Goal: Information Seeking & Learning: Learn about a topic

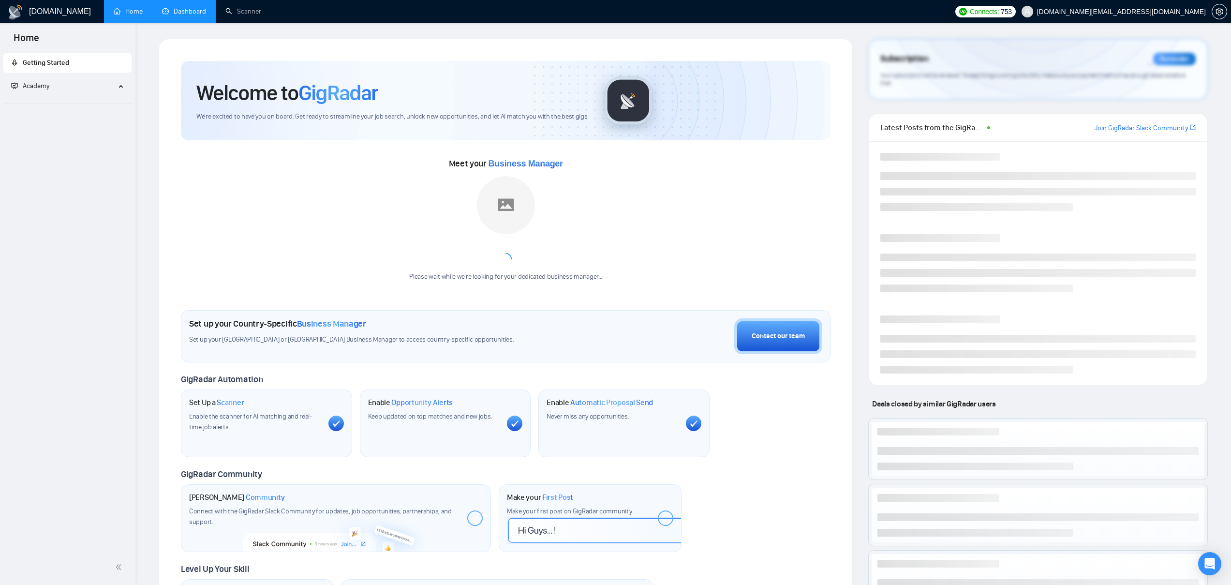
click at [192, 13] on link "Dashboard" at bounding box center [184, 11] width 44 height 8
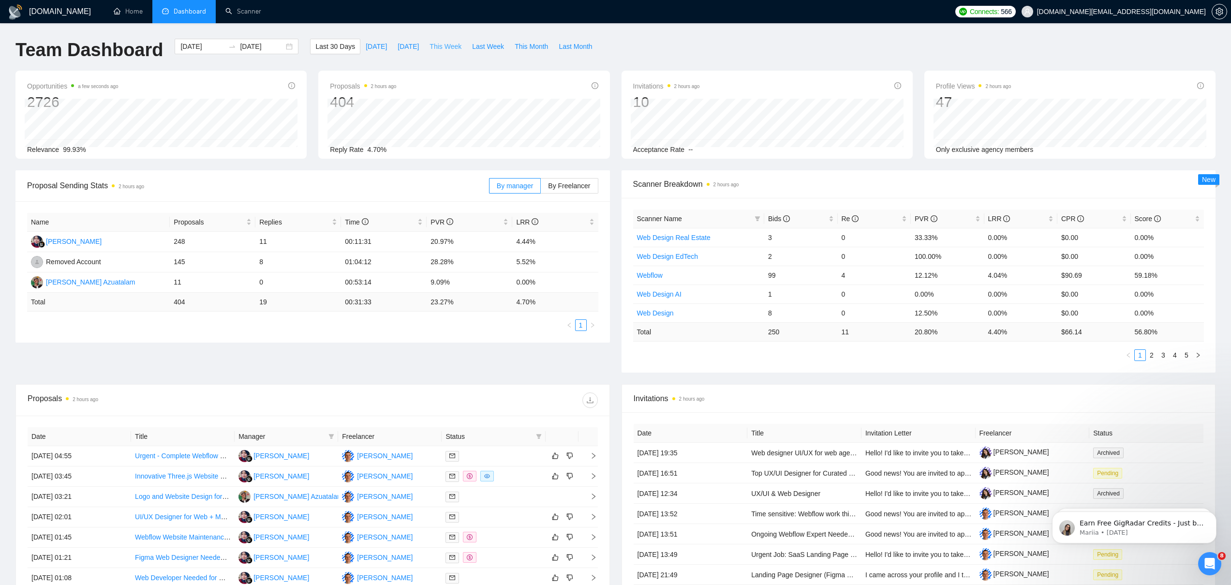
click at [451, 45] on span "This Week" at bounding box center [445, 46] width 32 height 11
type input "[DATE]"
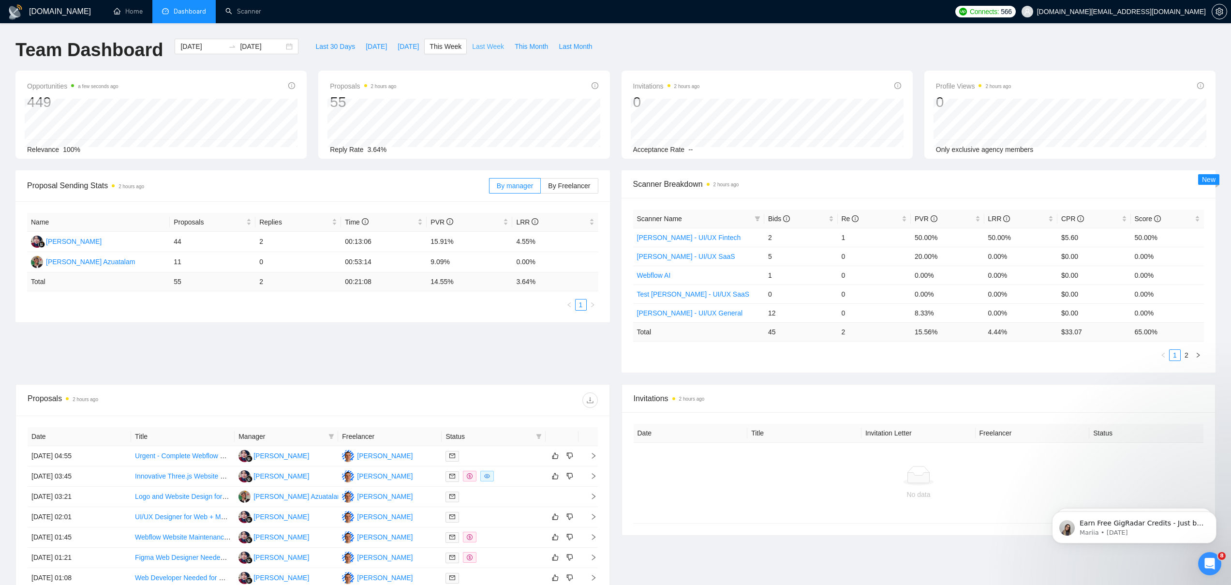
click at [486, 46] on span "Last Week" at bounding box center [488, 46] width 32 height 11
type input "[DATE]"
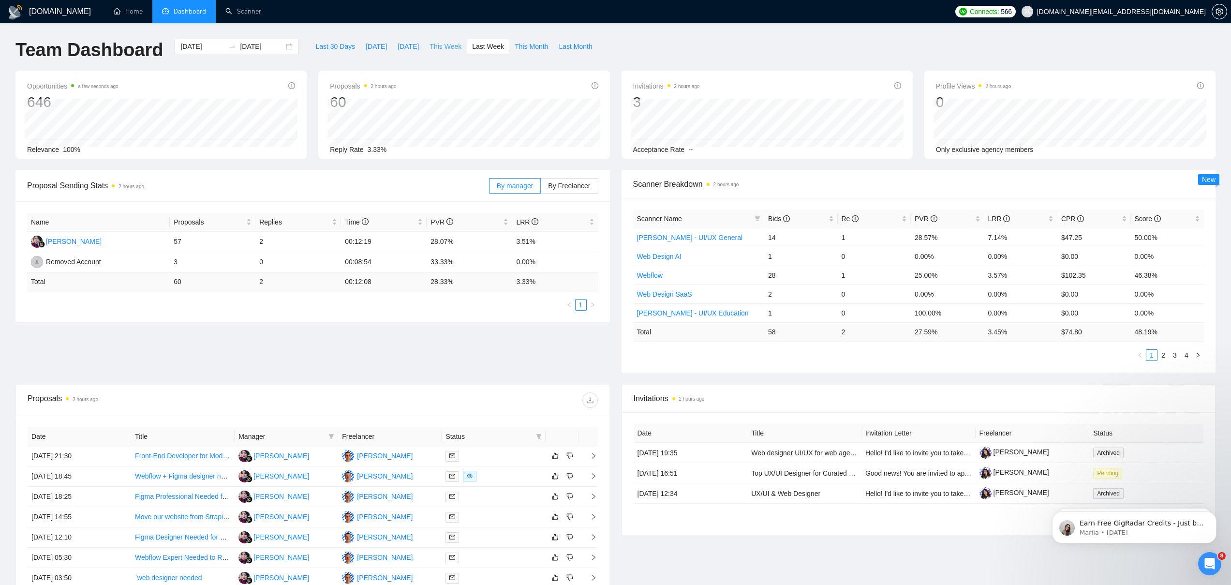
click at [439, 44] on span "This Week" at bounding box center [445, 46] width 32 height 11
type input "[DATE]"
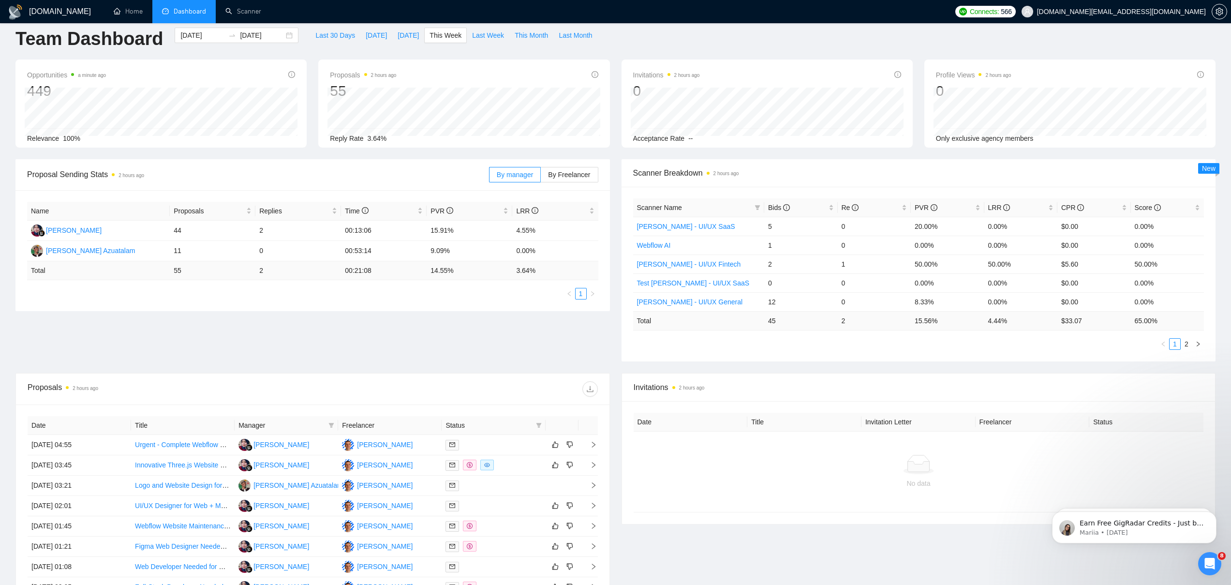
scroll to position [130, 0]
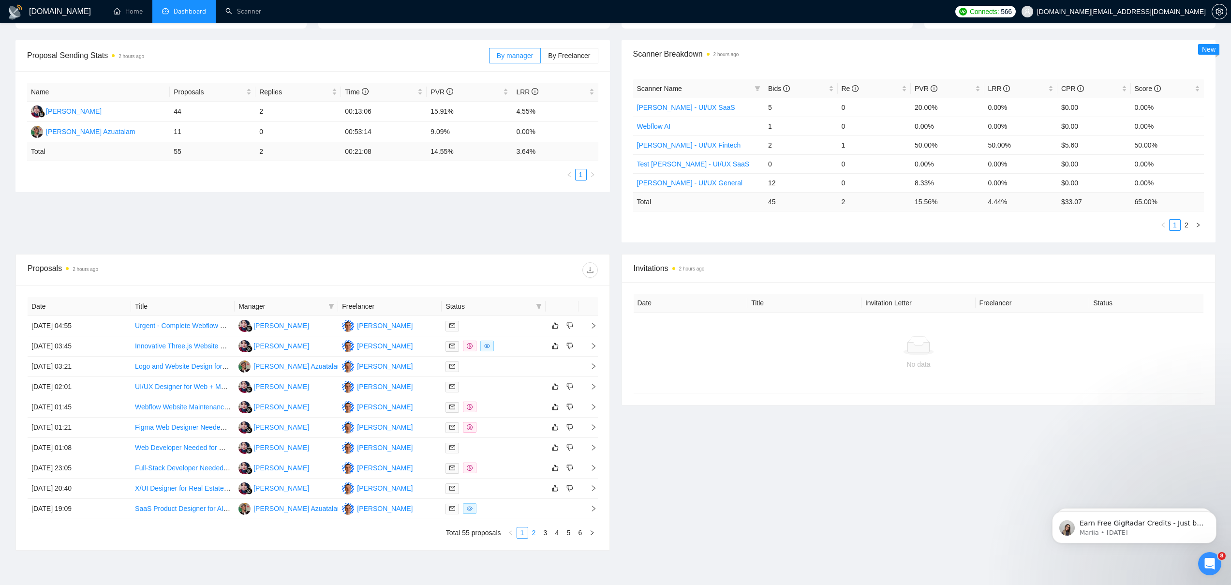
click at [533, 530] on link "2" at bounding box center [534, 532] width 11 height 11
click at [187, 345] on link "Website Redesign & SEO Development" at bounding box center [194, 346] width 119 height 8
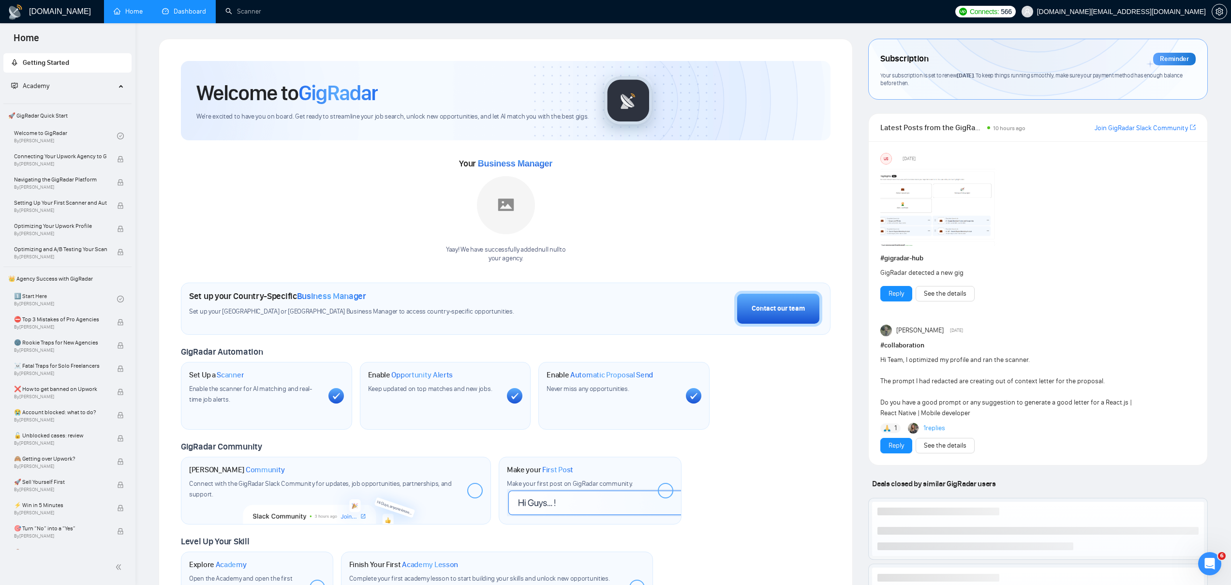
click at [187, 12] on link "Dashboard" at bounding box center [184, 11] width 44 height 8
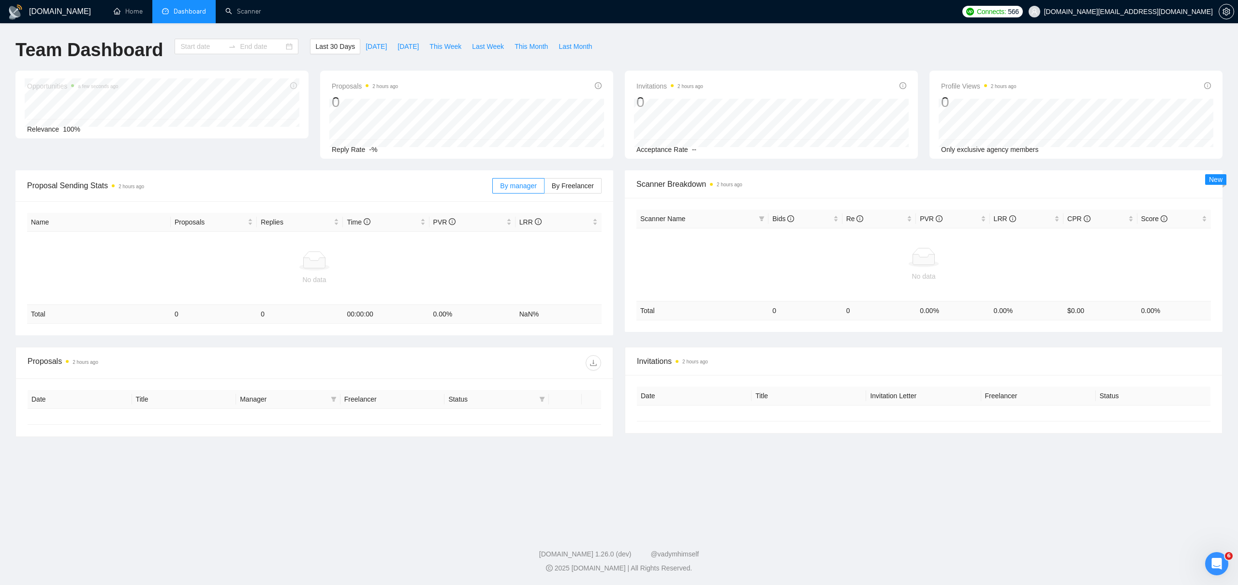
type input "[DATE]"
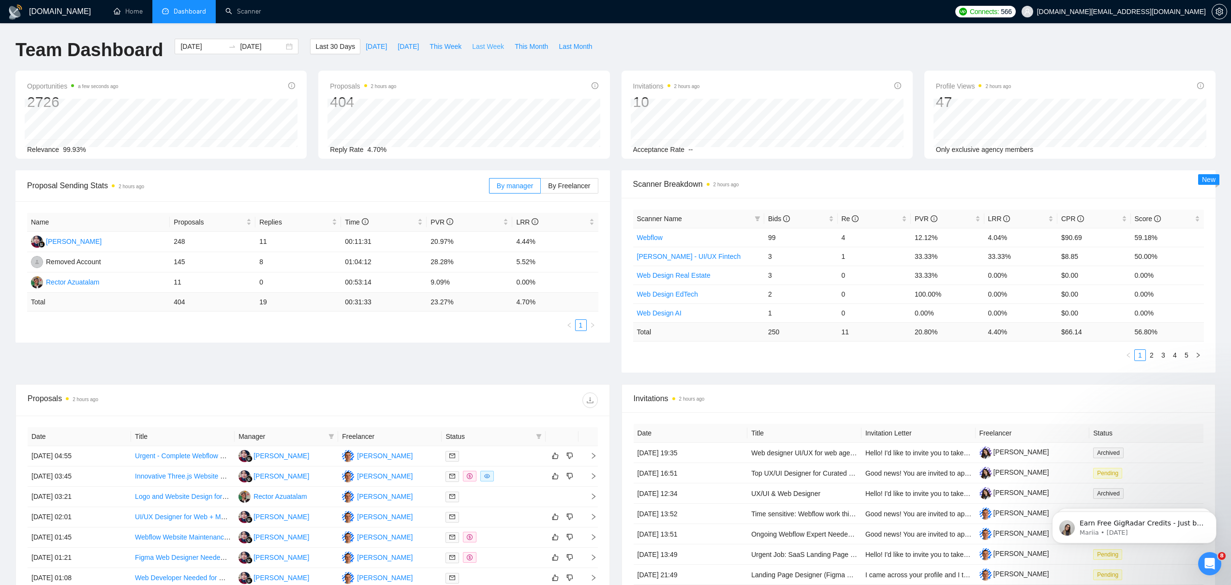
click at [485, 48] on span "Last Week" at bounding box center [488, 46] width 32 height 11
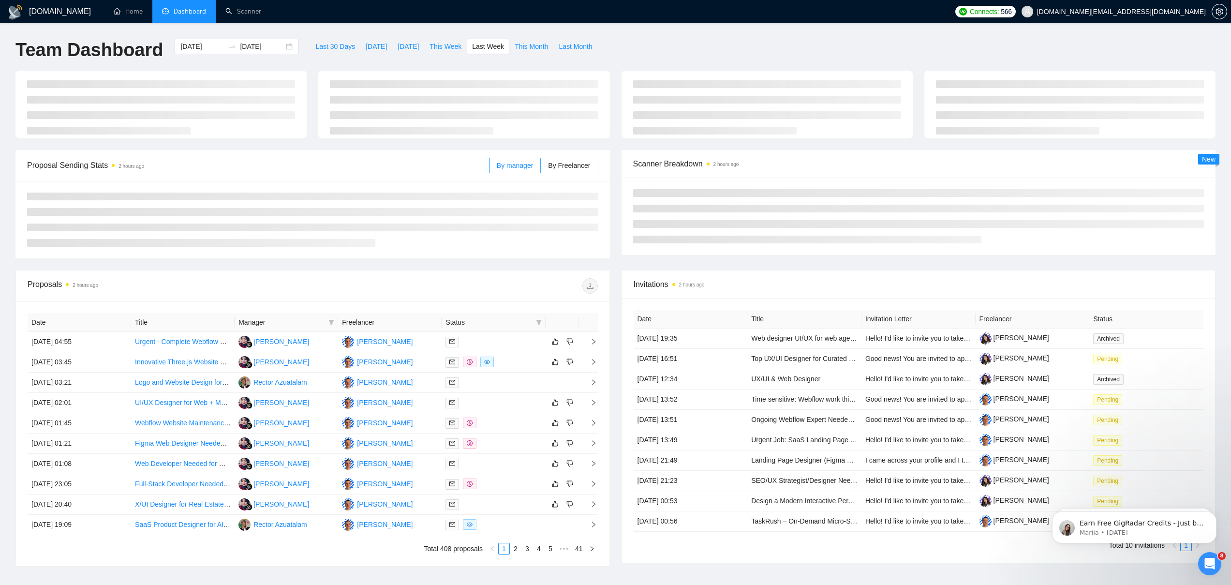
type input "[DATE]"
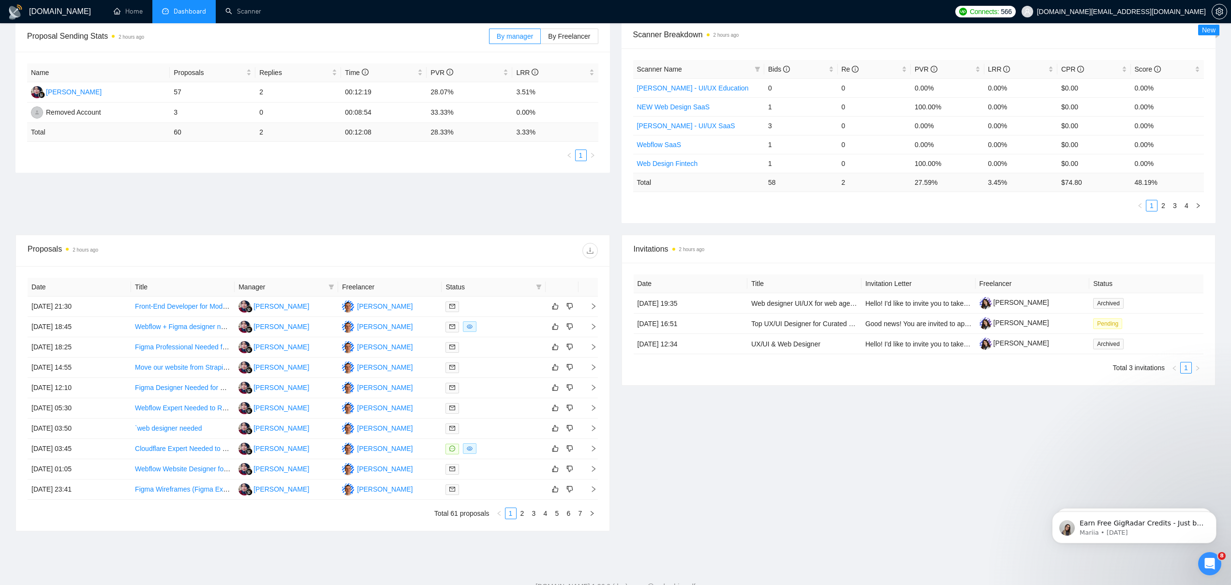
scroll to position [182, 0]
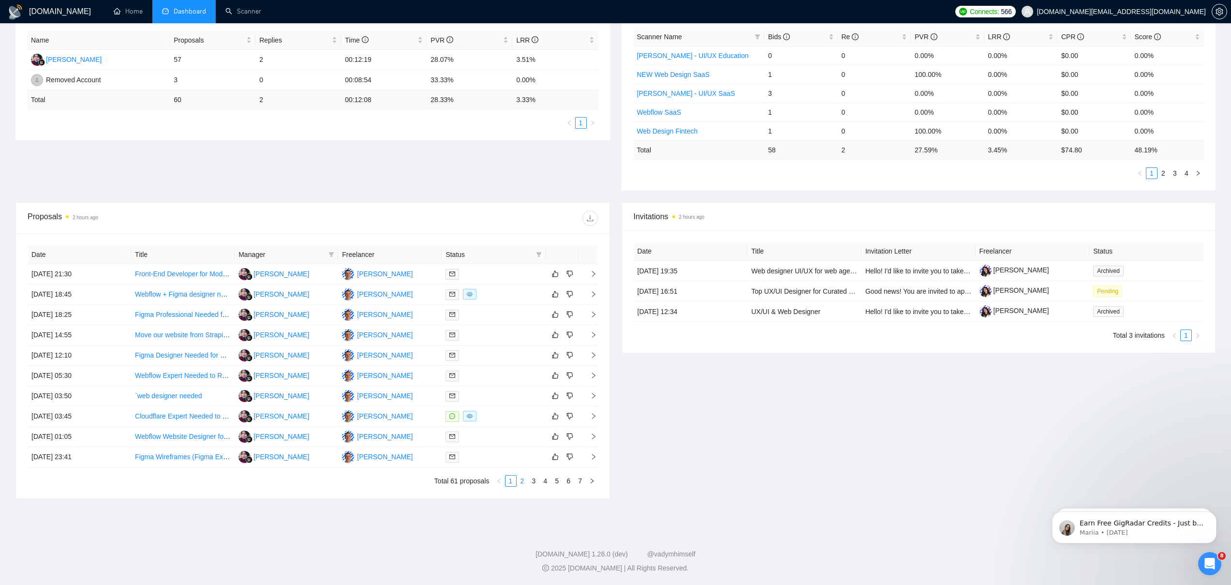
click at [522, 482] on link "2" at bounding box center [522, 480] width 11 height 11
click at [533, 482] on link "3" at bounding box center [534, 480] width 11 height 11
click at [547, 484] on link "4" at bounding box center [545, 480] width 11 height 11
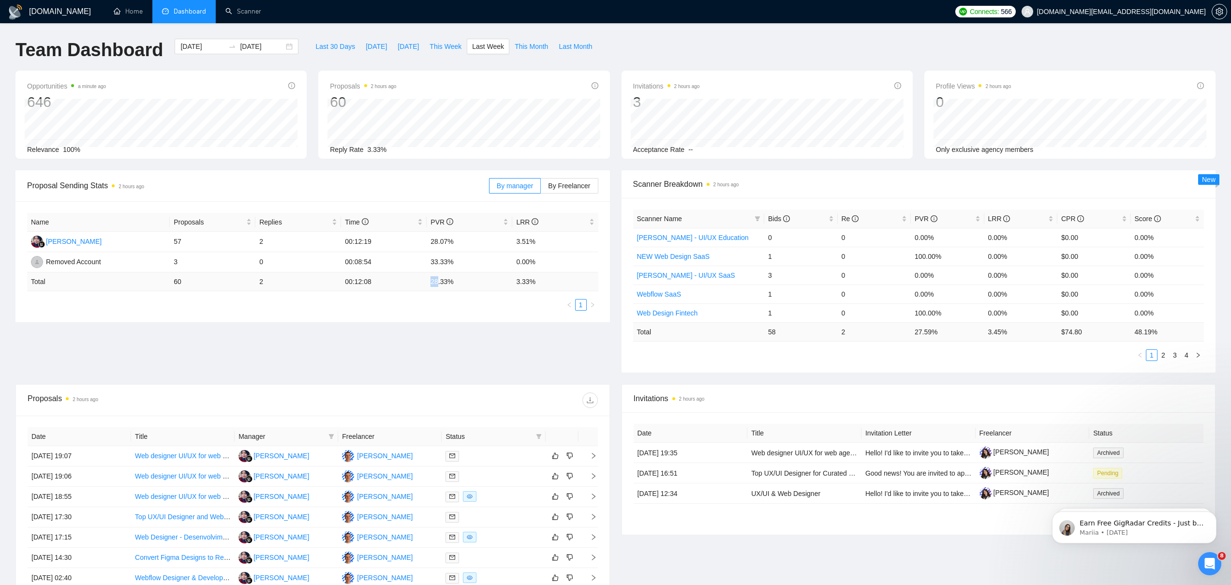
drag, startPoint x: 431, startPoint y: 281, endPoint x: 437, endPoint y: 280, distance: 5.9
click at [437, 280] on td "28.33 %" at bounding box center [470, 281] width 86 height 19
drag, startPoint x: 432, startPoint y: 280, endPoint x: 479, endPoint y: 282, distance: 47.0
click at [479, 282] on td "28.33 %" at bounding box center [470, 281] width 86 height 19
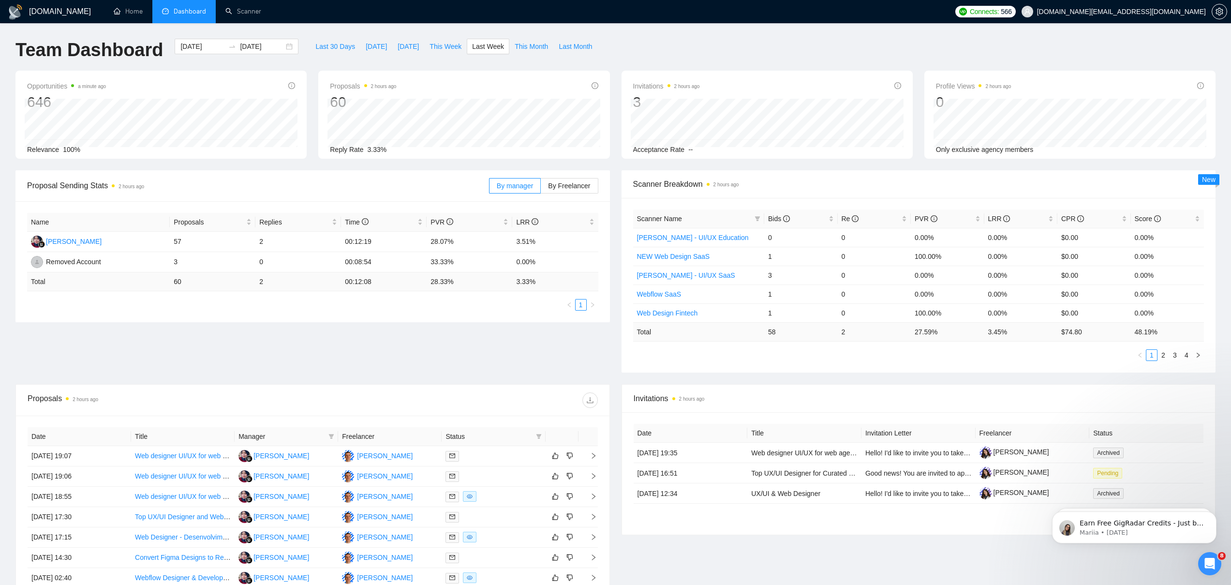
click at [455, 332] on div "Proposal Sending Stats 2 hours ago By manager By Freelancer Name Proposals Repl…" at bounding box center [615, 277] width 1211 height 214
click at [440, 50] on span "This Week" at bounding box center [445, 46] width 32 height 11
type input "[DATE]"
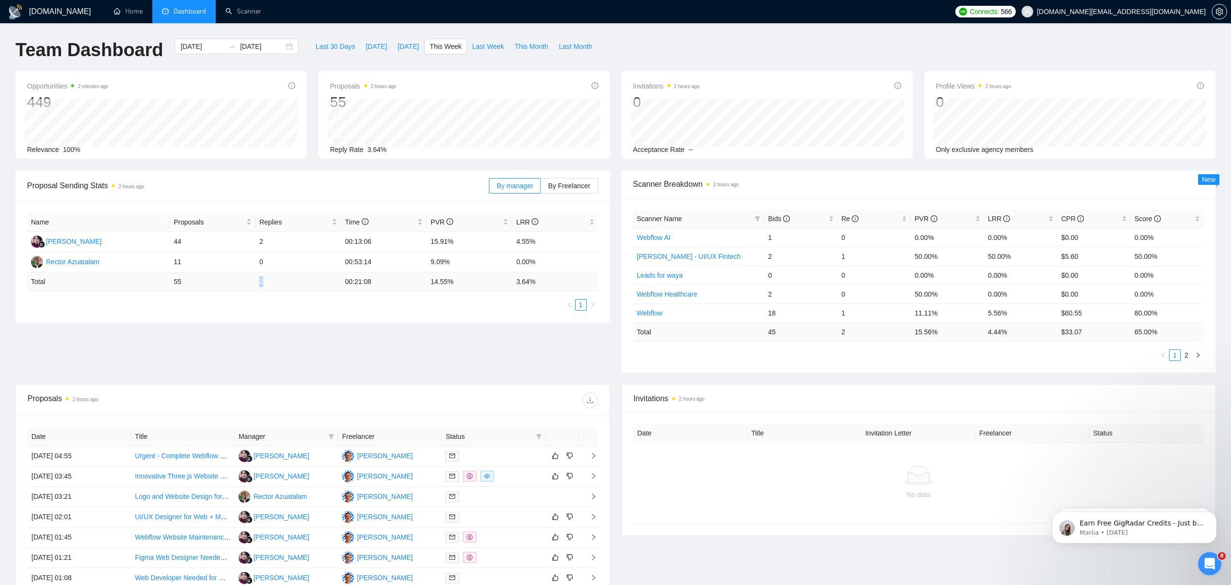
drag, startPoint x: 267, startPoint y: 282, endPoint x: 253, endPoint y: 281, distance: 14.6
click at [253, 281] on tr "Total 55 2 00:21:08 14.55 % 3.64 %" at bounding box center [312, 281] width 571 height 19
click at [252, 282] on td "55" at bounding box center [213, 281] width 86 height 19
drag, startPoint x: 252, startPoint y: 282, endPoint x: 271, endPoint y: 283, distance: 18.9
click at [271, 283] on tr "Total 55 2 00:21:08 14.55 % 3.64 %" at bounding box center [312, 281] width 571 height 19
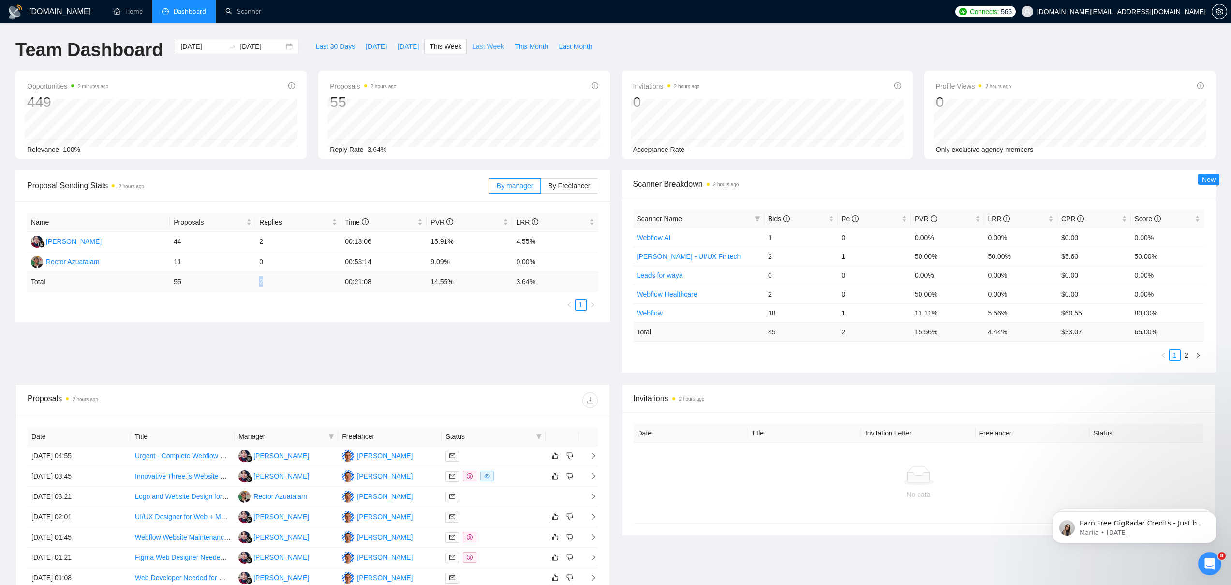
click at [474, 42] on span "Last Week" at bounding box center [488, 46] width 32 height 11
type input "[DATE]"
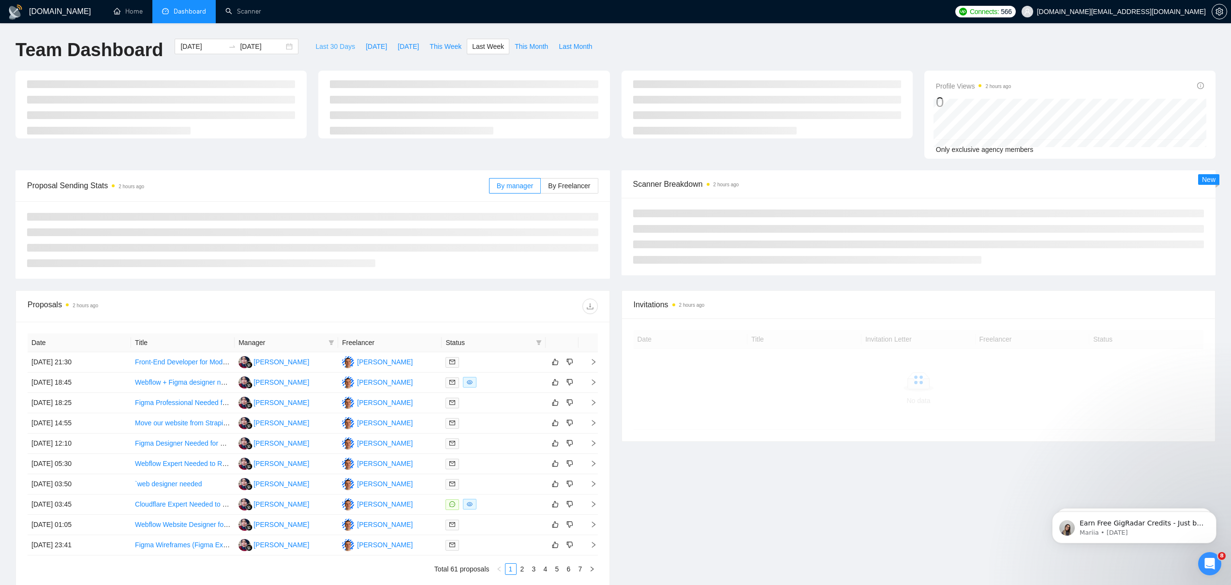
click at [334, 49] on span "Last 30 Days" at bounding box center [335, 46] width 40 height 11
type input "[DATE]"
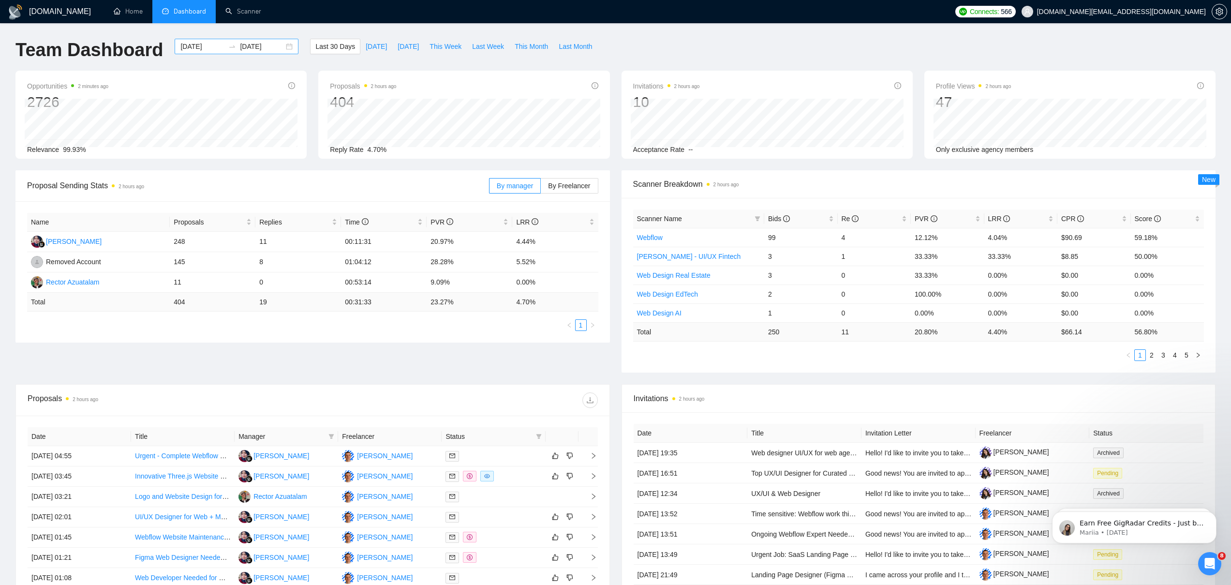
click at [284, 47] on div "[DATE] [DATE]" at bounding box center [237, 46] width 124 height 15
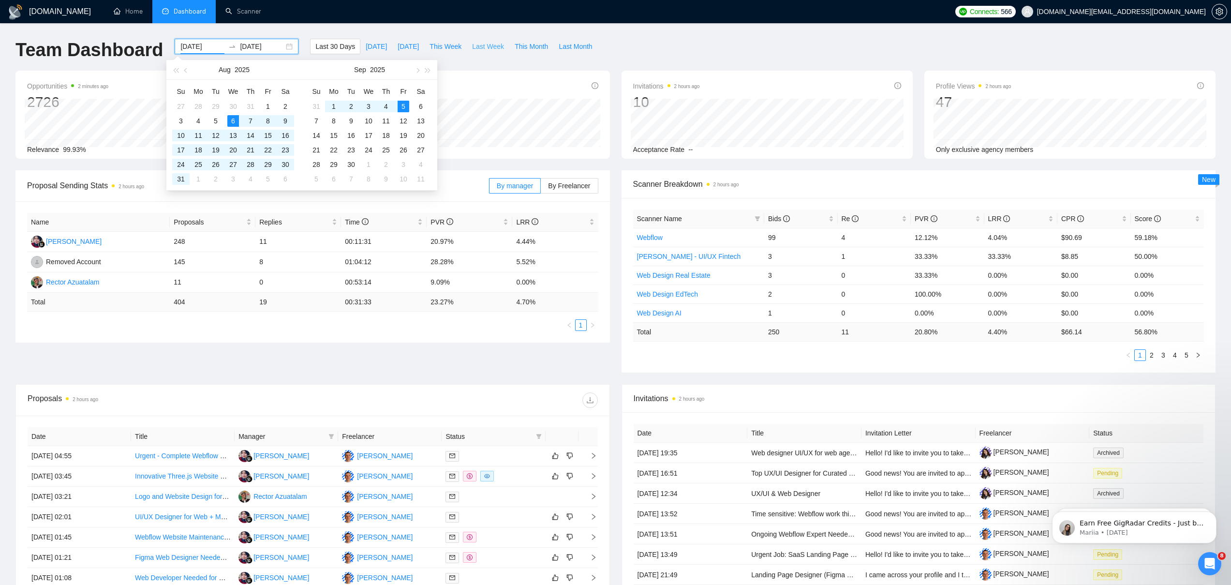
click at [489, 44] on span "Last Week" at bounding box center [488, 46] width 32 height 11
type input "[DATE]"
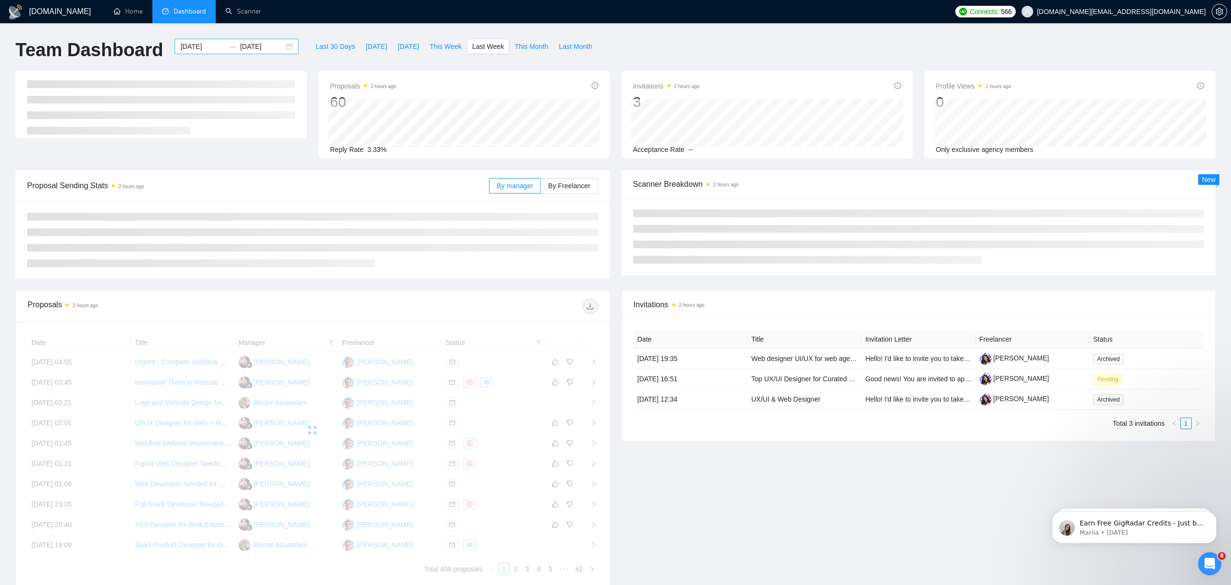
click at [282, 45] on div "[DATE] [DATE]" at bounding box center [237, 46] width 124 height 15
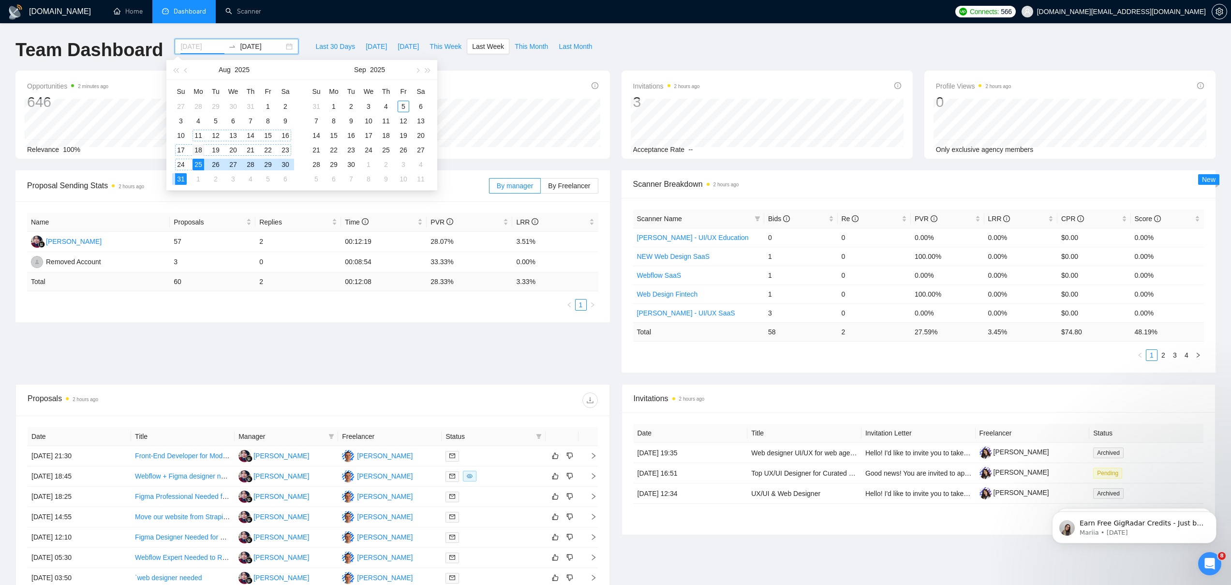
type input "[DATE]"
click at [197, 145] on div "18" at bounding box center [198, 150] width 12 height 12
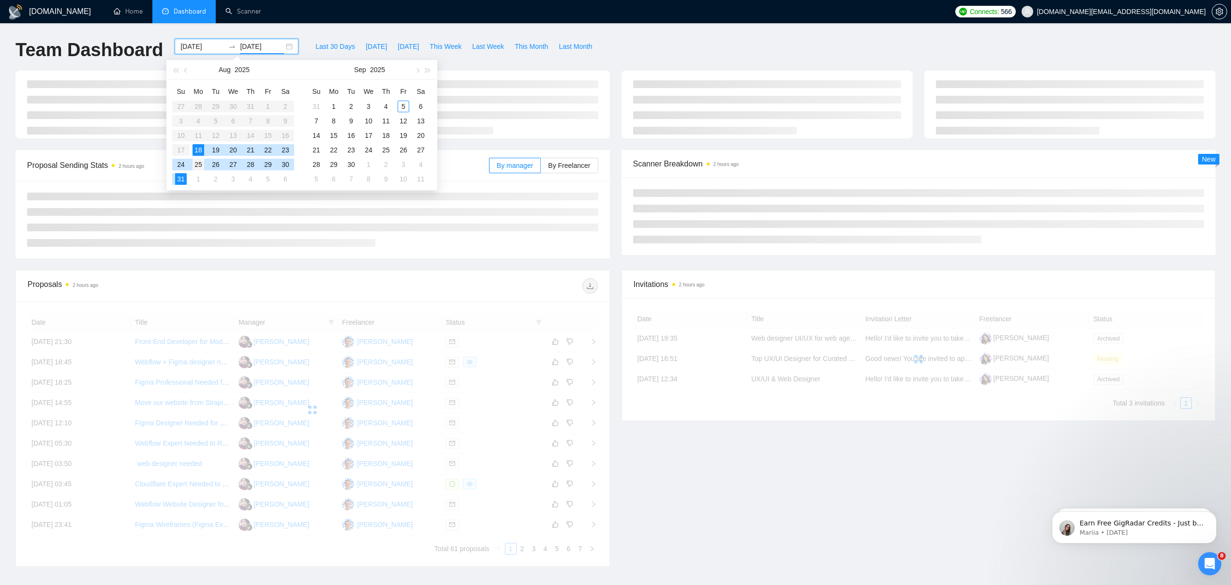
type input "[DATE]"
click at [199, 162] on div "25" at bounding box center [198, 165] width 12 height 12
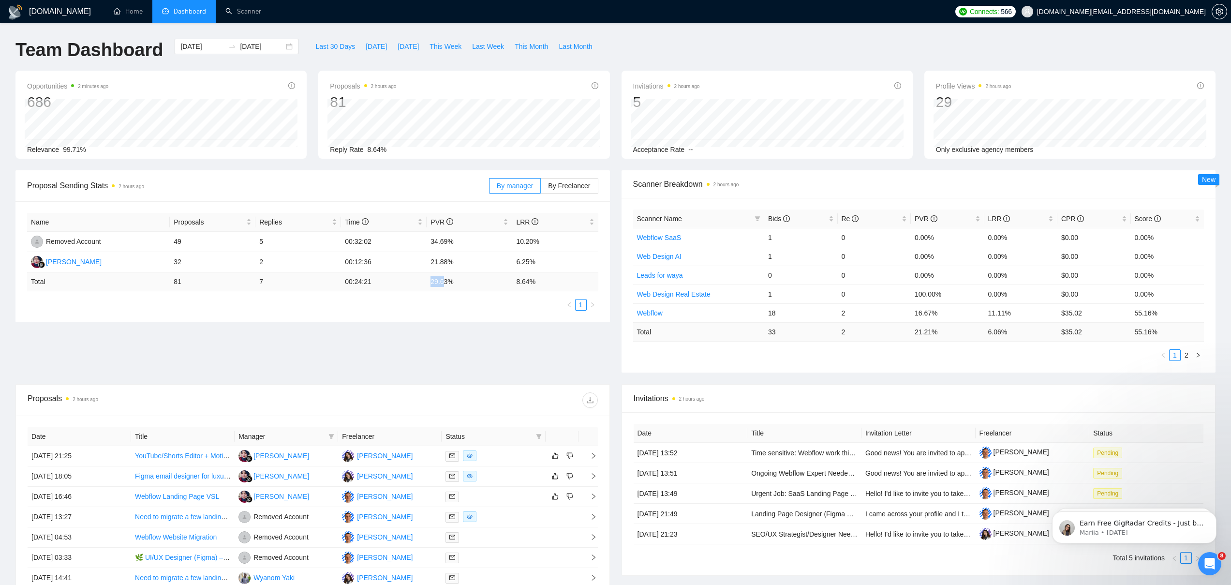
drag, startPoint x: 428, startPoint y: 280, endPoint x: 443, endPoint y: 279, distance: 15.6
click at [443, 279] on td "29.63 %" at bounding box center [470, 281] width 86 height 19
click at [431, 278] on td "29.63 %" at bounding box center [470, 281] width 86 height 19
drag, startPoint x: 512, startPoint y: 279, endPoint x: 540, endPoint y: 281, distance: 28.6
click at [540, 281] on tr "Total 81 7 00:24:21 29.63 % 8.64 %" at bounding box center [312, 281] width 571 height 19
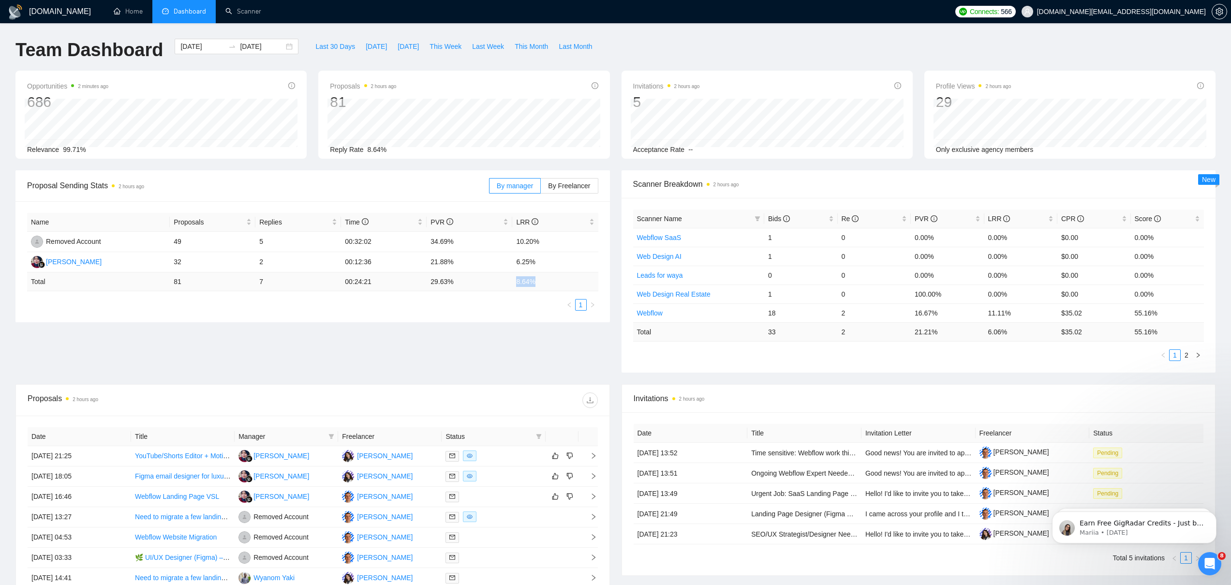
click at [555, 278] on td "8.64 %" at bounding box center [555, 281] width 86 height 19
drag, startPoint x: 555, startPoint y: 278, endPoint x: 201, endPoint y: 291, distance: 353.7
click at [200, 291] on div "Name Proposals Replies Time PVR LRR Removed Account 49 5 00:32:02 34.69% 10.20%…" at bounding box center [312, 262] width 571 height 98
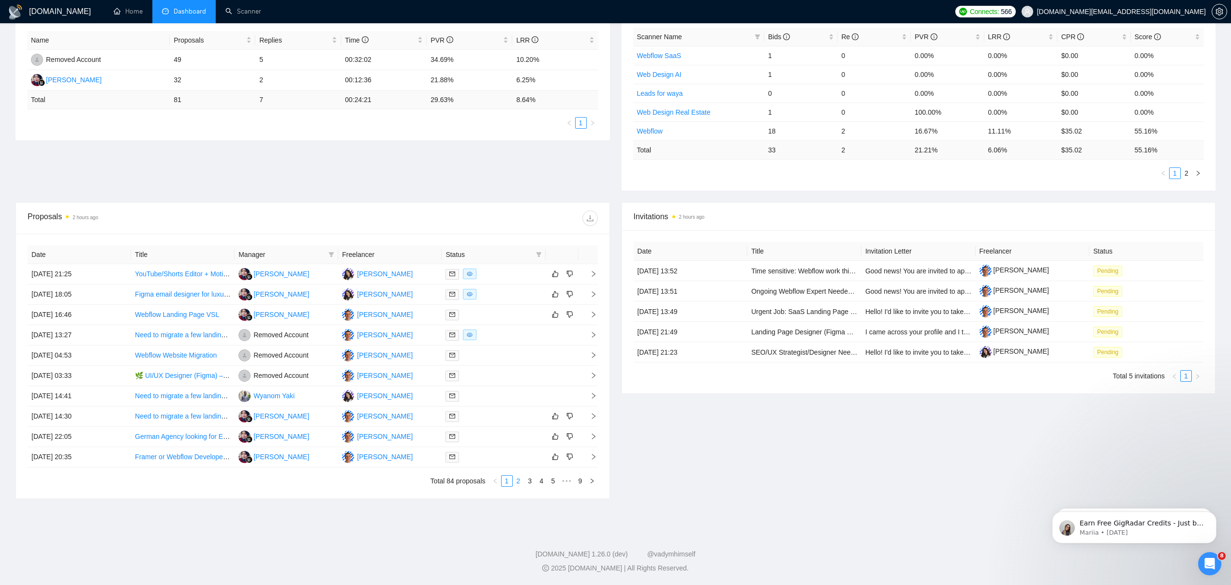
click at [516, 477] on link "2" at bounding box center [518, 480] width 11 height 11
click at [206, 335] on link "Mortgage Rate Change Email Headers" at bounding box center [193, 335] width 117 height 8
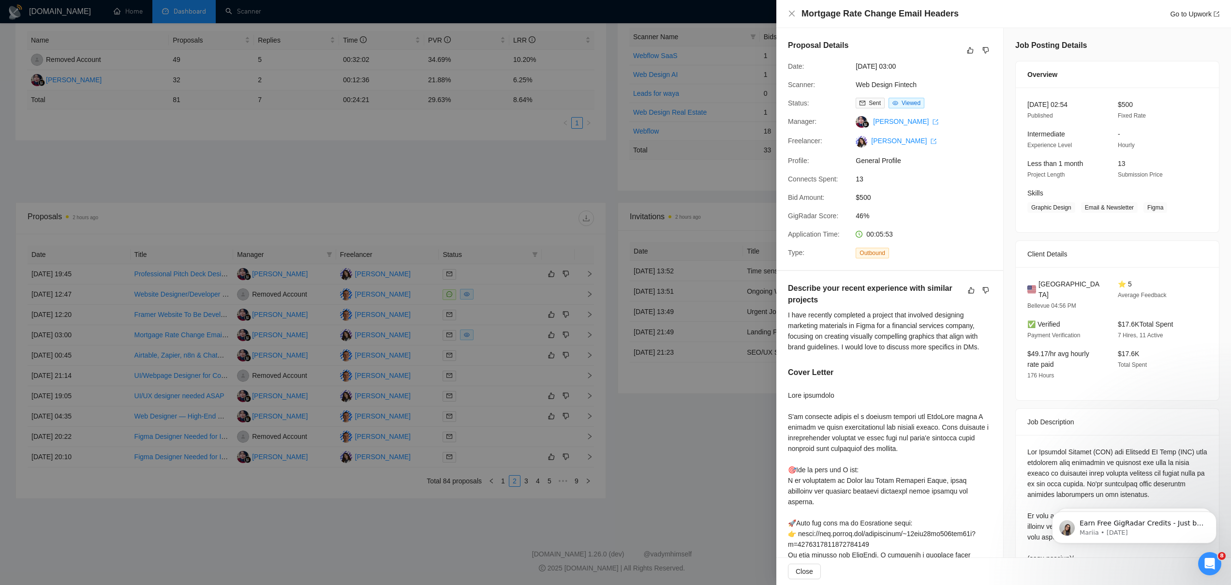
click at [659, 496] on div at bounding box center [615, 292] width 1231 height 585
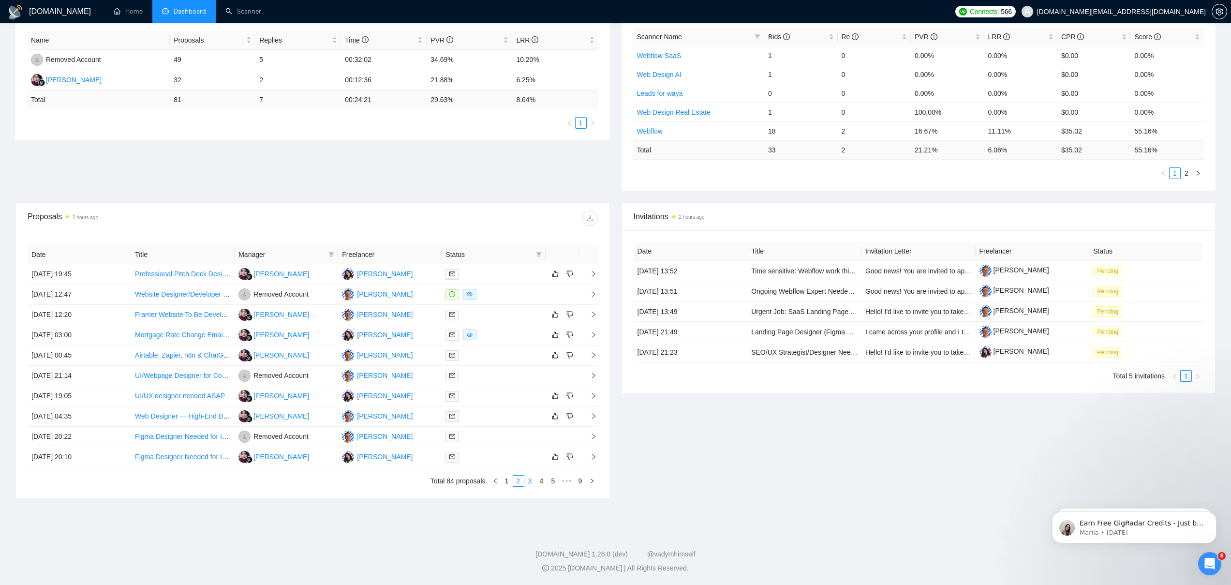
click at [535, 479] on link "3" at bounding box center [530, 480] width 11 height 11
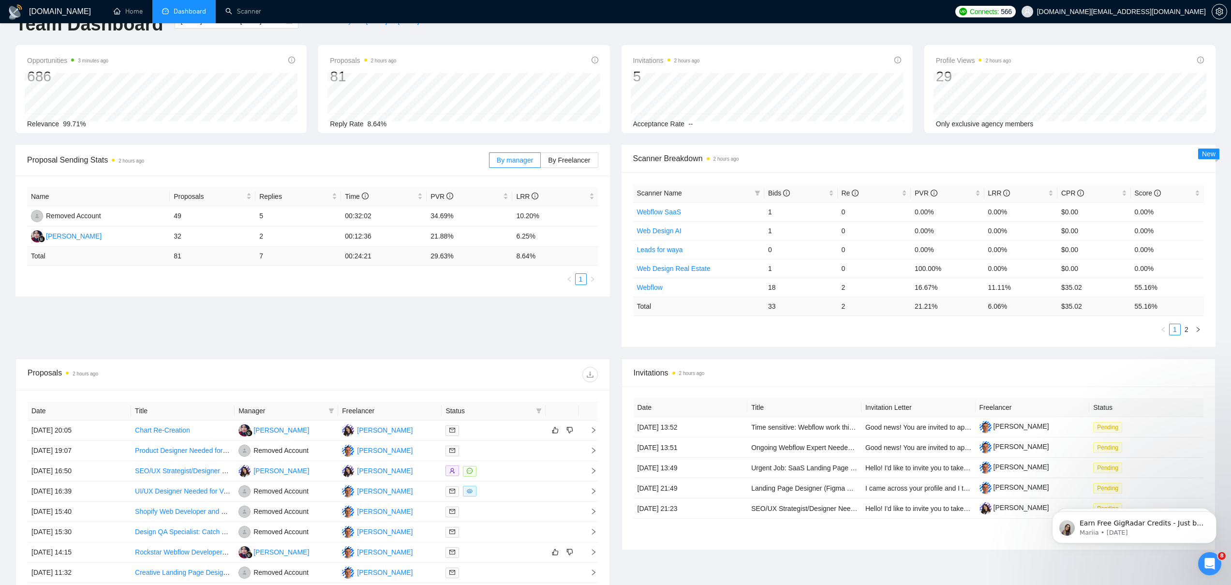
scroll to position [0, 0]
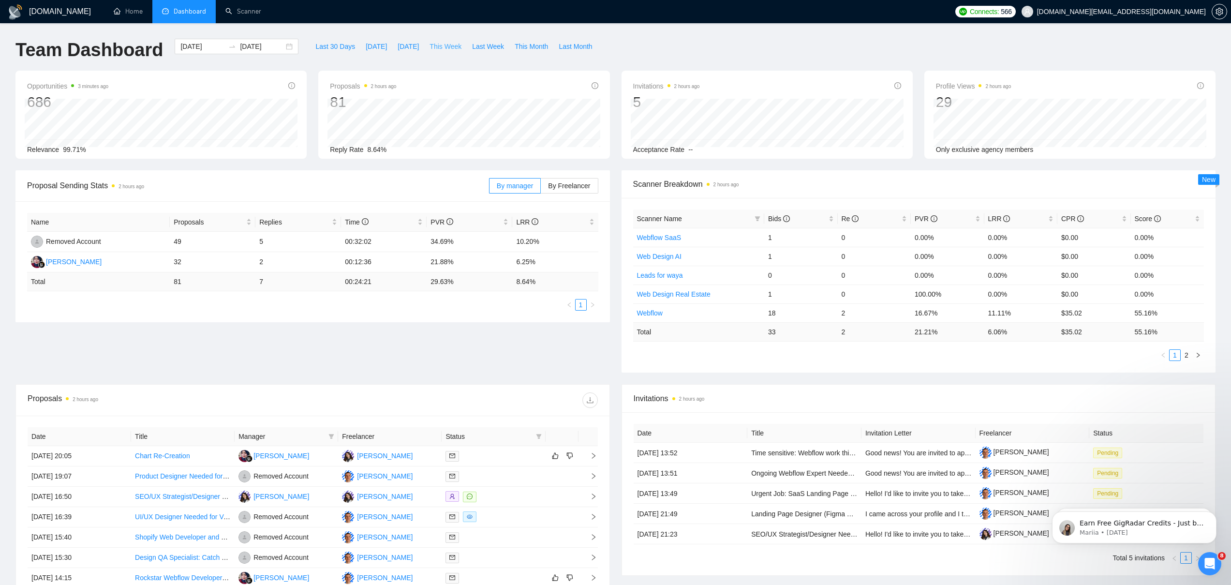
click at [457, 48] on span "This Week" at bounding box center [445, 46] width 32 height 11
type input "[DATE]"
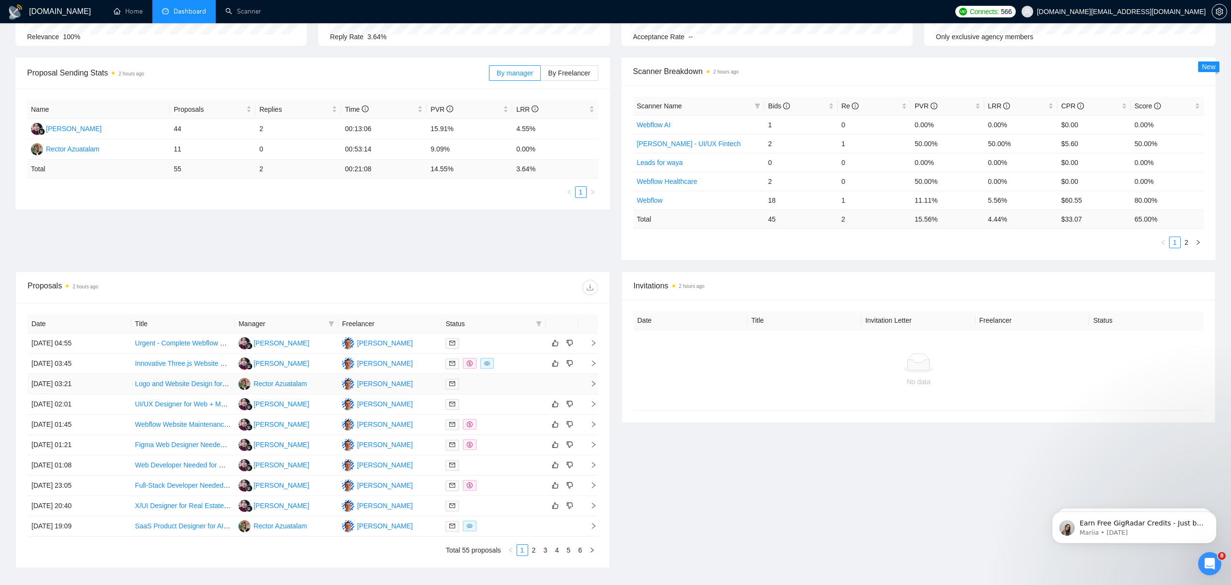
scroll to position [182, 0]
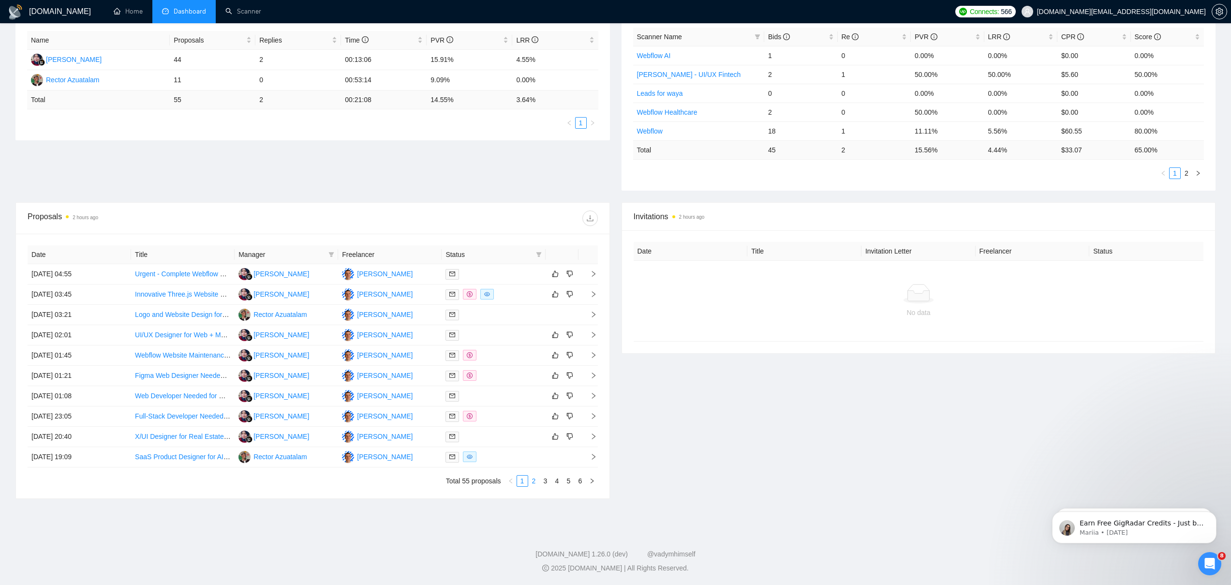
click at [536, 480] on link "2" at bounding box center [534, 480] width 11 height 11
click at [545, 484] on link "3" at bounding box center [545, 480] width 11 height 11
click at [554, 482] on link "4" at bounding box center [557, 480] width 11 height 11
click at [545, 483] on link "3" at bounding box center [545, 480] width 11 height 11
click at [533, 481] on link "2" at bounding box center [534, 480] width 11 height 11
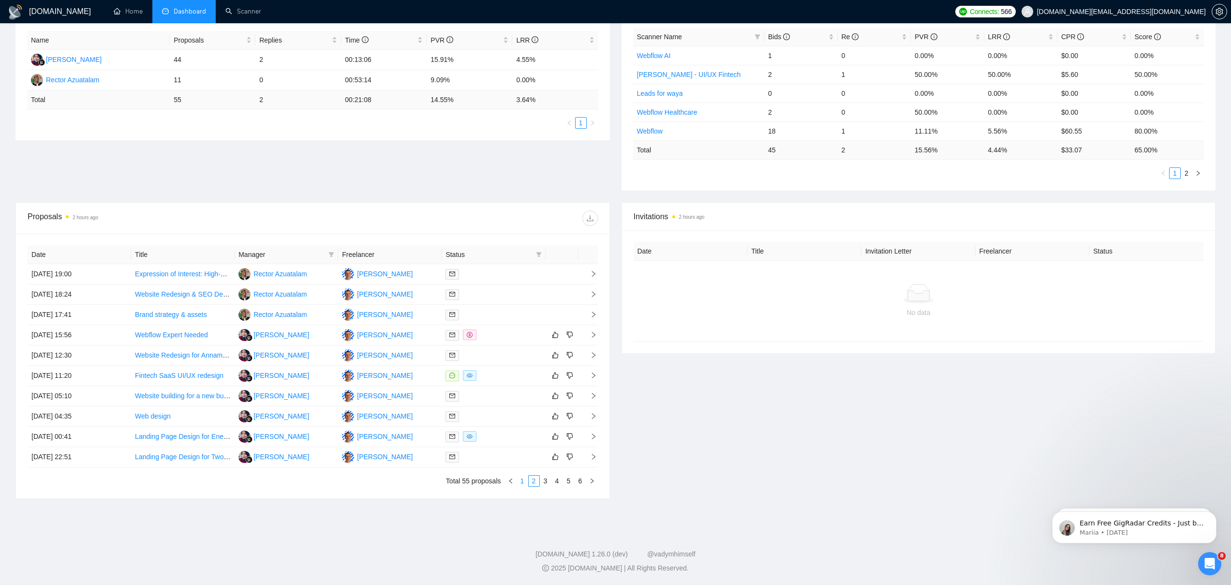
click at [521, 480] on link "1" at bounding box center [522, 480] width 11 height 11
click at [408, 269] on td "[PERSON_NAME]" at bounding box center [389, 274] width 103 height 20
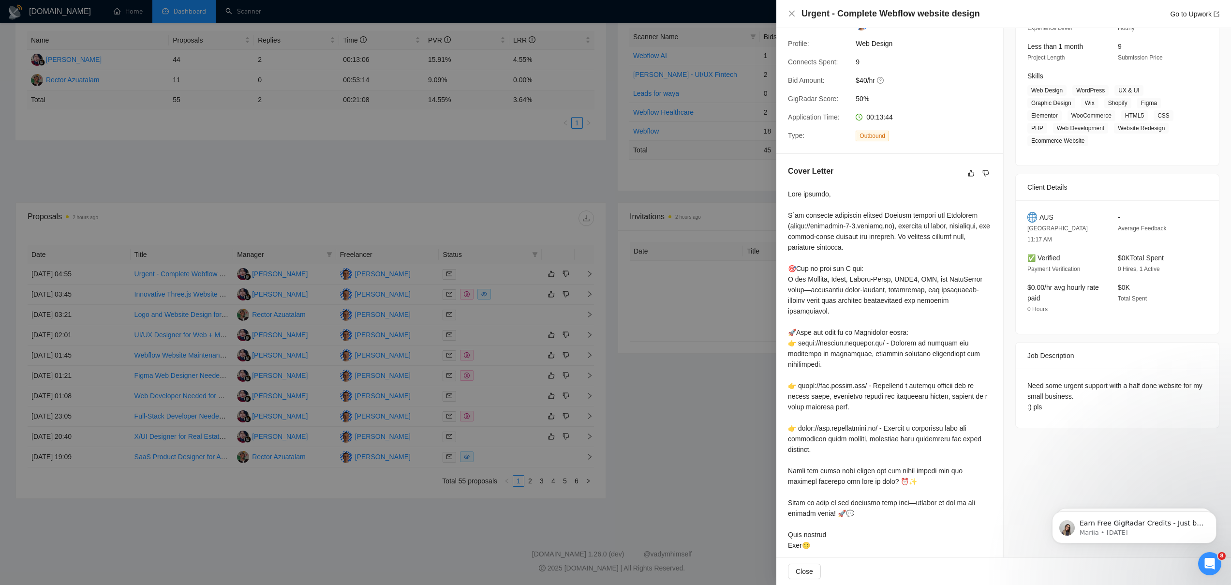
scroll to position [125, 0]
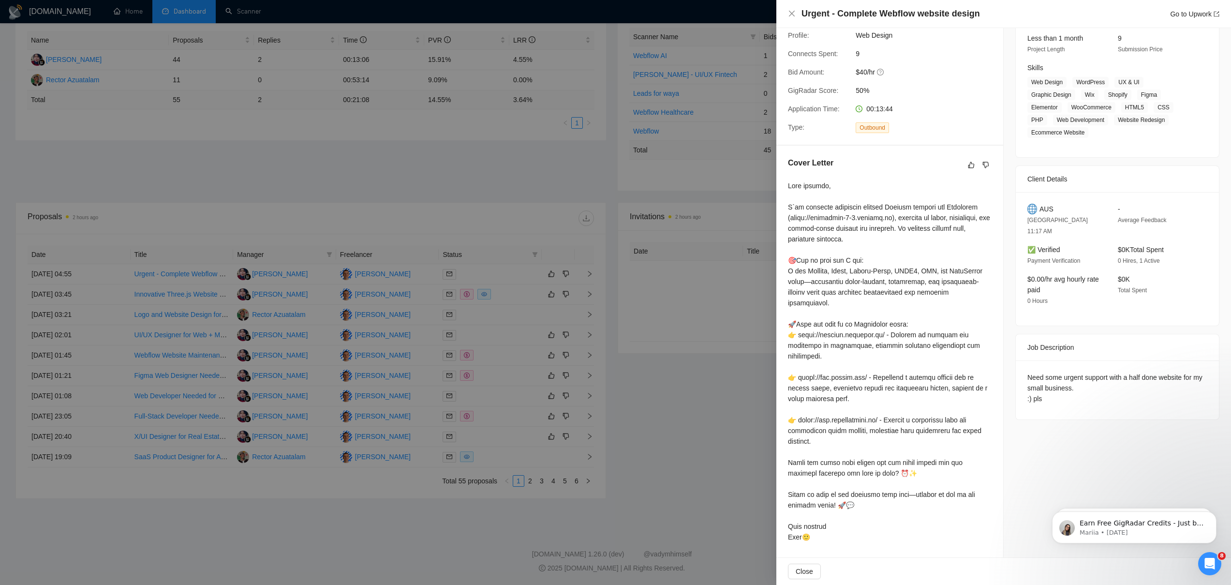
click at [637, 423] on div at bounding box center [615, 292] width 1231 height 585
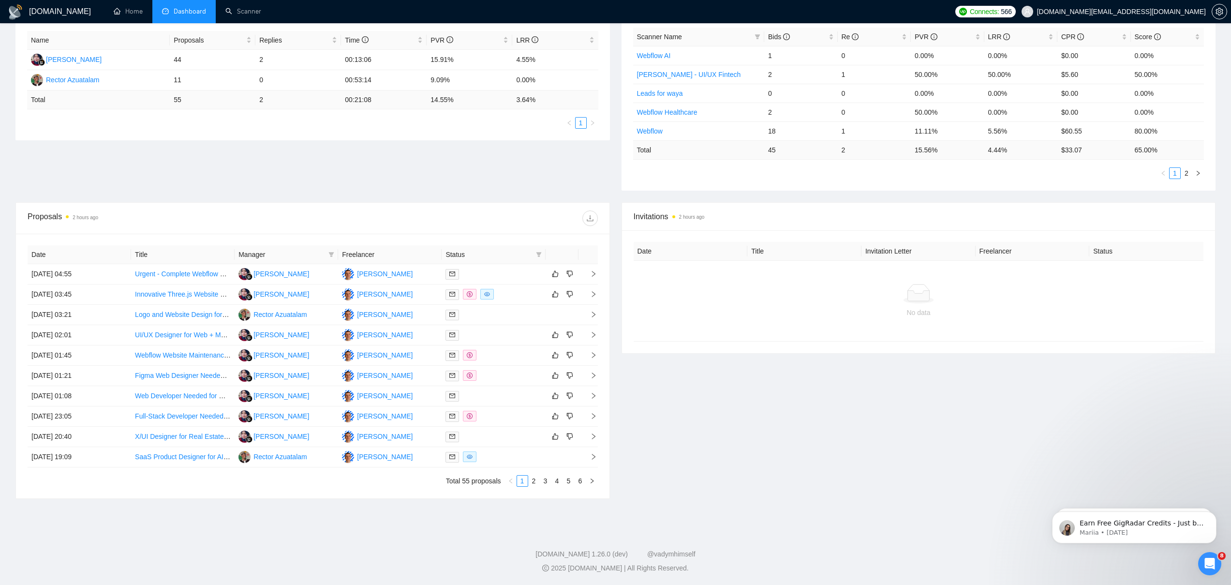
scroll to position [0, 0]
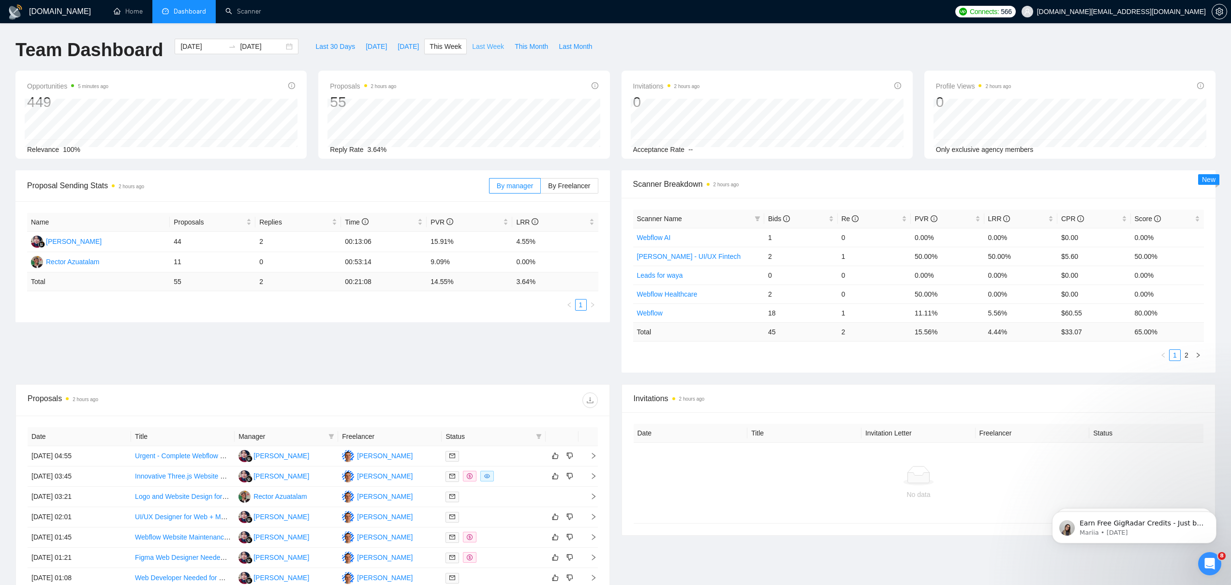
click at [478, 46] on span "Last Week" at bounding box center [488, 46] width 32 height 11
type input "[DATE]"
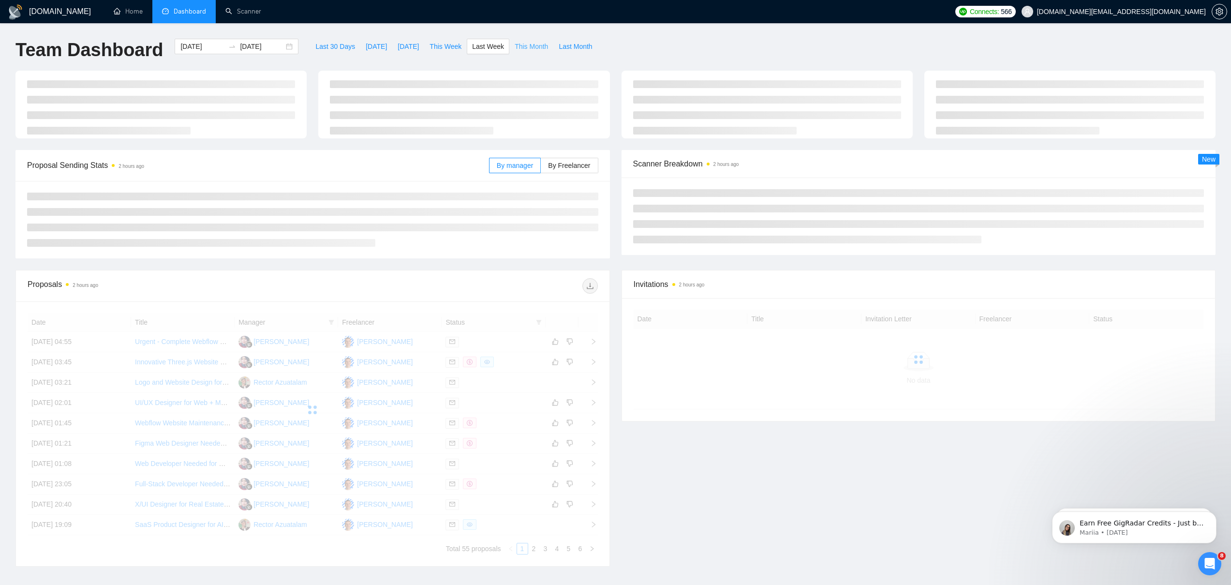
click at [525, 44] on span "This Month" at bounding box center [531, 46] width 33 height 11
type input "[DATE]"
click at [329, 46] on span "Last 30 Days" at bounding box center [335, 46] width 40 height 11
type input "[DATE]"
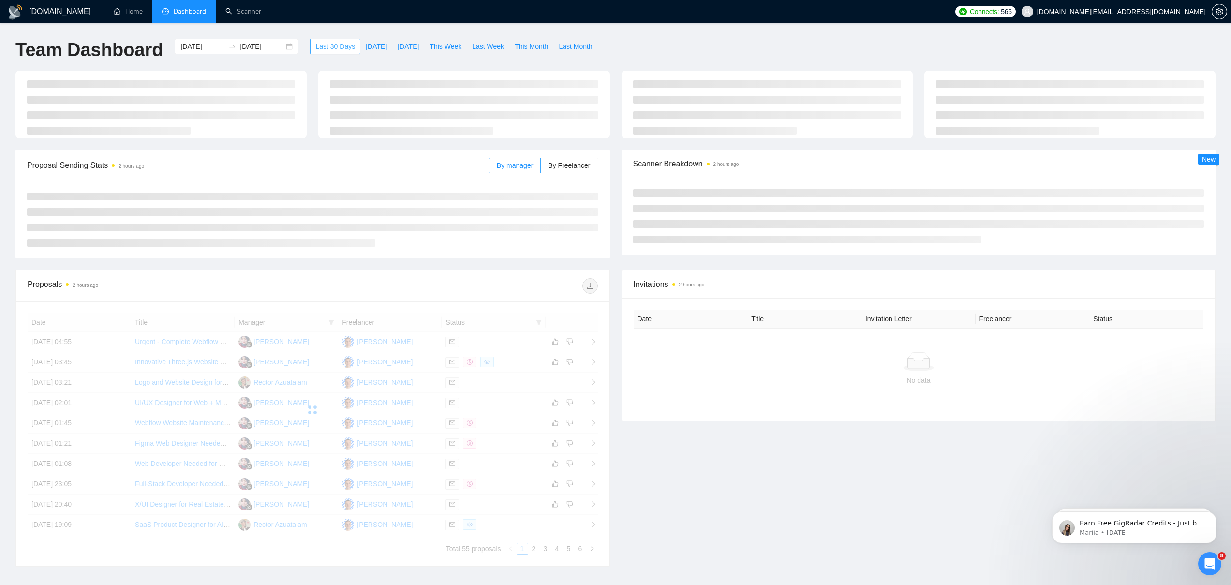
type input "[DATE]"
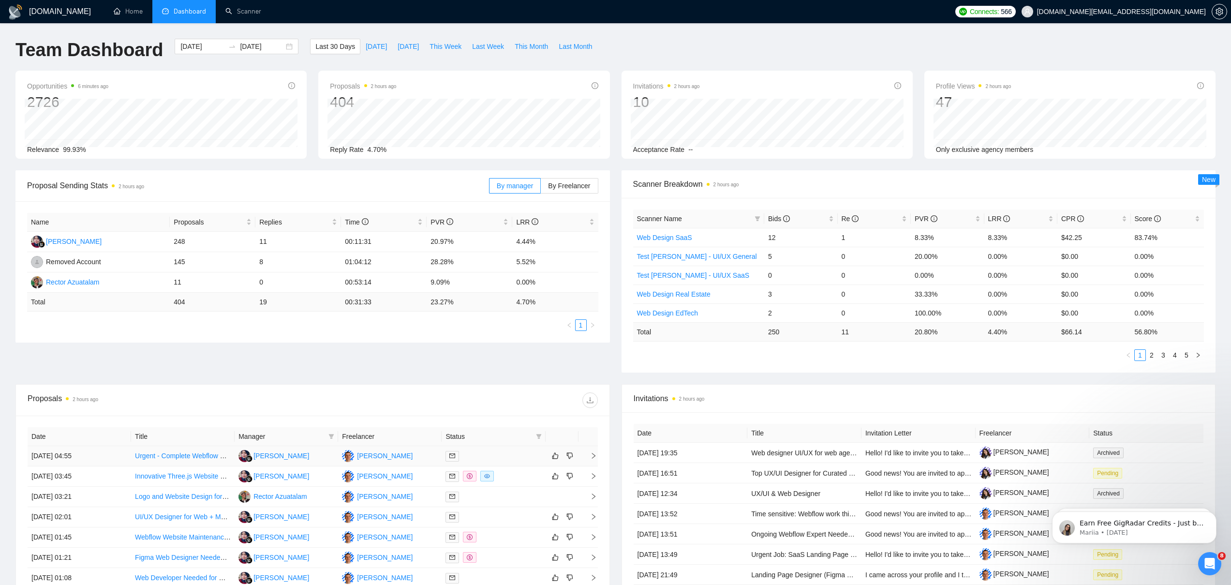
click at [421, 455] on td "[PERSON_NAME]" at bounding box center [389, 456] width 103 height 20
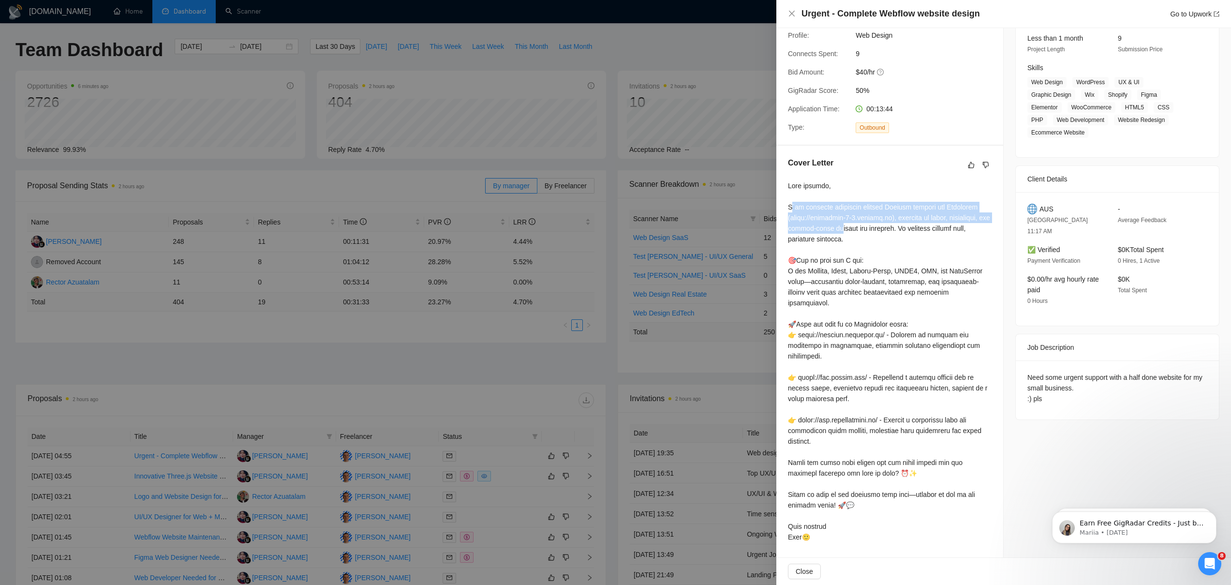
drag, startPoint x: 789, startPoint y: 204, endPoint x: 887, endPoint y: 227, distance: 101.0
click at [887, 227] on div at bounding box center [890, 361] width 204 height 362
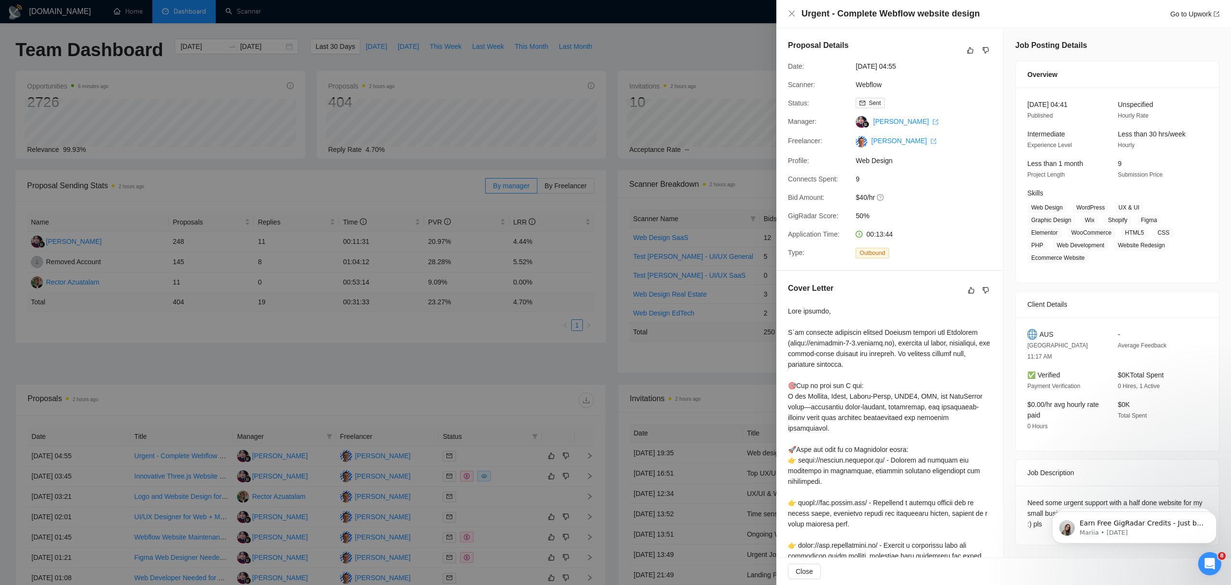
click at [428, 512] on div at bounding box center [615, 292] width 1231 height 585
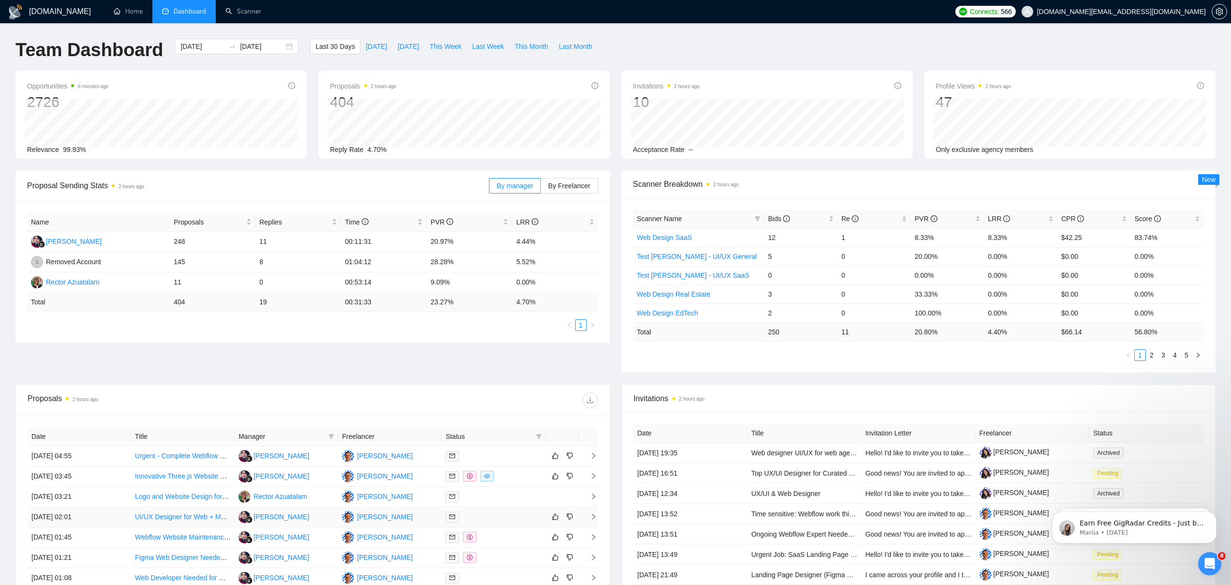
click at [419, 519] on td "[PERSON_NAME]" at bounding box center [389, 517] width 103 height 20
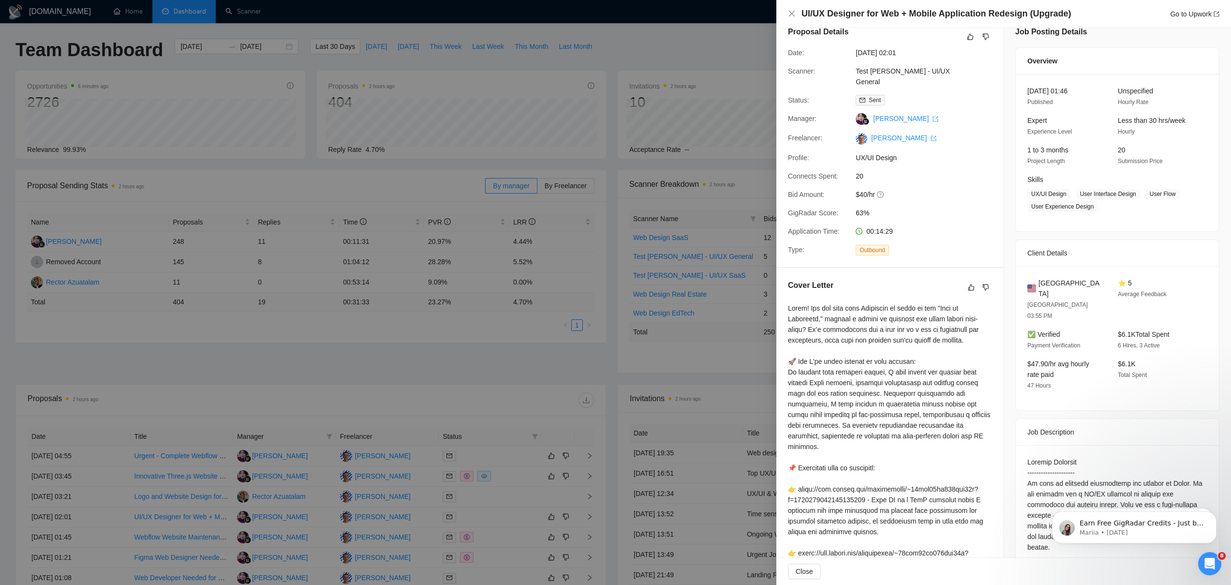
scroll to position [97, 0]
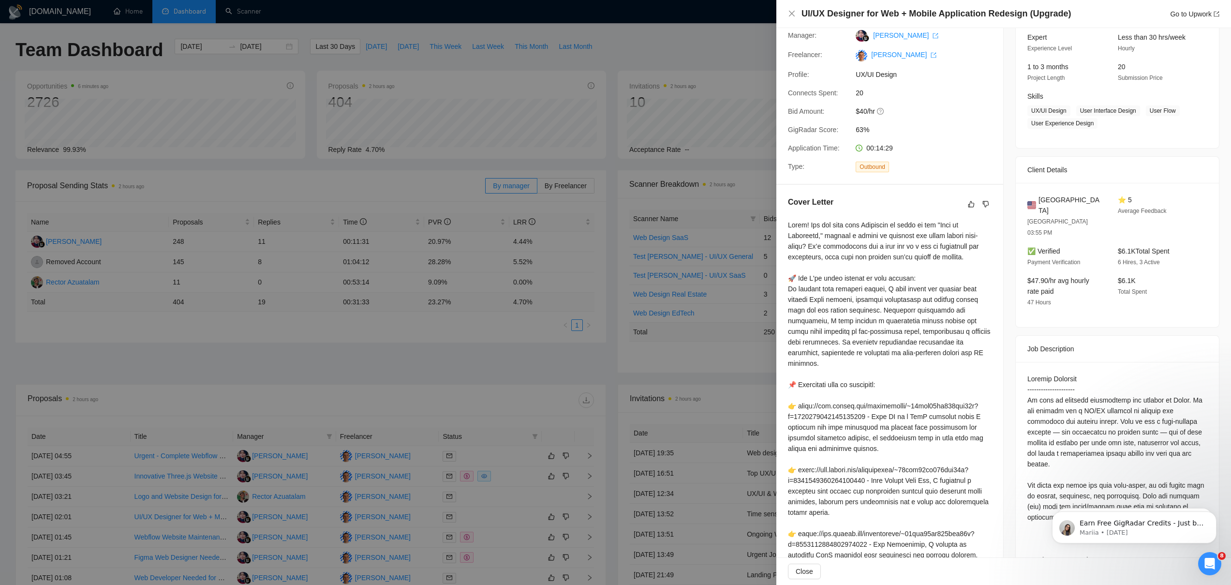
click at [497, 518] on div at bounding box center [615, 292] width 1231 height 585
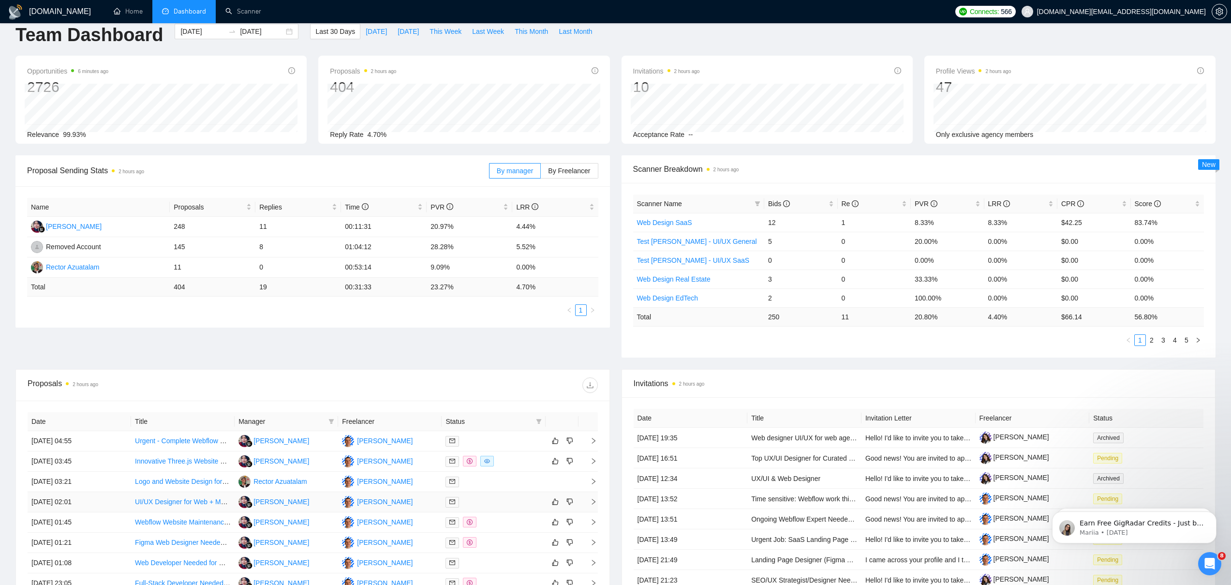
scroll to position [23, 0]
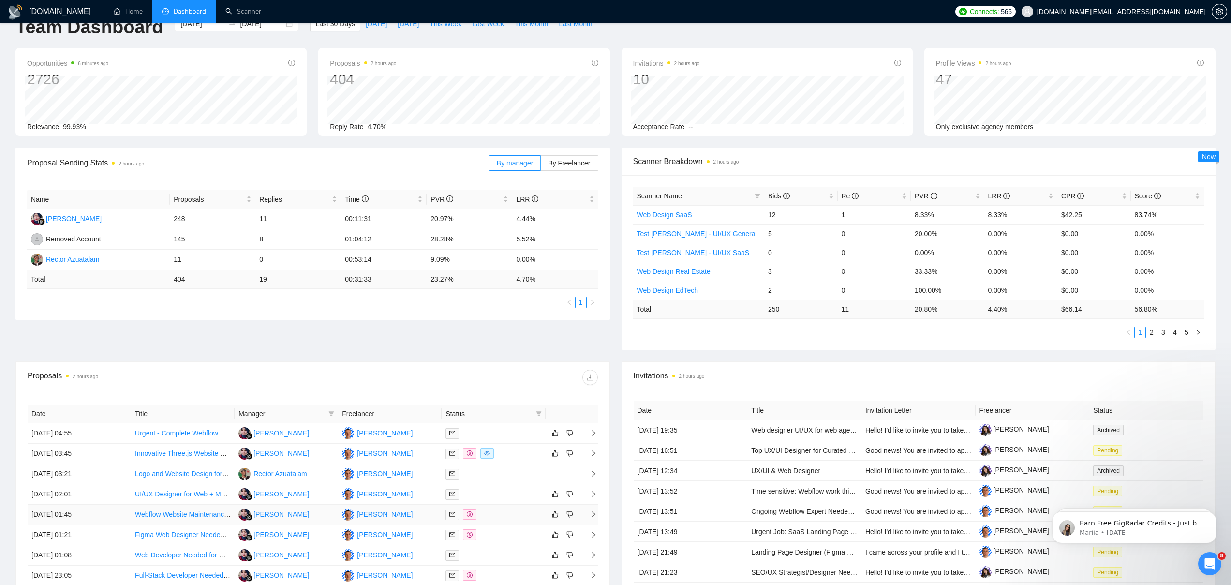
click at [500, 516] on div at bounding box center [493, 514] width 96 height 11
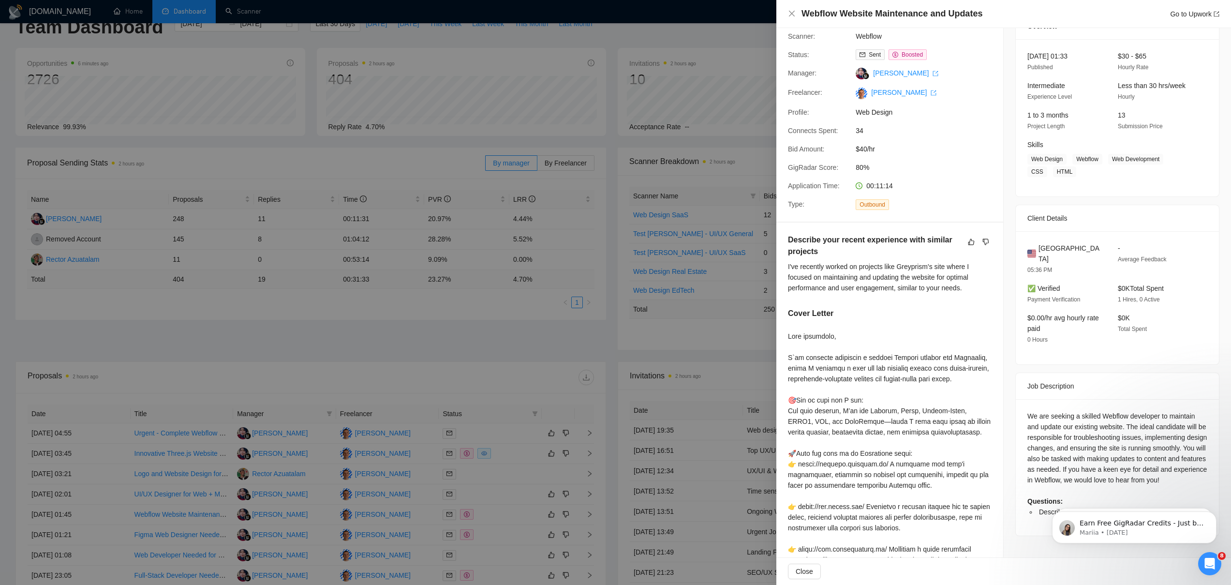
scroll to position [0, 0]
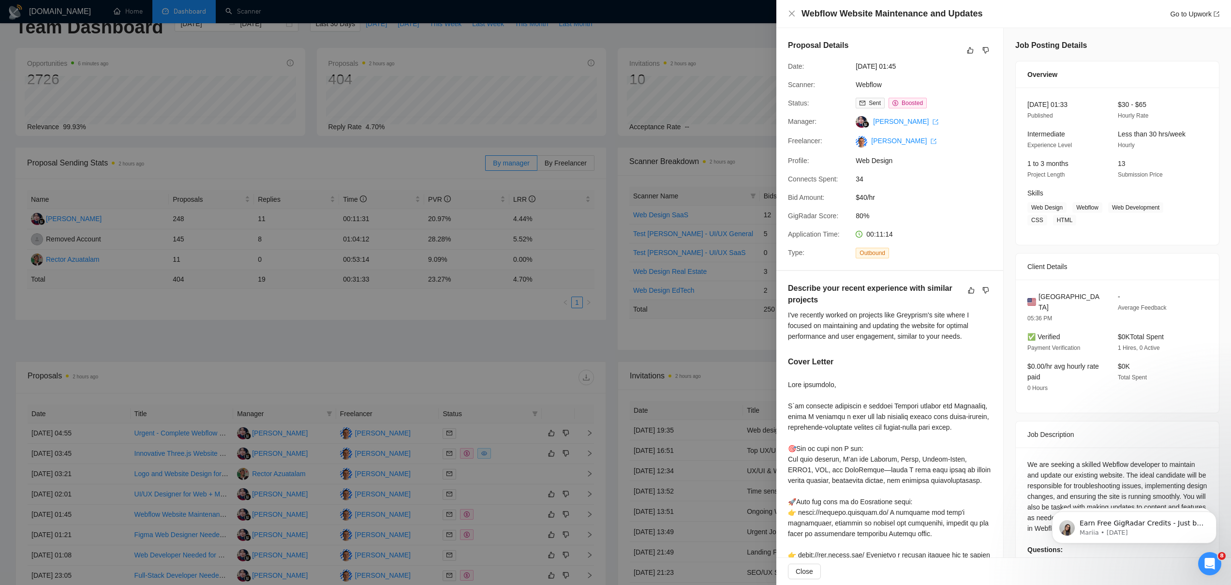
click at [476, 510] on div at bounding box center [615, 292] width 1231 height 585
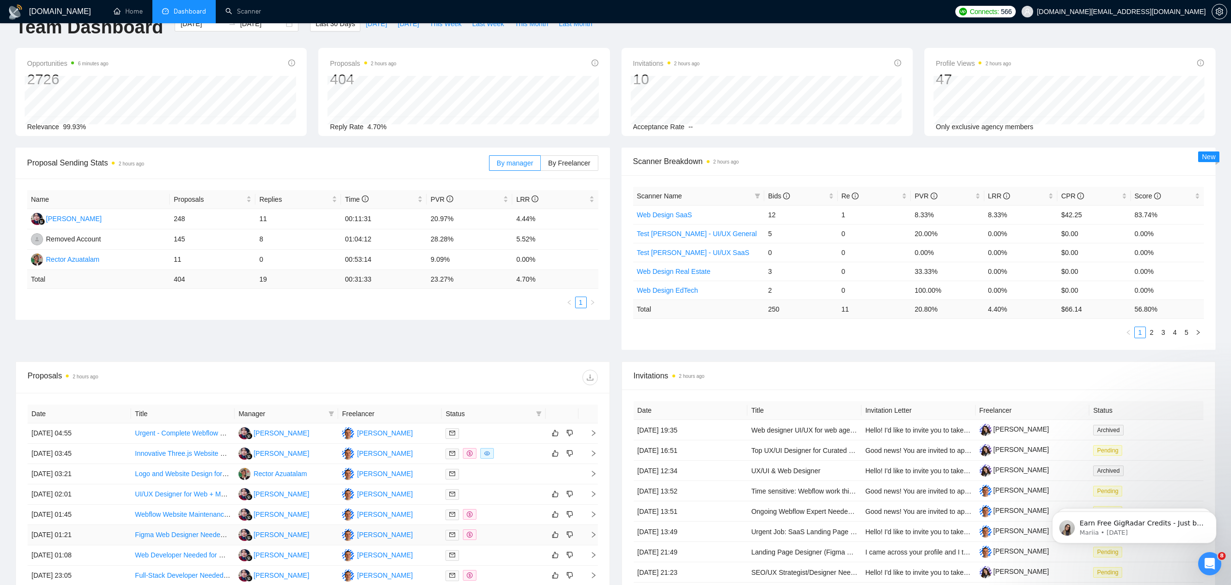
click at [487, 527] on td at bounding box center [493, 535] width 103 height 20
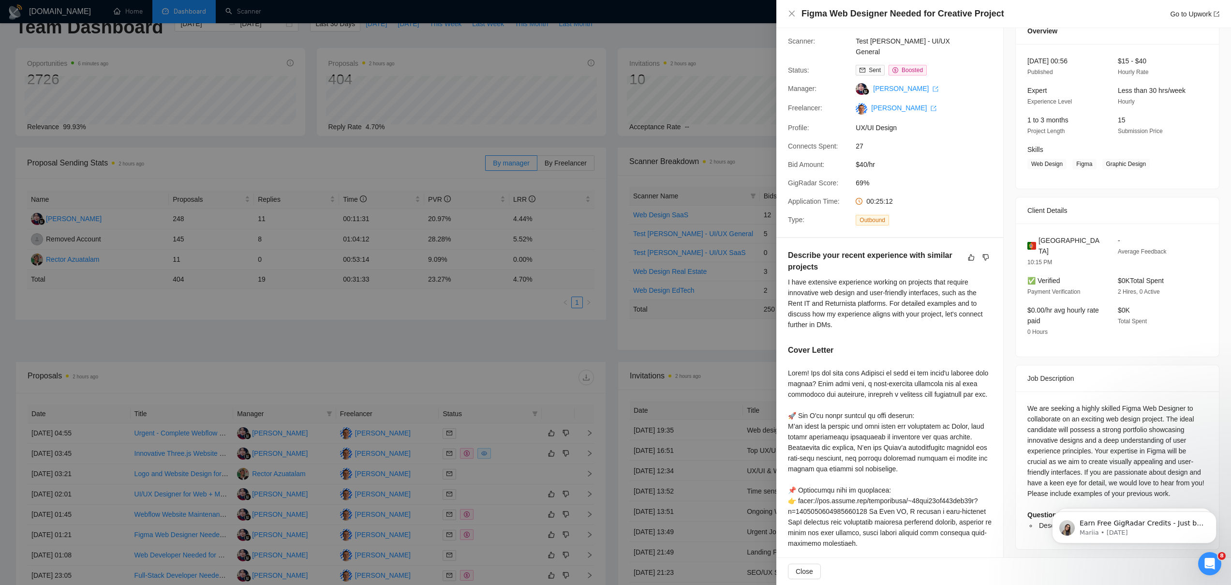
scroll to position [65, 0]
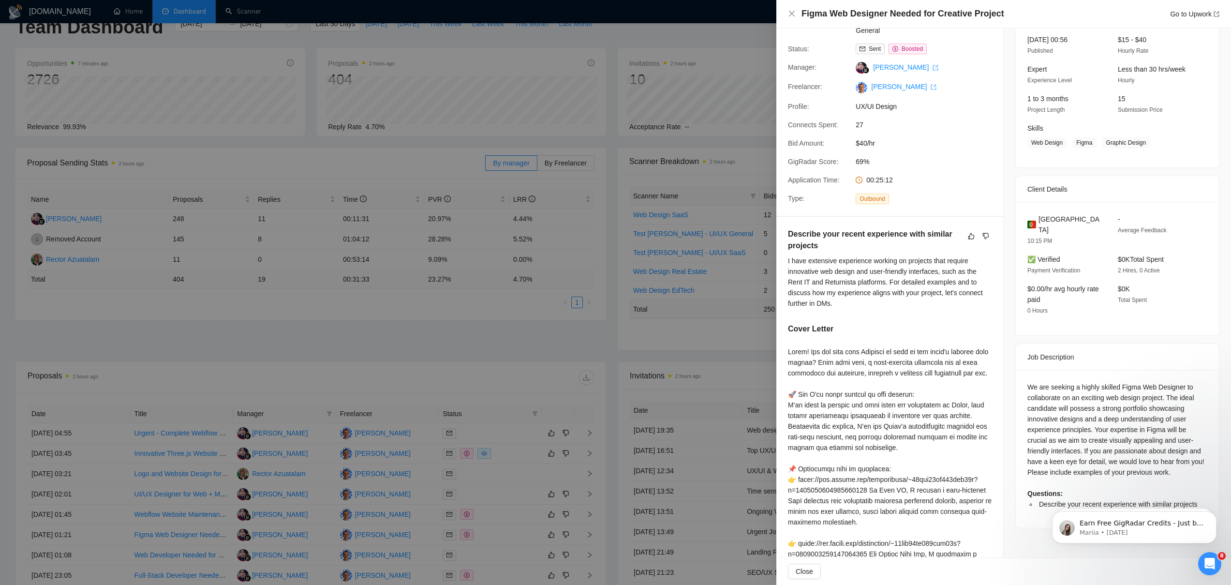
click at [888, 377] on div at bounding box center [890, 553] width 204 height 415
click at [517, 494] on div at bounding box center [615, 292] width 1231 height 585
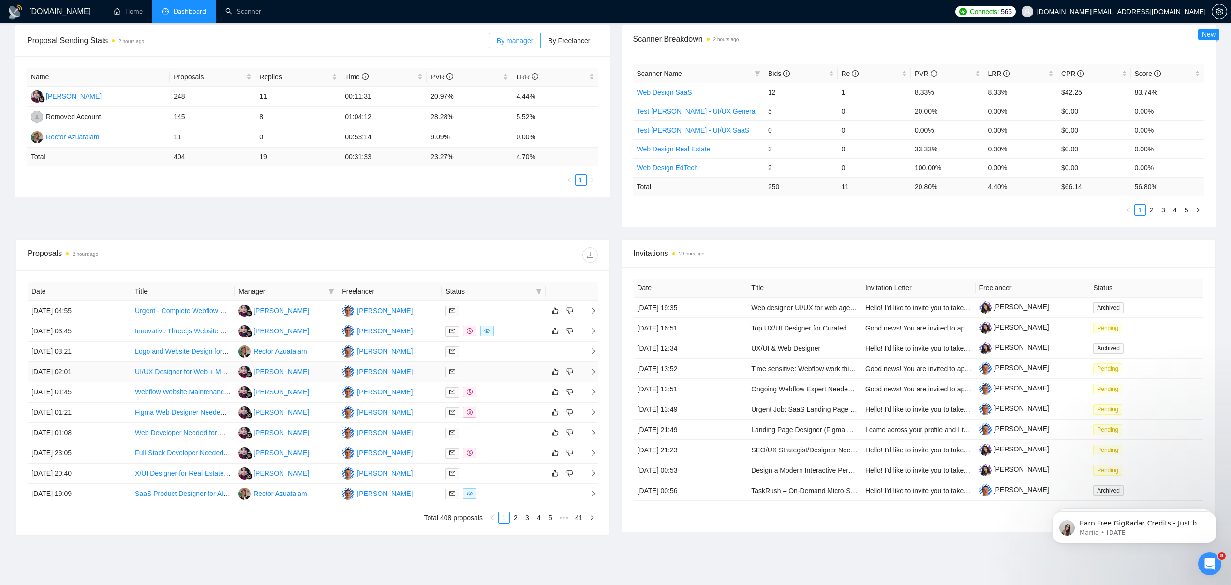
scroll to position [182, 0]
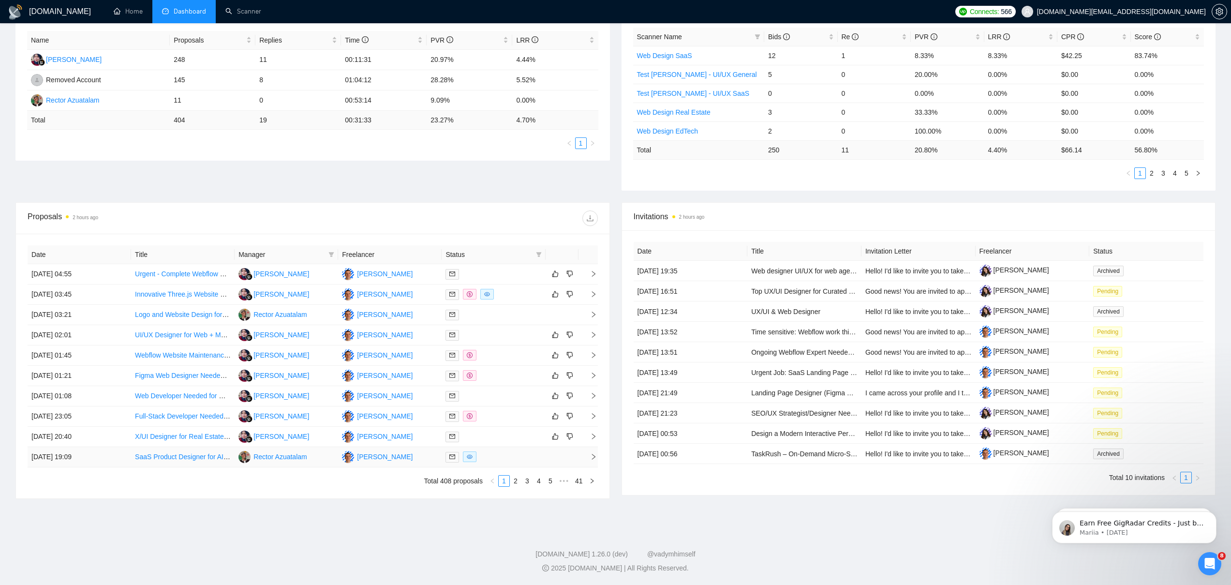
click at [508, 456] on div at bounding box center [493, 456] width 96 height 11
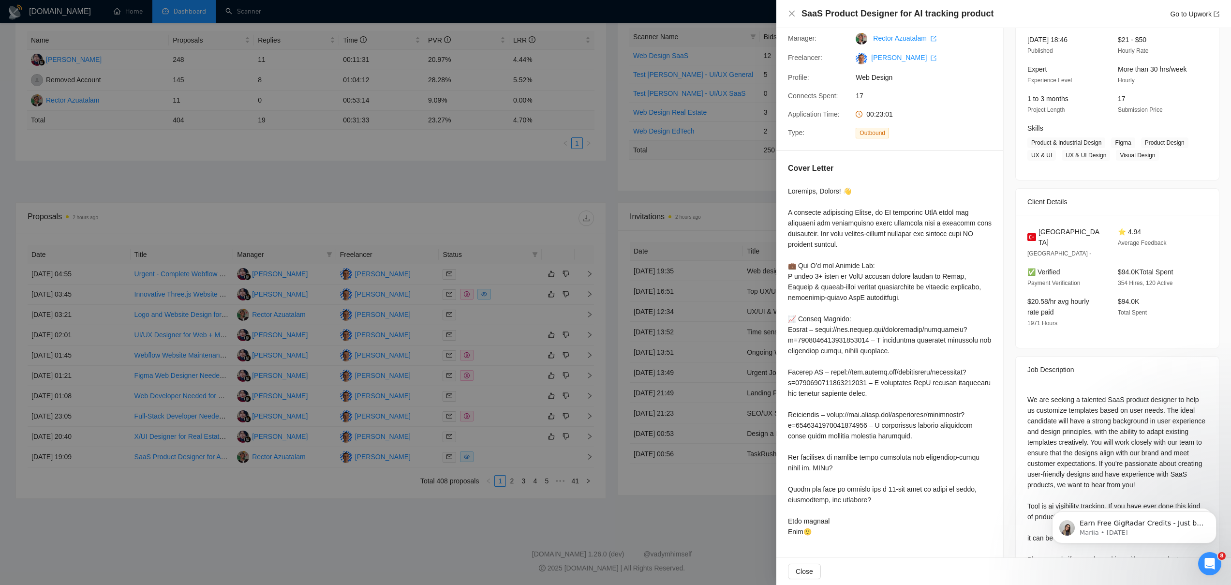
scroll to position [0, 0]
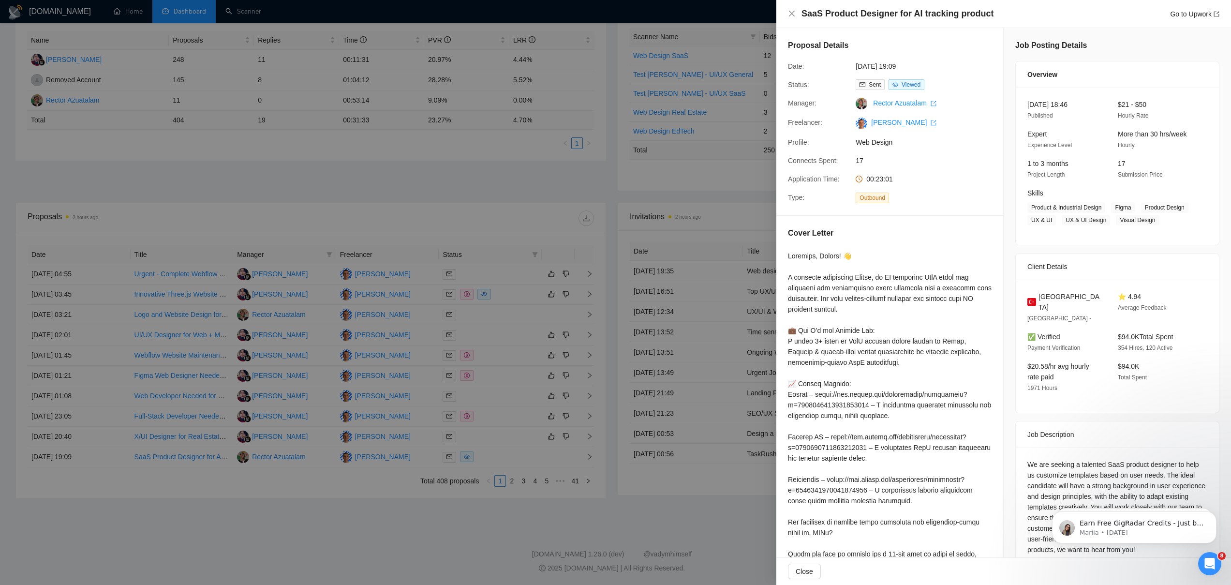
click at [493, 318] on div at bounding box center [615, 292] width 1231 height 585
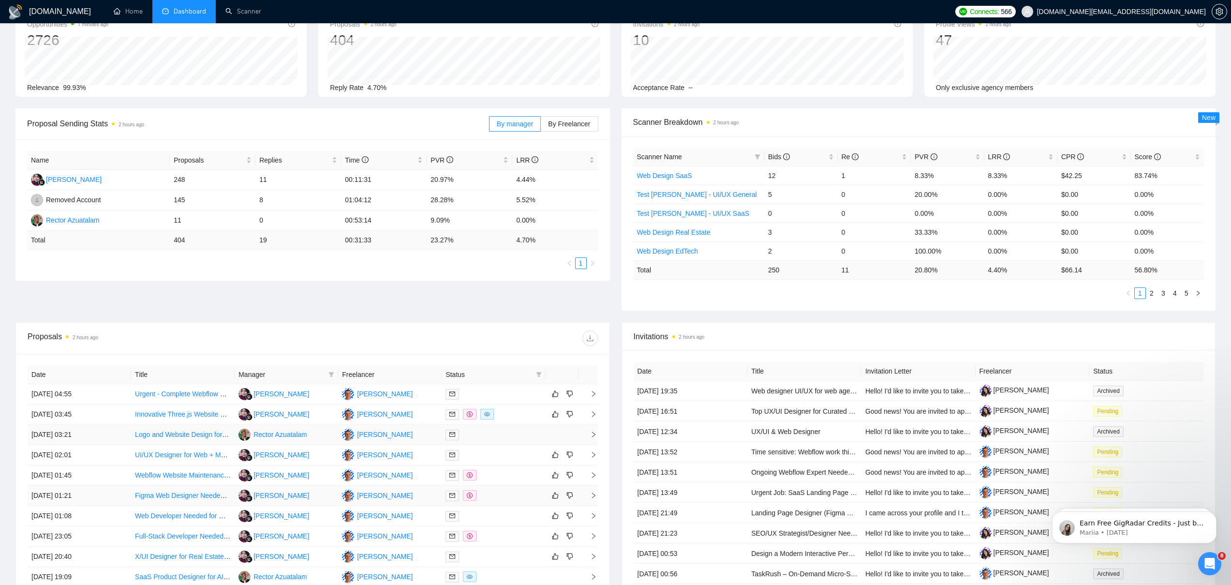
scroll to position [81, 0]
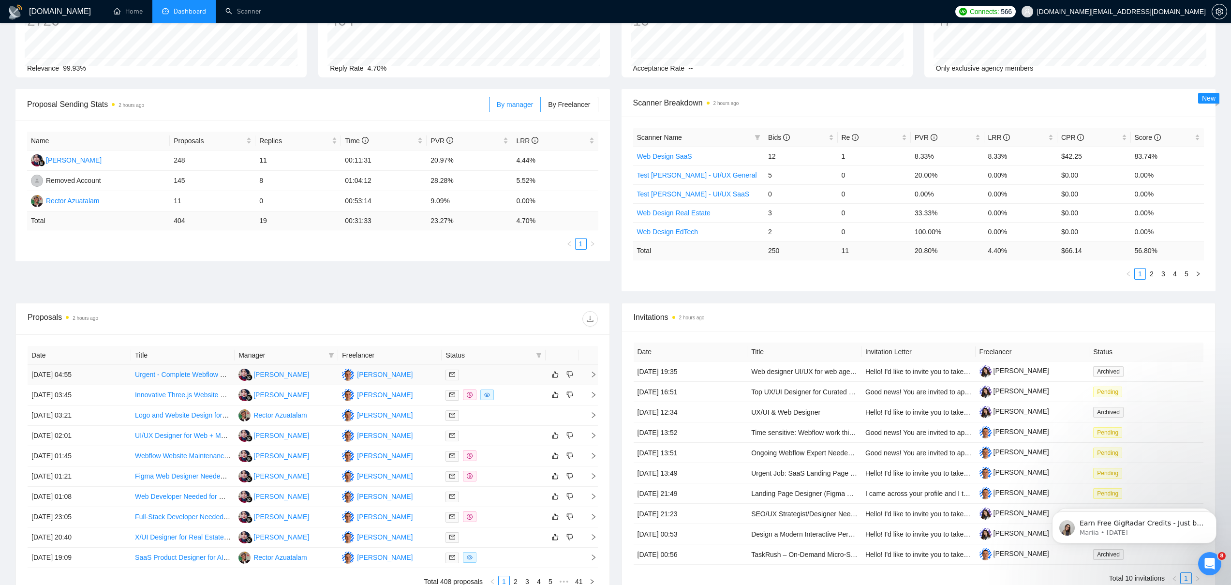
click at [515, 370] on div at bounding box center [493, 374] width 96 height 11
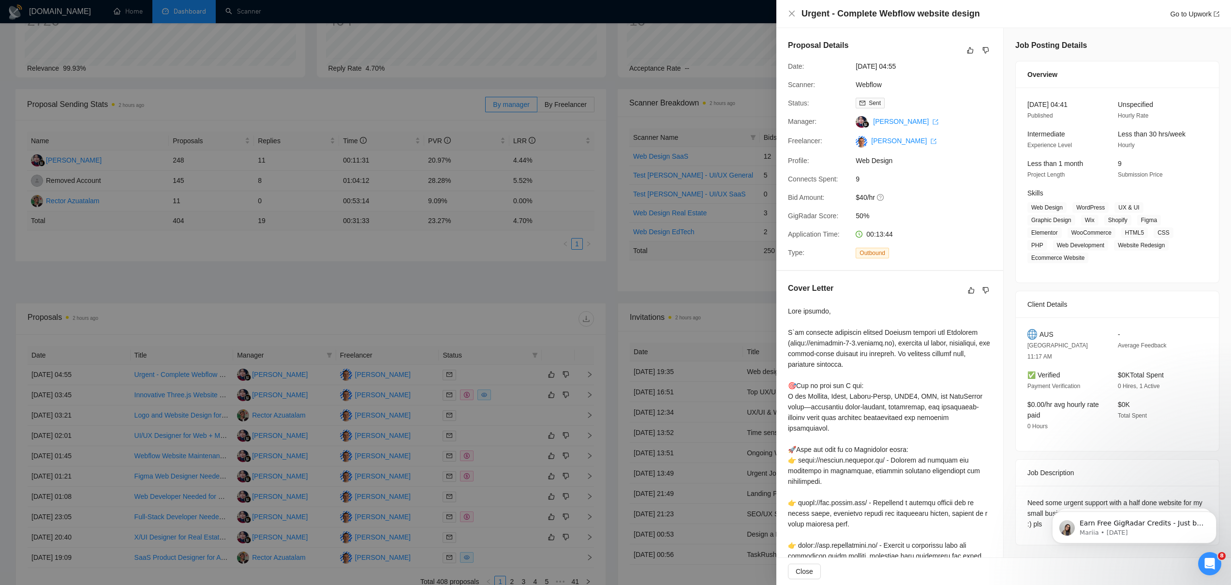
click at [522, 386] on div at bounding box center [615, 292] width 1231 height 585
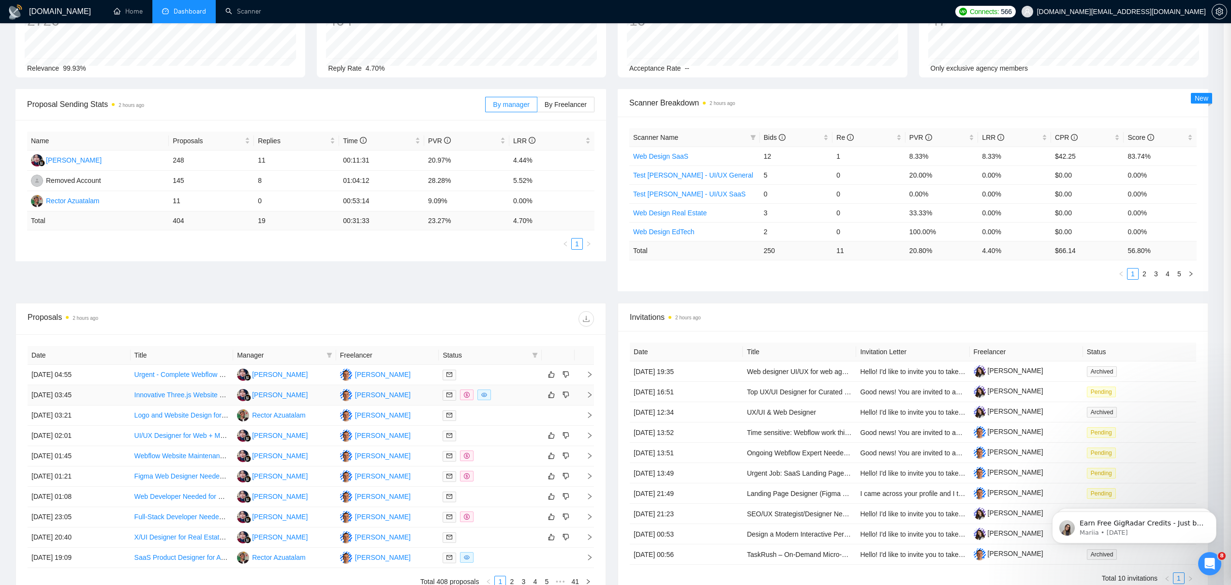
click at [520, 391] on div at bounding box center [489, 394] width 95 height 11
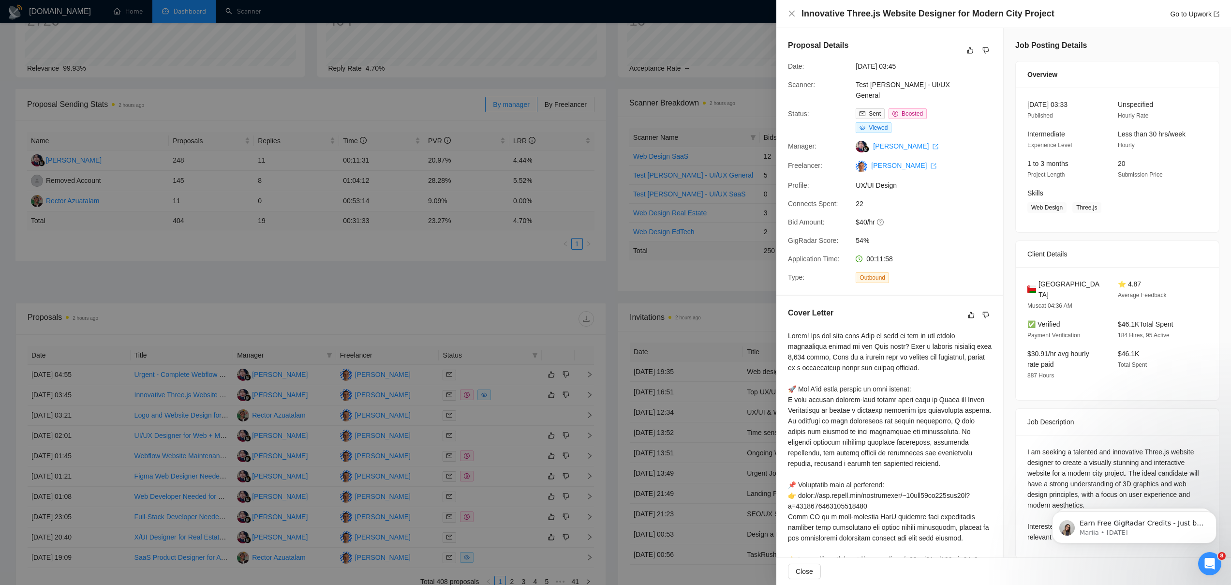
click at [517, 410] on div at bounding box center [615, 292] width 1231 height 585
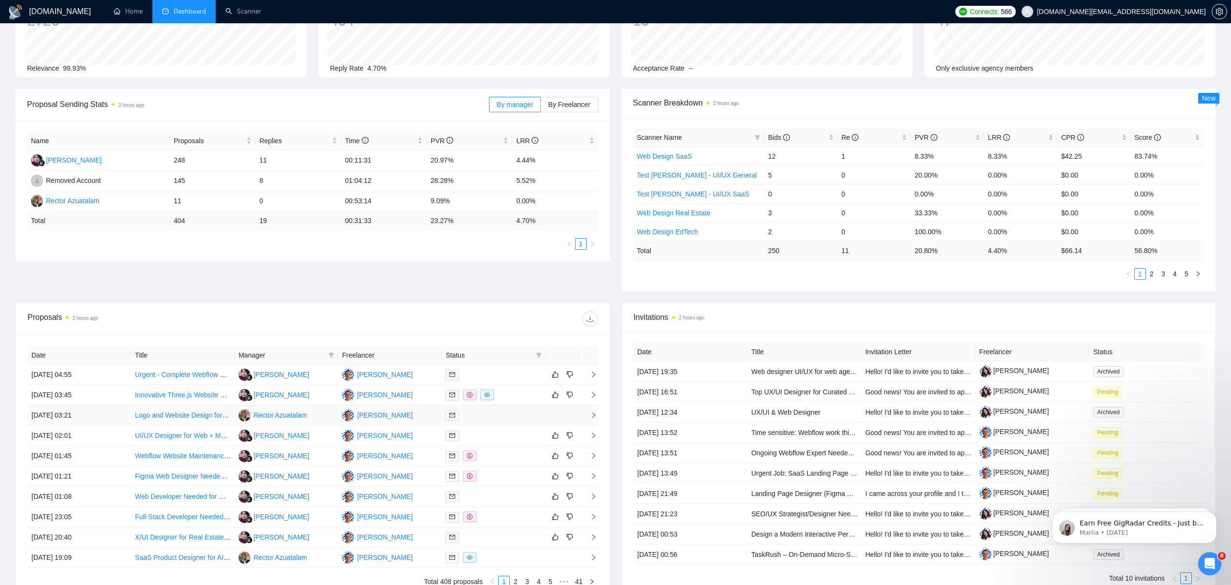
click at [517, 408] on td at bounding box center [493, 415] width 103 height 20
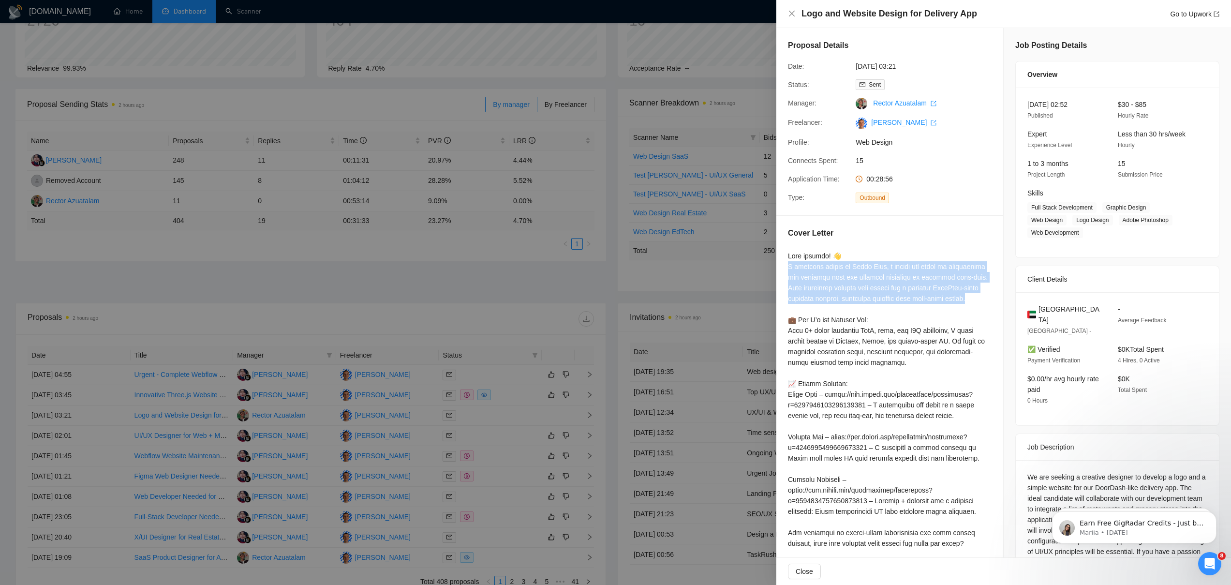
drag, startPoint x: 865, startPoint y: 311, endPoint x: 784, endPoint y: 266, distance: 91.8
click at [784, 266] on div "Cover Letter" at bounding box center [889, 422] width 227 height 412
click at [490, 417] on div at bounding box center [615, 292] width 1231 height 585
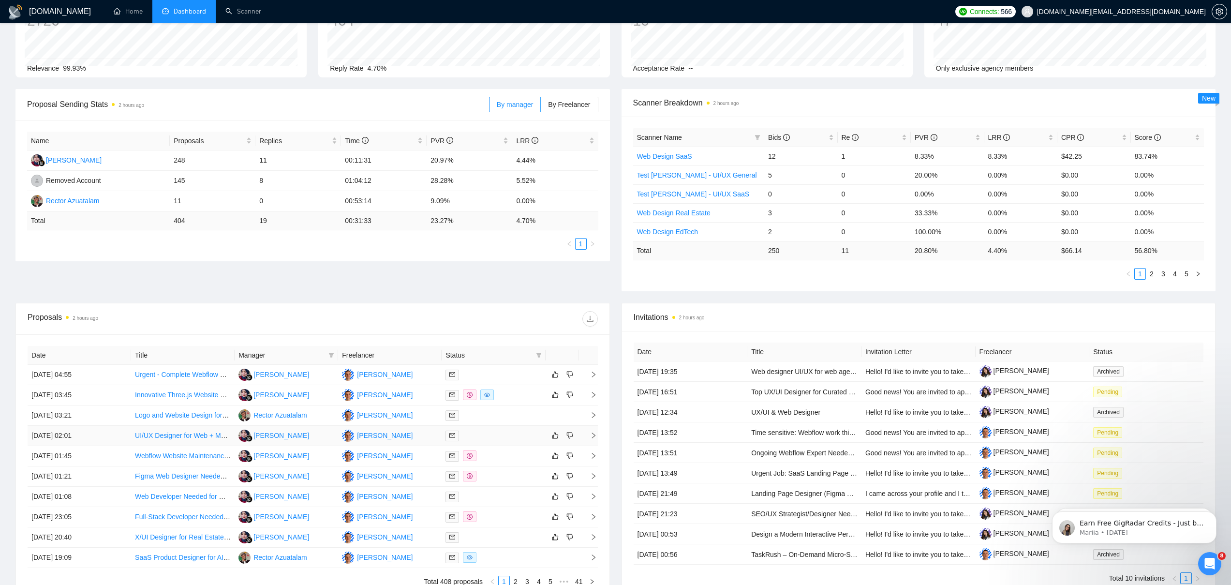
click at [493, 439] on div at bounding box center [493, 435] width 96 height 11
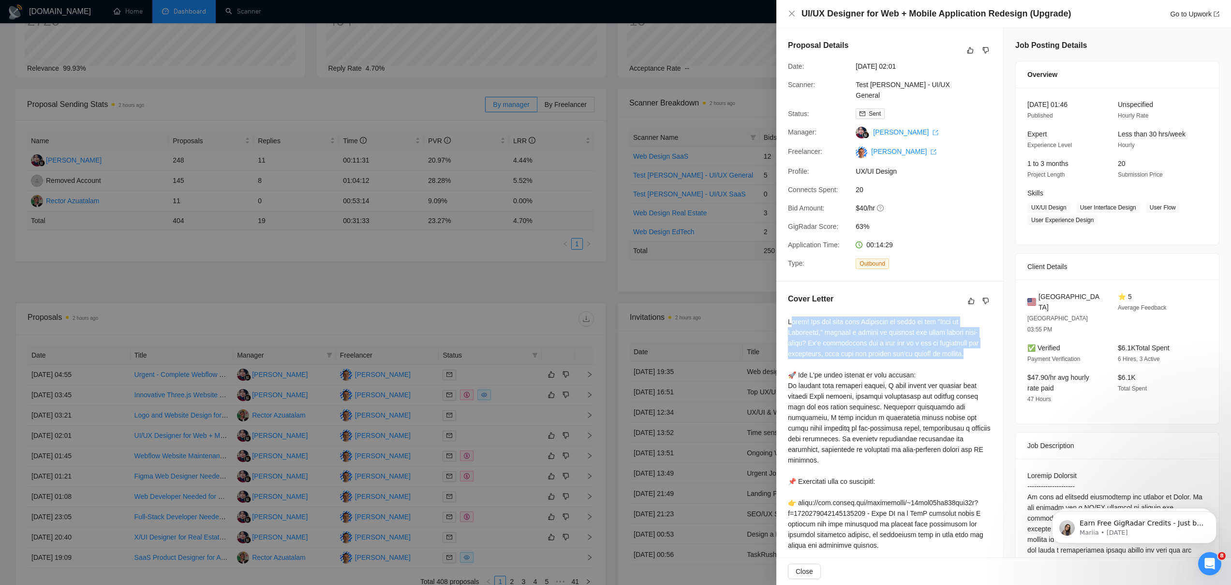
drag, startPoint x: 978, startPoint y: 343, endPoint x: 793, endPoint y: 309, distance: 188.3
click at [794, 316] on div at bounding box center [890, 550] width 204 height 468
drag, startPoint x: 821, startPoint y: 320, endPoint x: 831, endPoint y: 318, distance: 10.0
click at [821, 320] on div at bounding box center [890, 550] width 204 height 468
drag, startPoint x: 979, startPoint y: 322, endPoint x: 782, endPoint y: 297, distance: 198.4
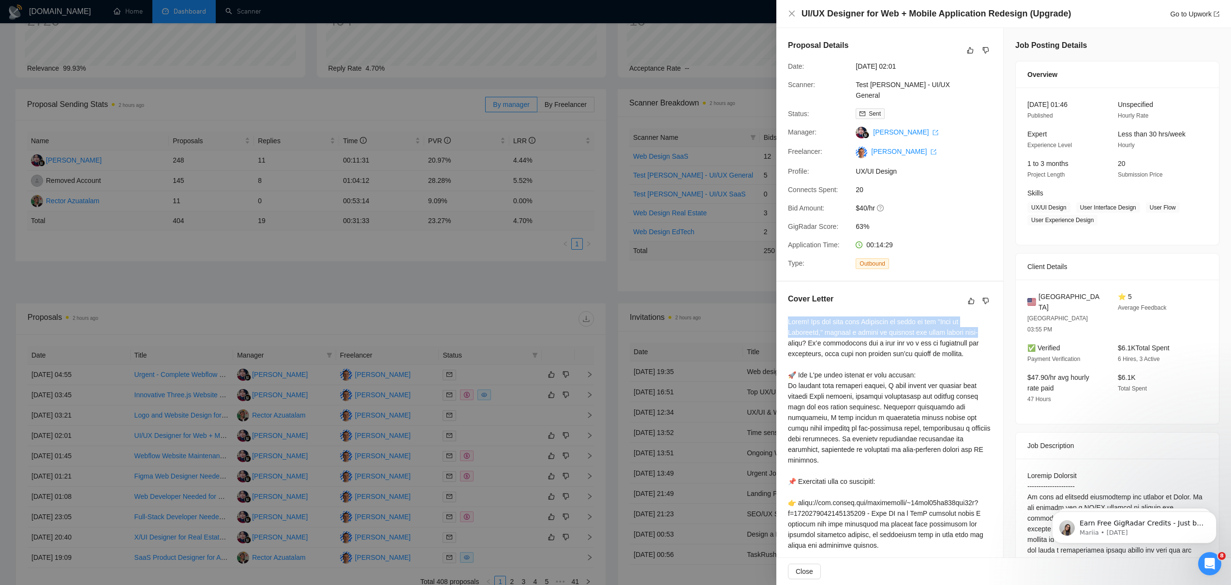
click at [782, 297] on div "Cover Letter" at bounding box center [889, 540] width 227 height 518
click at [789, 316] on div at bounding box center [890, 550] width 204 height 468
drag, startPoint x: 873, startPoint y: 505, endPoint x: 985, endPoint y: 340, distance: 198.8
click at [985, 340] on div "Cover Letter" at bounding box center [889, 540] width 227 height 518
click at [965, 333] on div at bounding box center [890, 550] width 204 height 468
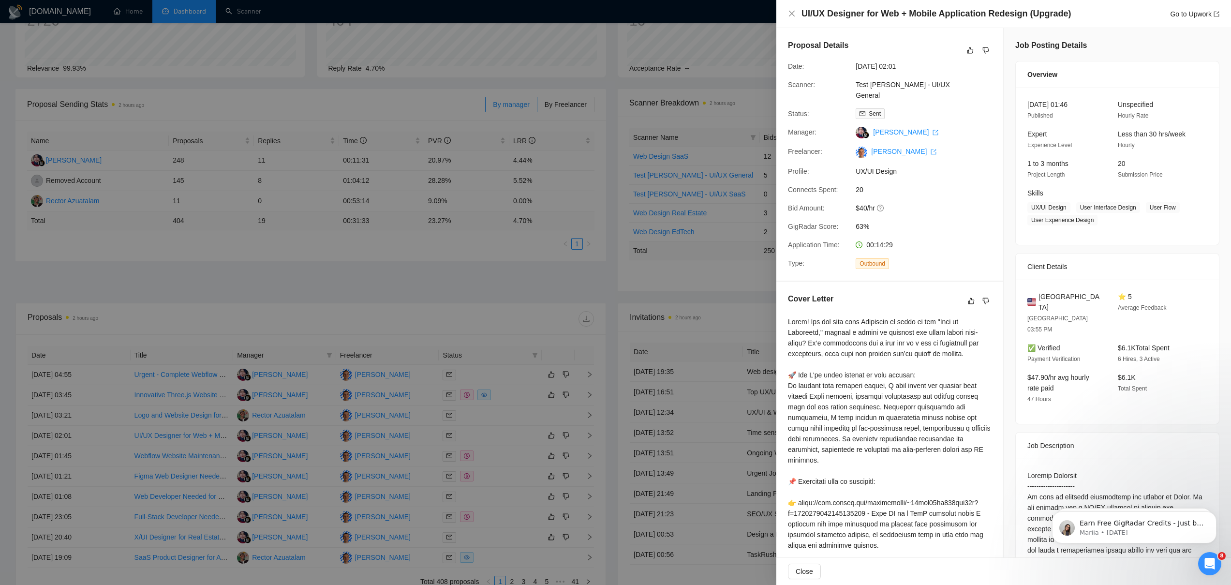
click at [974, 345] on div at bounding box center [890, 550] width 204 height 468
click at [261, 443] on div at bounding box center [615, 292] width 1231 height 585
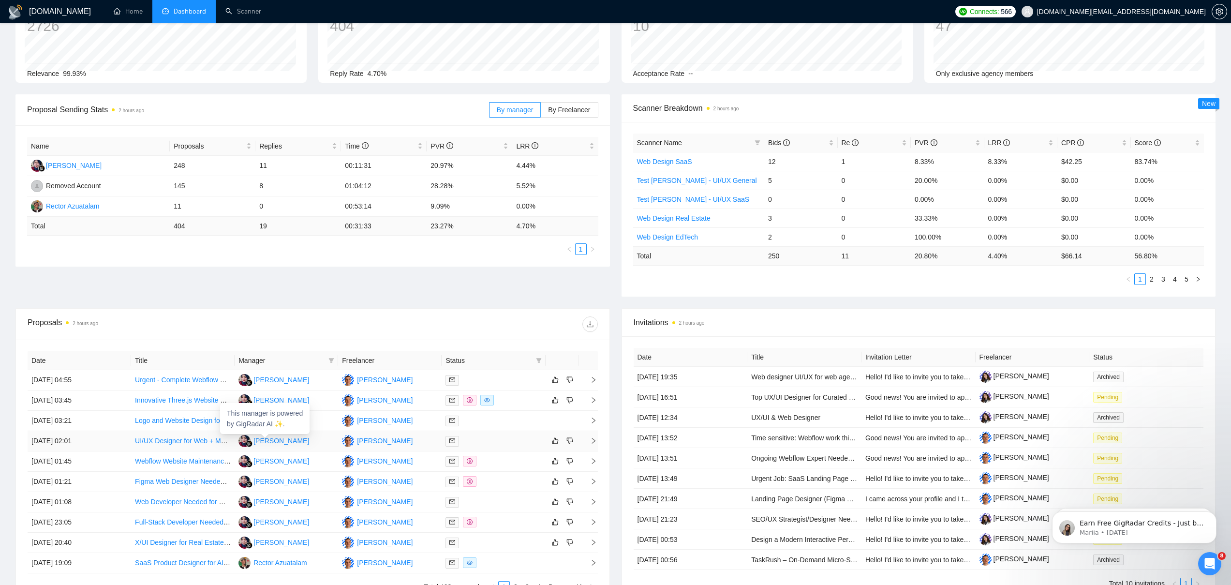
click at [194, 442] on link "UI/UX Designer for Web + Mobile Application Redesign (Upgrade)" at bounding box center [234, 441] width 198 height 8
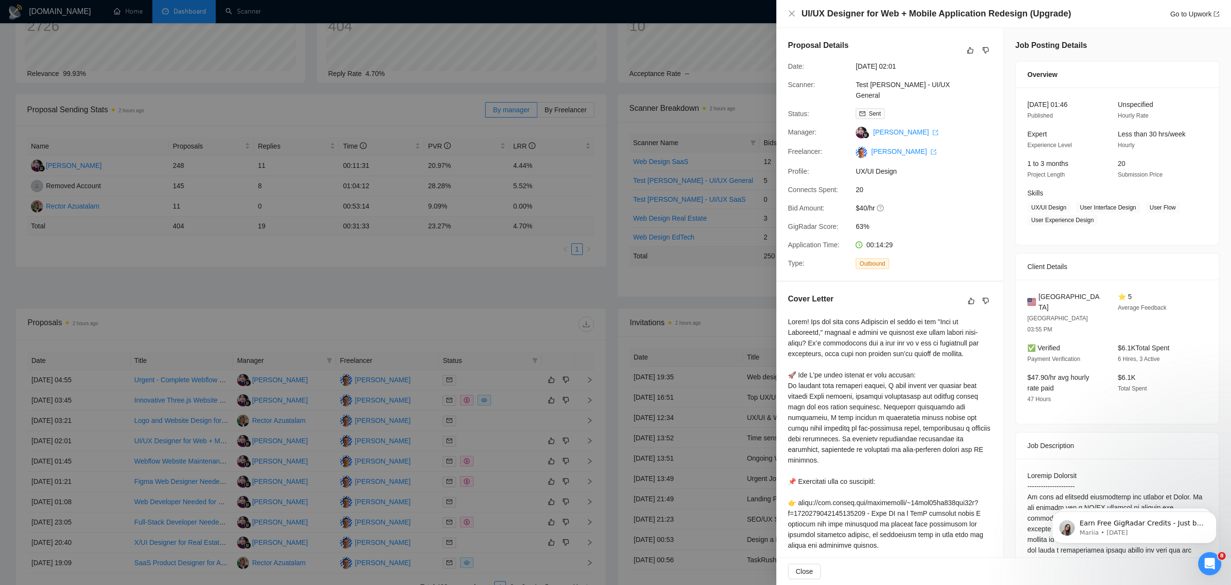
click at [585, 281] on div at bounding box center [615, 292] width 1231 height 585
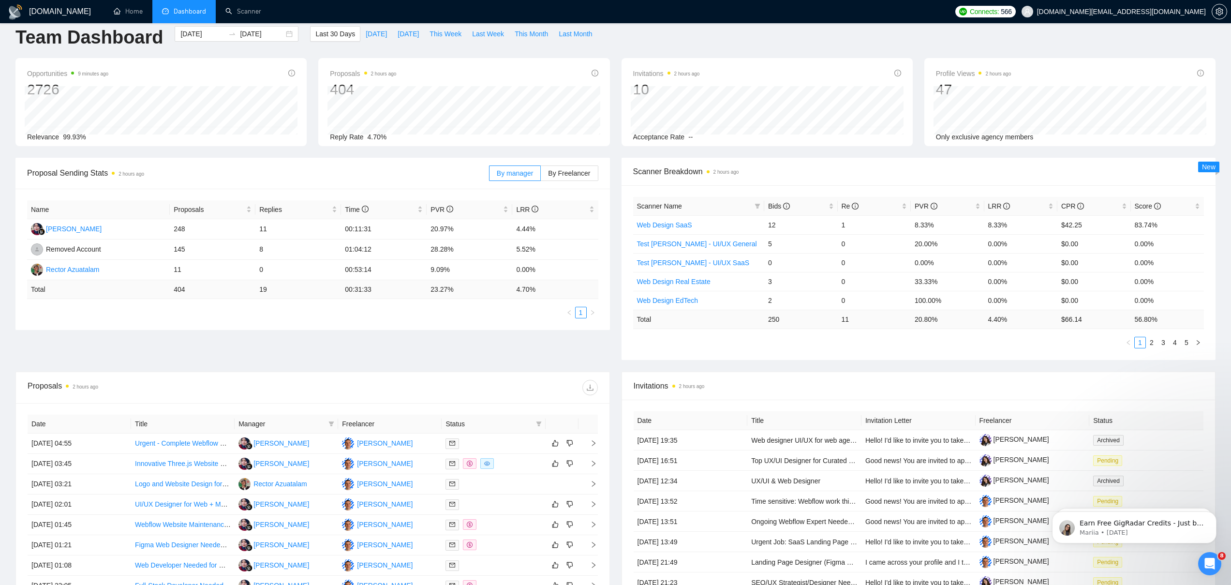
scroll to position [0, 0]
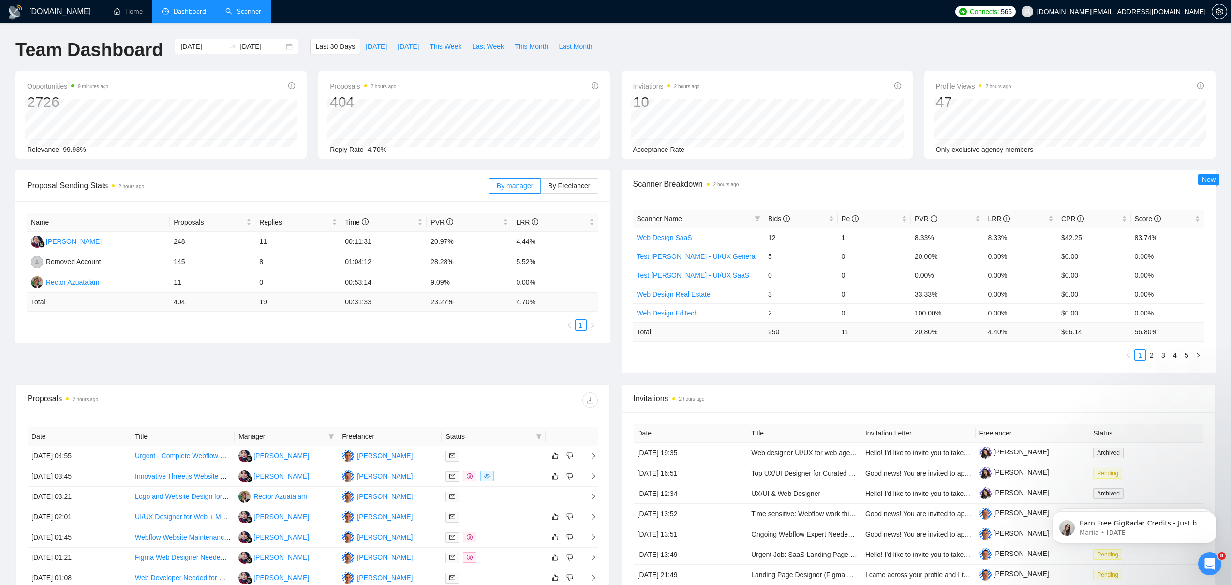
click at [236, 10] on link "Scanner" at bounding box center [243, 11] width 36 height 8
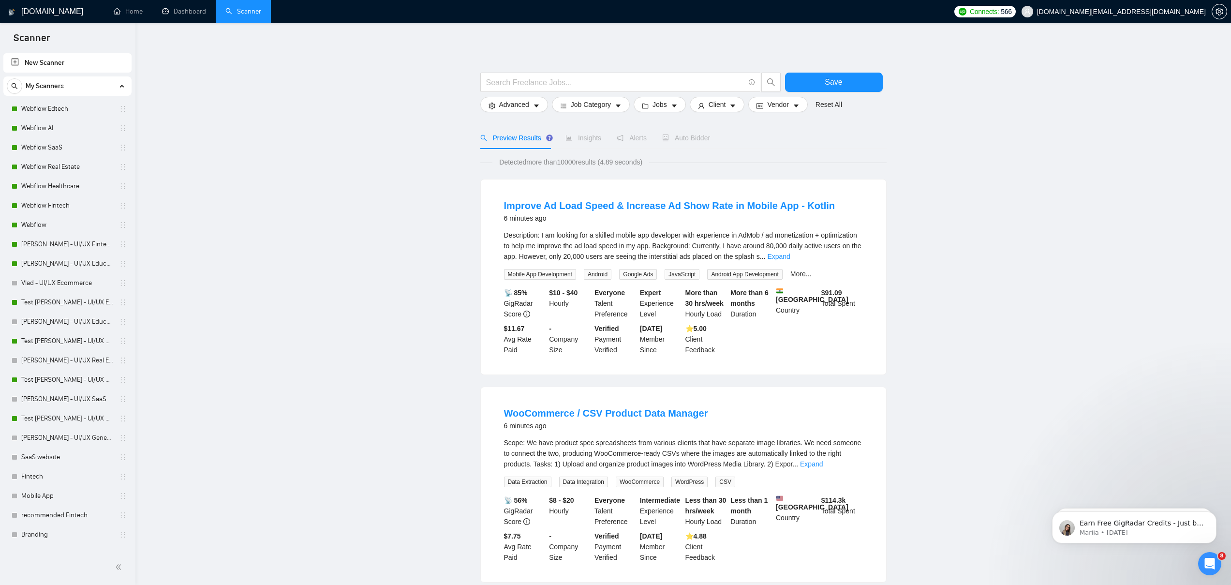
click at [679, 134] on span "Auto Bidder" at bounding box center [686, 138] width 48 height 8
click at [692, 138] on span "Auto Bidder" at bounding box center [686, 138] width 48 height 8
click at [49, 413] on link "Test [PERSON_NAME] - UI/UX General" at bounding box center [67, 418] width 92 height 19
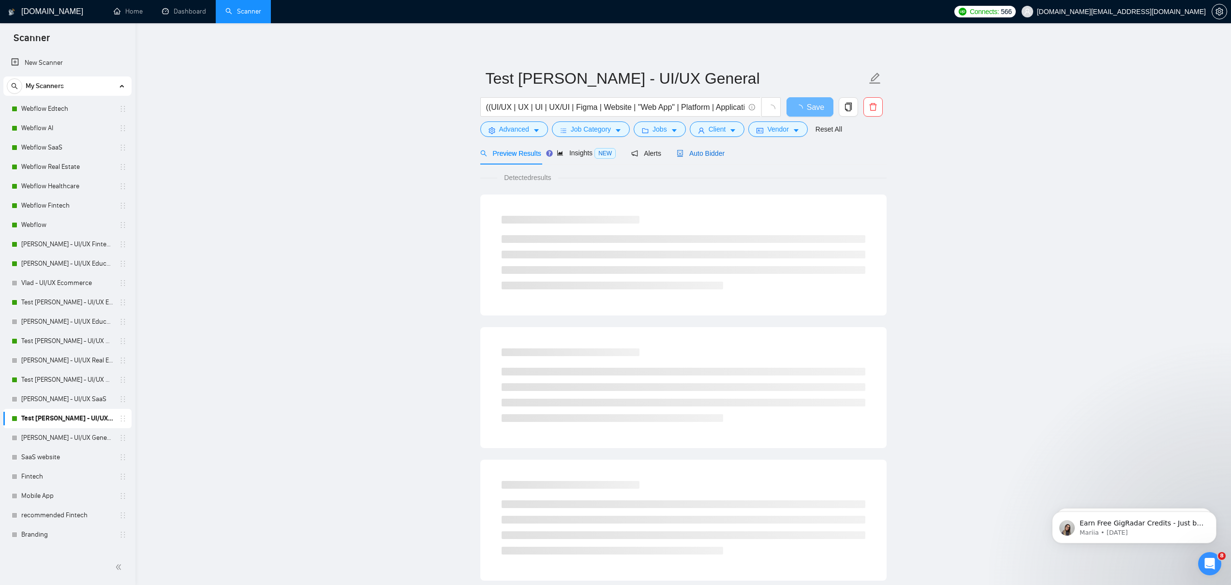
click at [716, 153] on span "Auto Bidder" at bounding box center [701, 153] width 48 height 8
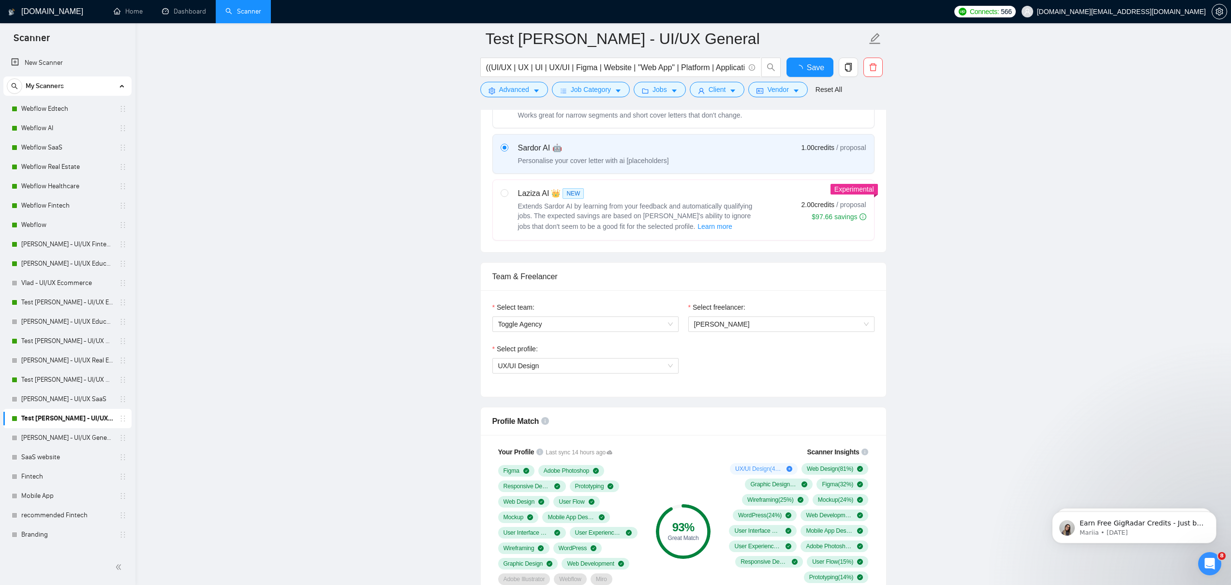
scroll to position [231, 0]
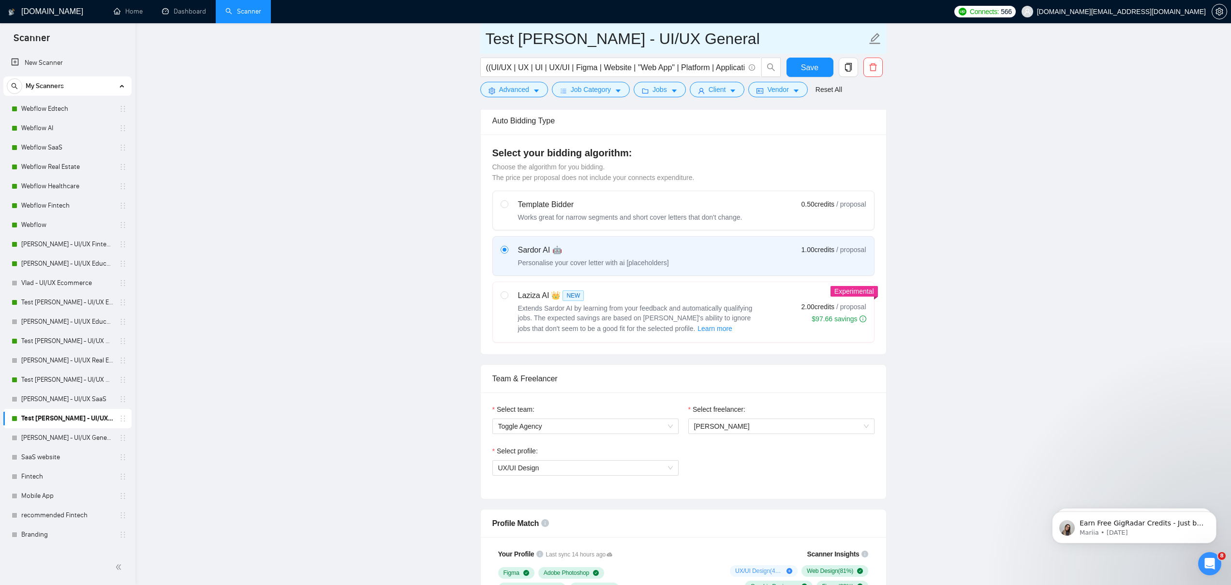
drag, startPoint x: 563, startPoint y: 38, endPoint x: 663, endPoint y: 30, distance: 100.4
click at [663, 30] on input "Test [PERSON_NAME] - UI/UX General" at bounding box center [676, 39] width 381 height 24
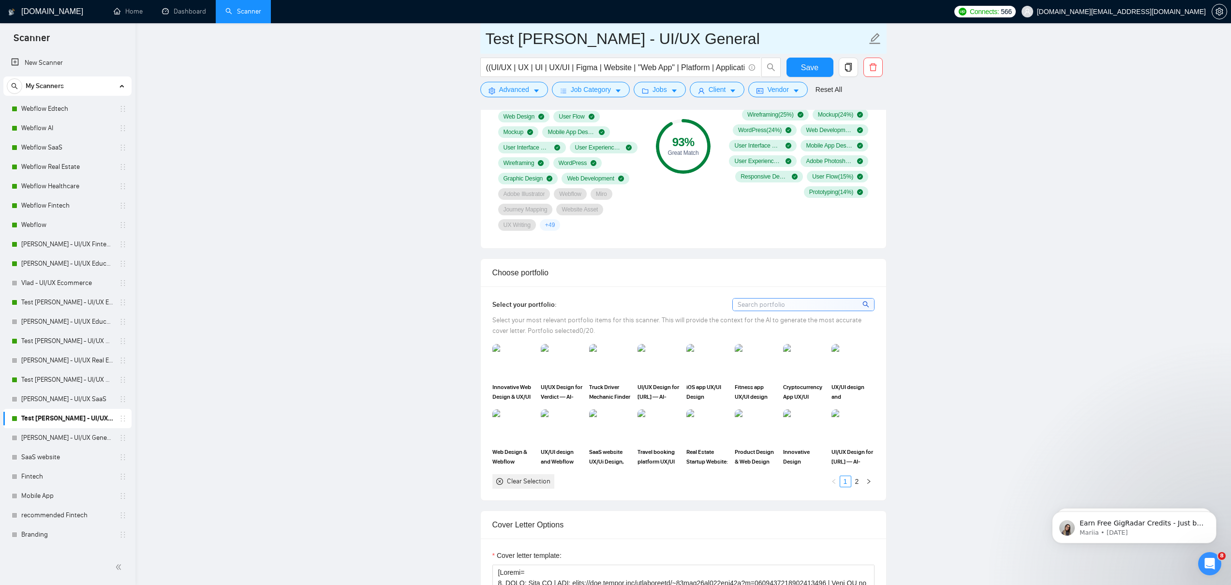
scroll to position [592, 0]
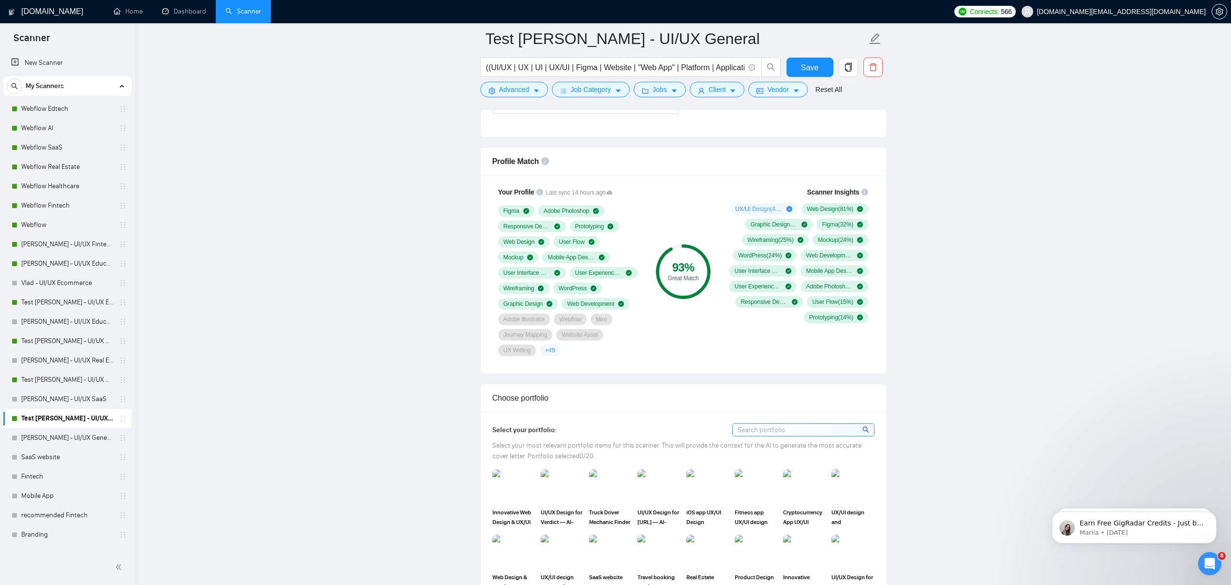
drag, startPoint x: 899, startPoint y: 199, endPoint x: 785, endPoint y: 315, distance: 163.5
click at [68, 249] on link "[PERSON_NAME] - UI/UX Fintech" at bounding box center [67, 244] width 92 height 19
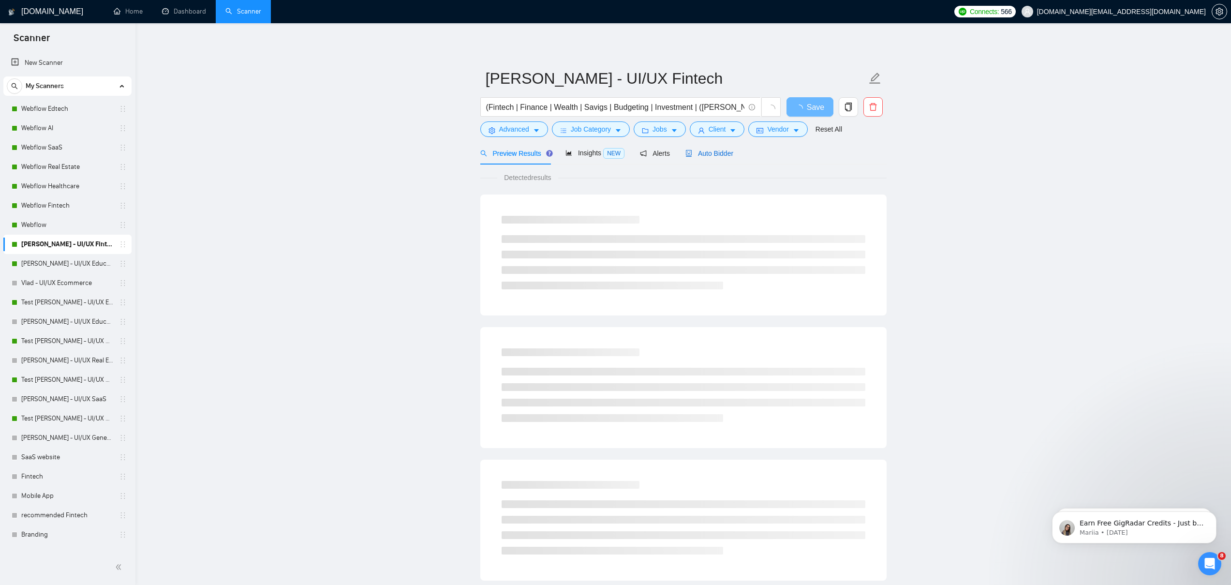
click at [730, 151] on span "Auto Bidder" at bounding box center [709, 153] width 48 height 8
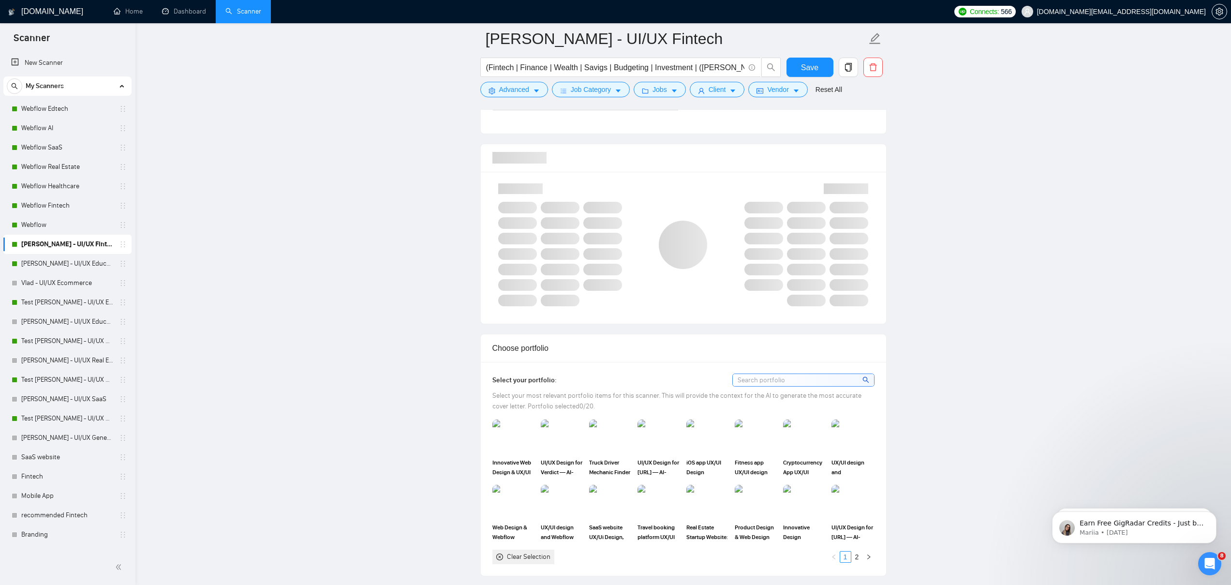
scroll to position [597, 0]
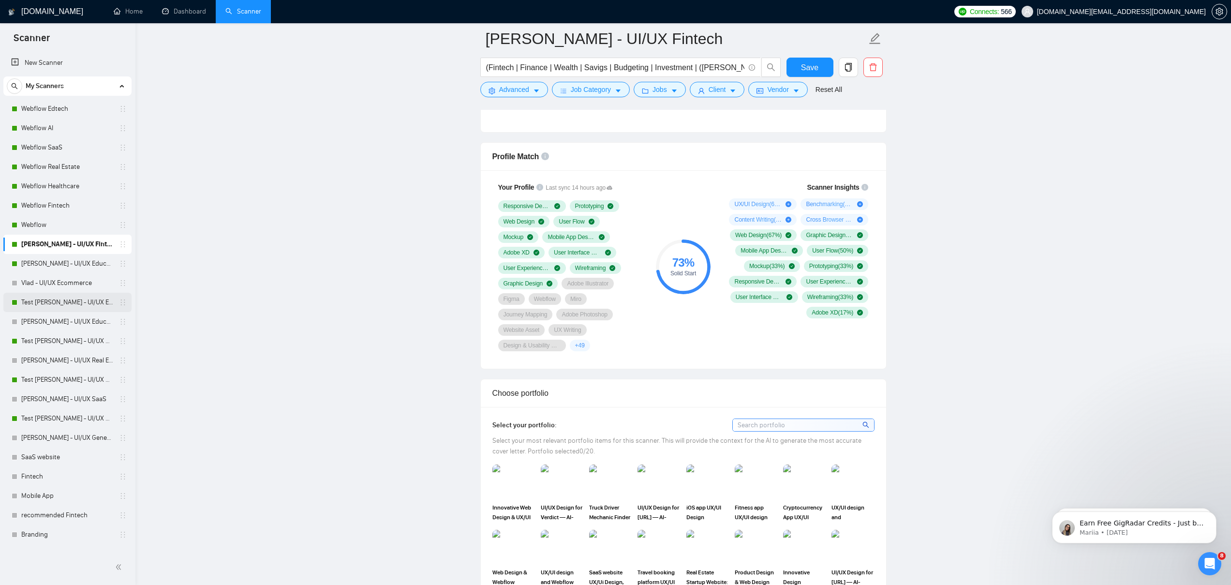
click at [59, 297] on link "Test [PERSON_NAME] - UI/UX Education" at bounding box center [67, 302] width 92 height 19
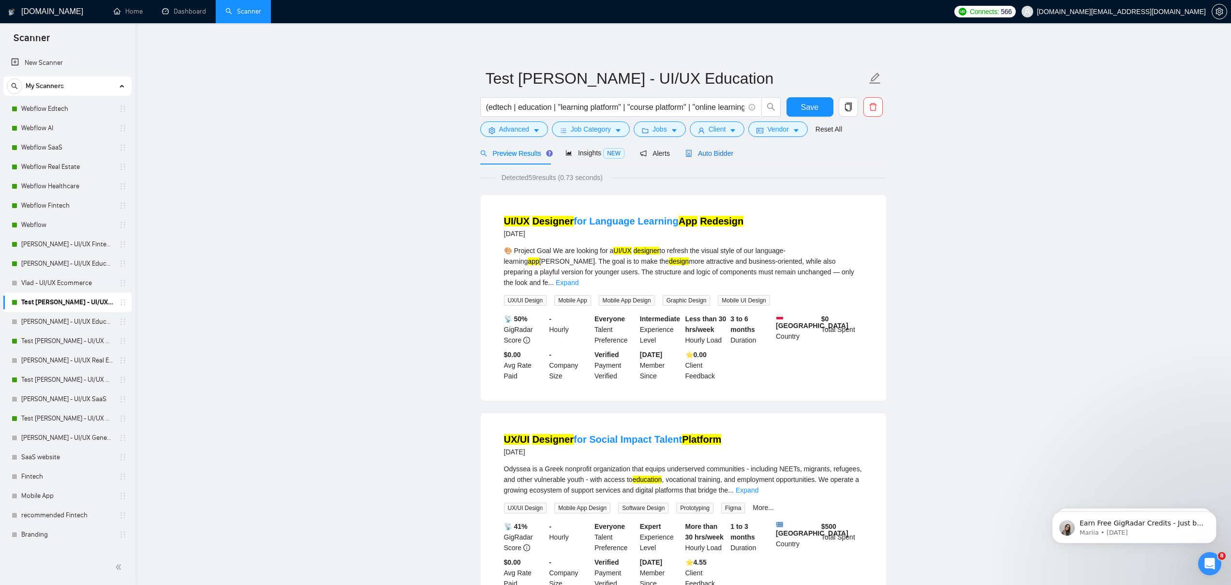
click at [712, 154] on span "Auto Bidder" at bounding box center [709, 153] width 48 height 8
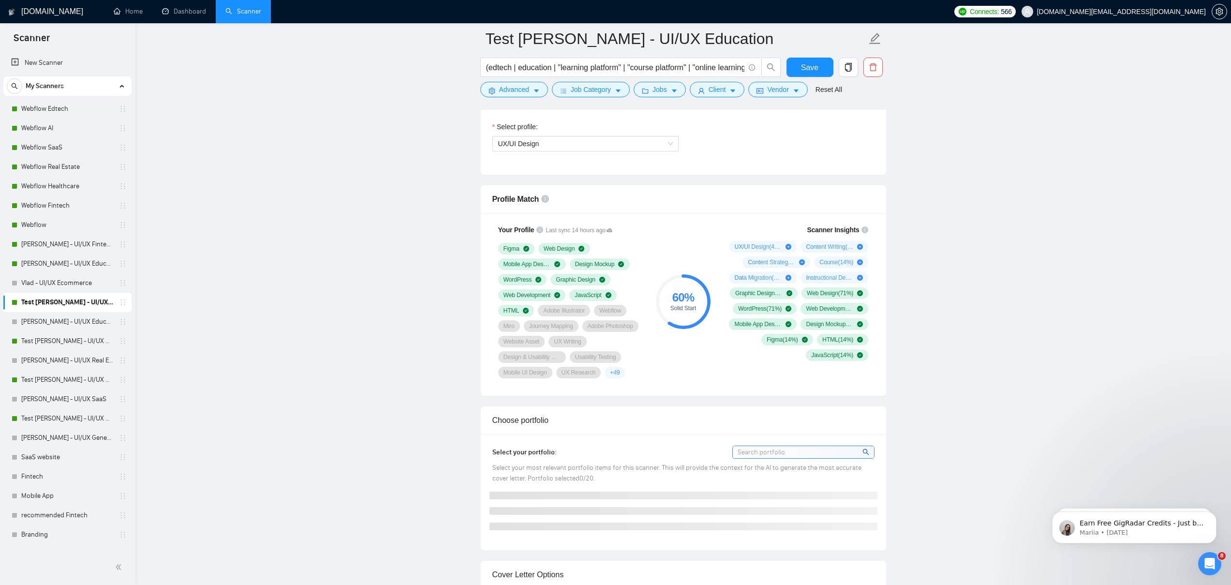
scroll to position [621, 0]
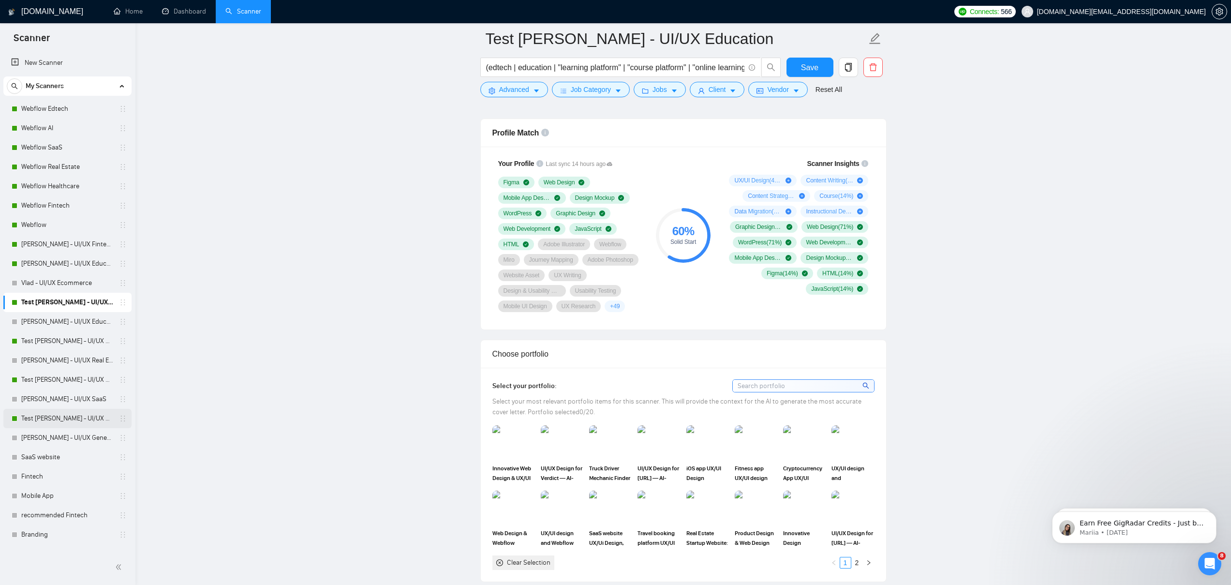
click at [60, 420] on link "Test [PERSON_NAME] - UI/UX General" at bounding box center [67, 418] width 92 height 19
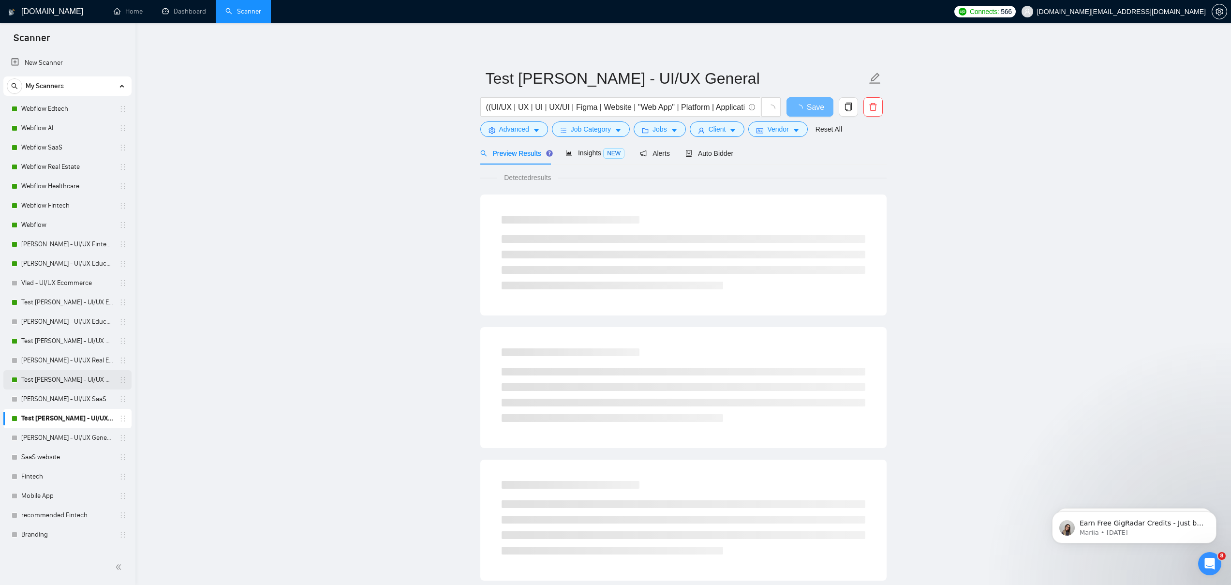
click at [47, 383] on link "Test [PERSON_NAME] - UI/UX SaaS" at bounding box center [67, 379] width 92 height 19
click at [728, 155] on span "Auto Bidder" at bounding box center [709, 153] width 48 height 8
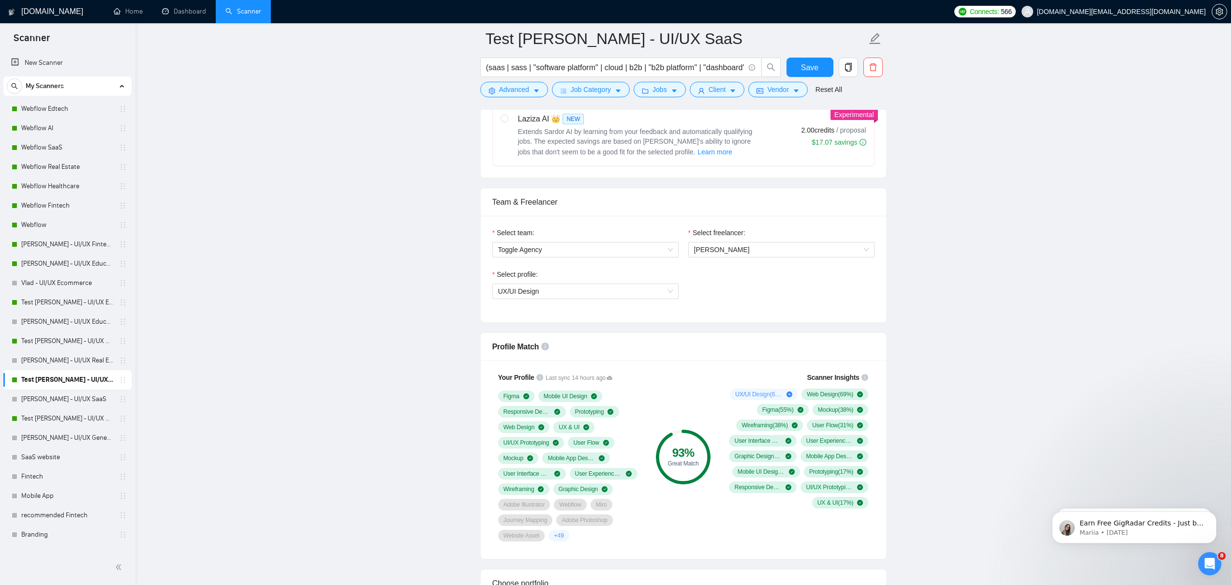
scroll to position [595, 0]
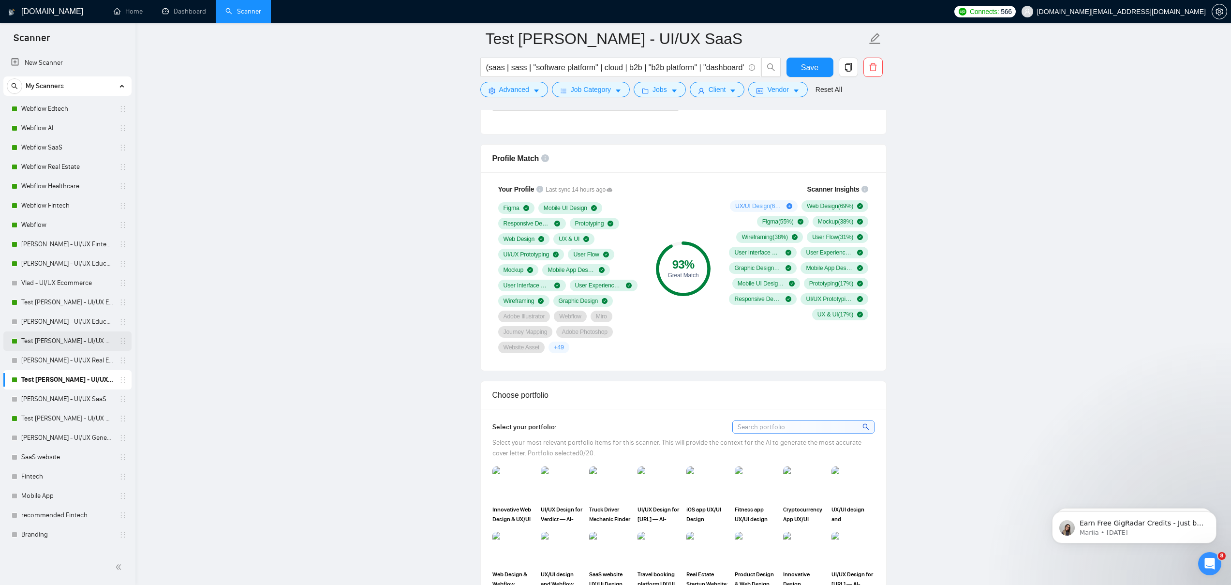
click at [74, 341] on link "Test [PERSON_NAME] - UI/UX Real Estate" at bounding box center [67, 340] width 92 height 19
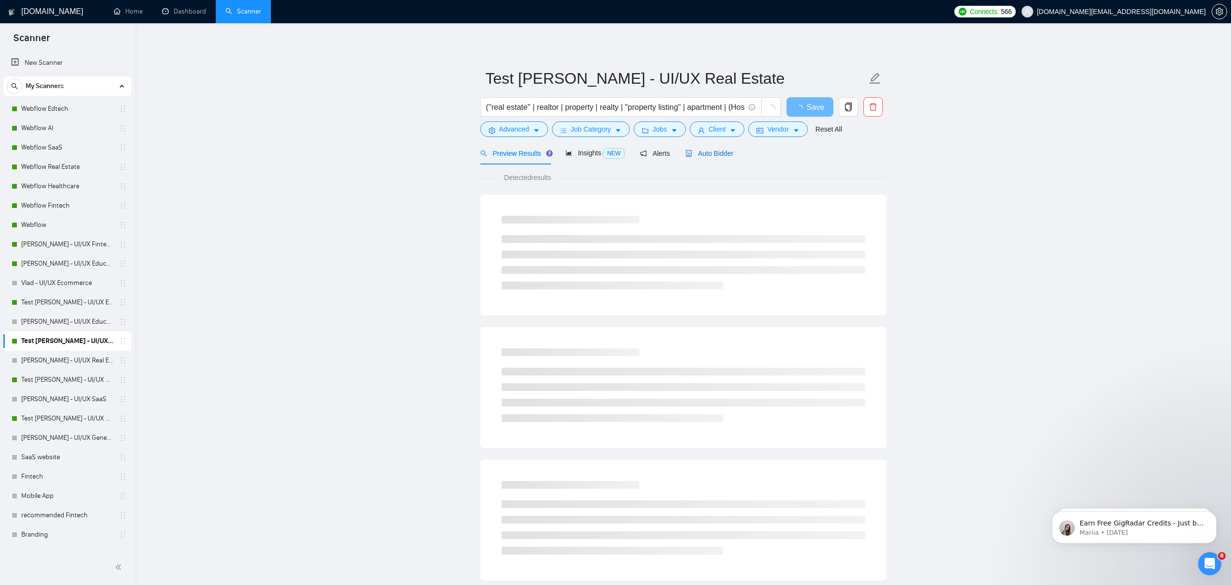
click at [719, 156] on span "Auto Bidder" at bounding box center [709, 153] width 48 height 8
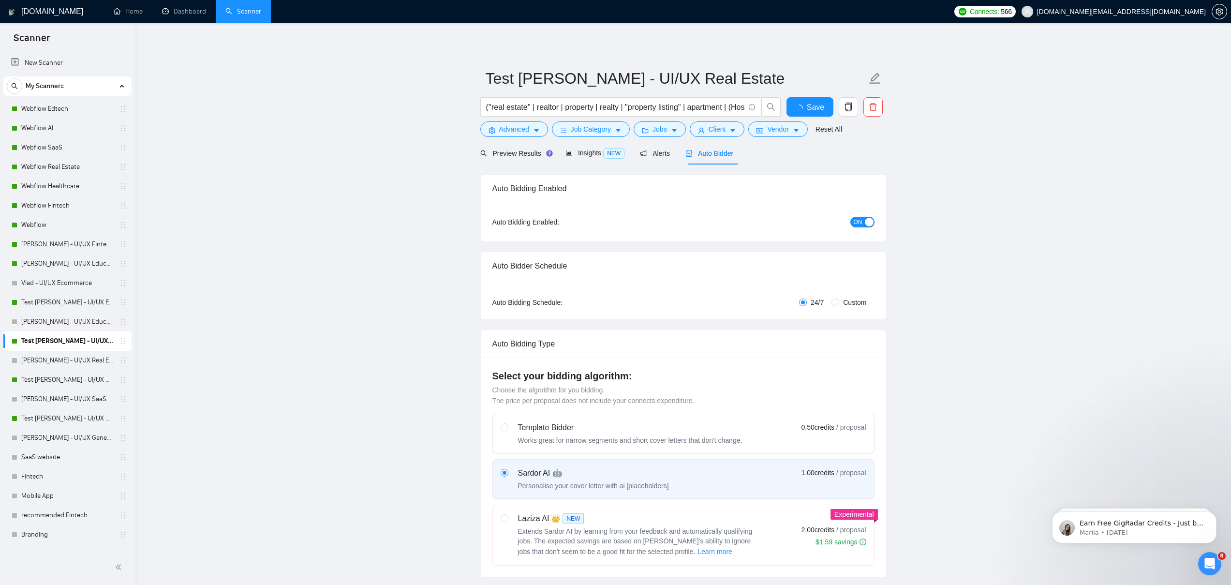
scroll to position [625, 0]
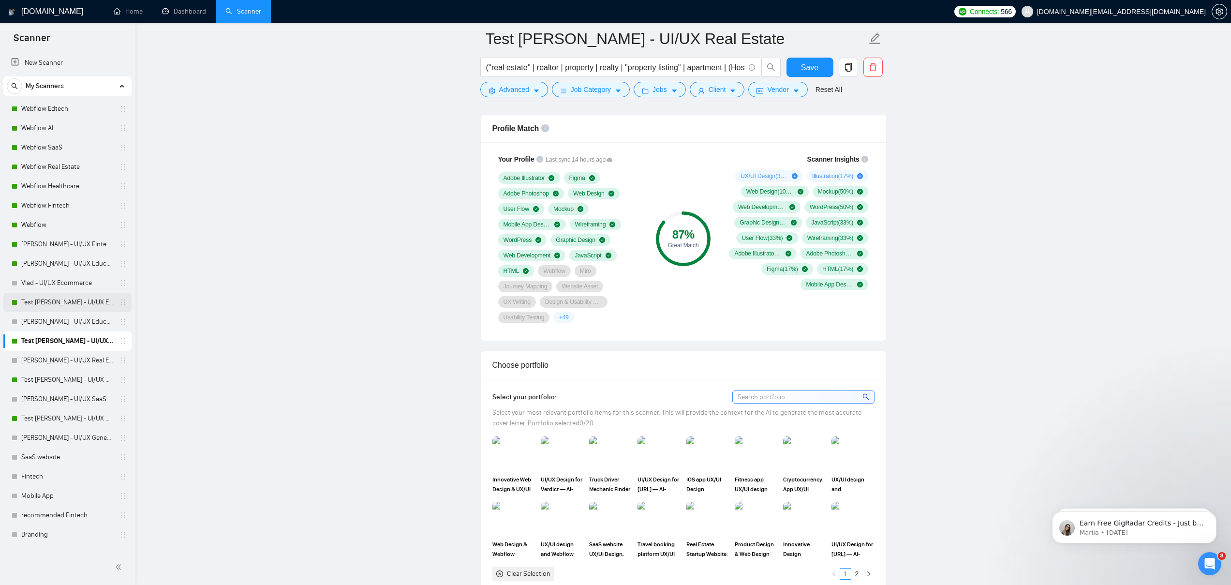
drag, startPoint x: 74, startPoint y: 298, endPoint x: 80, endPoint y: 294, distance: 7.3
click at [74, 298] on link "Test [PERSON_NAME] - UI/UX Education" at bounding box center [67, 302] width 92 height 19
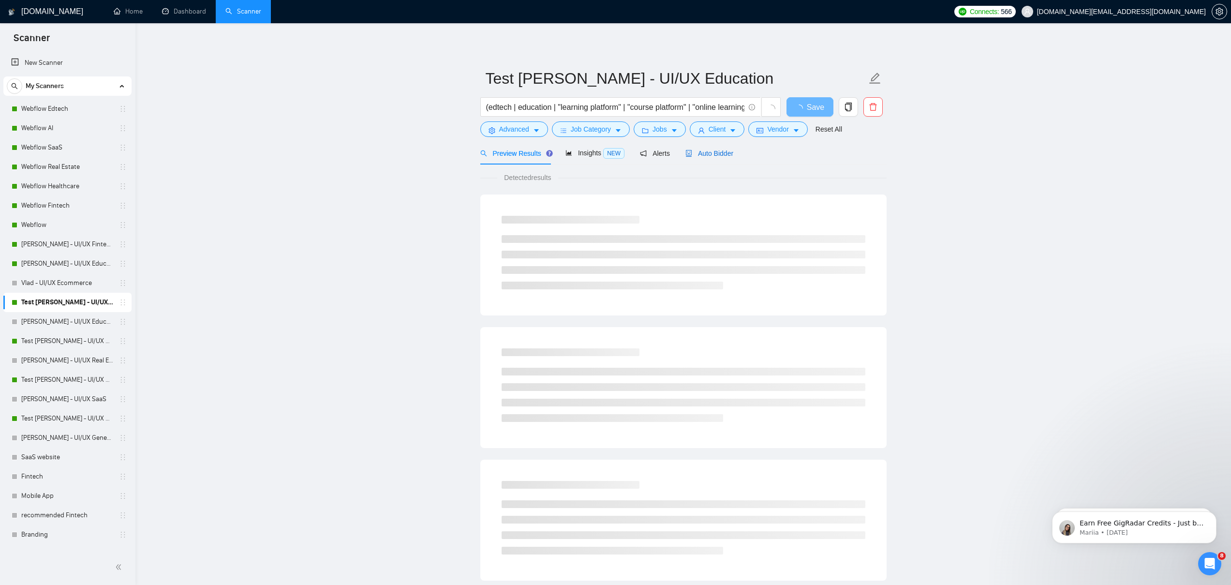
click at [720, 156] on span "Auto Bidder" at bounding box center [709, 153] width 48 height 8
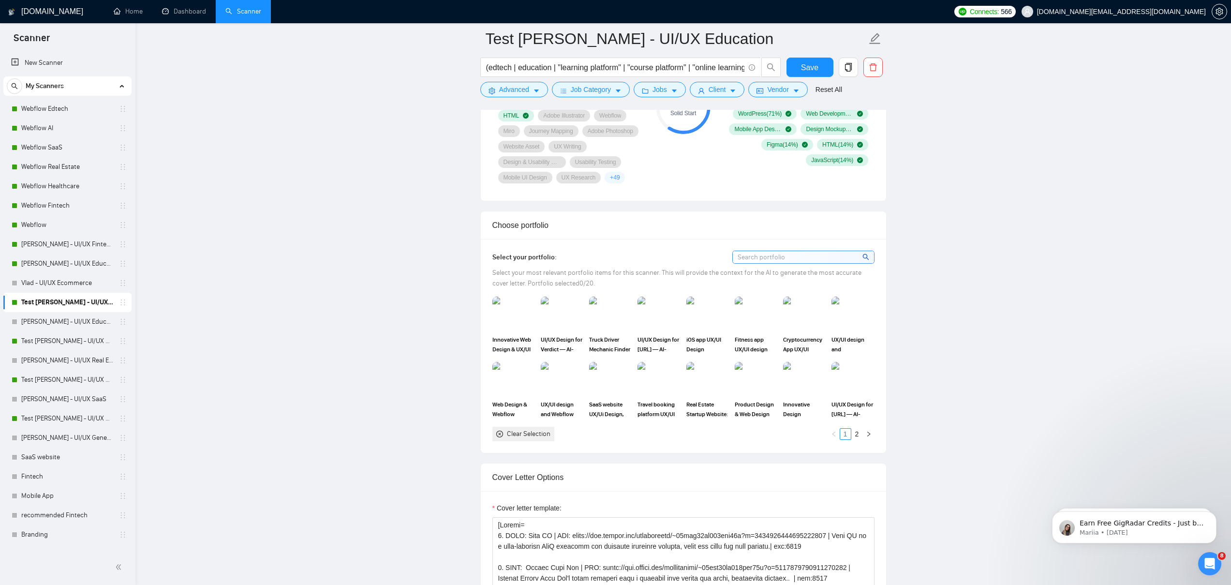
scroll to position [663, 0]
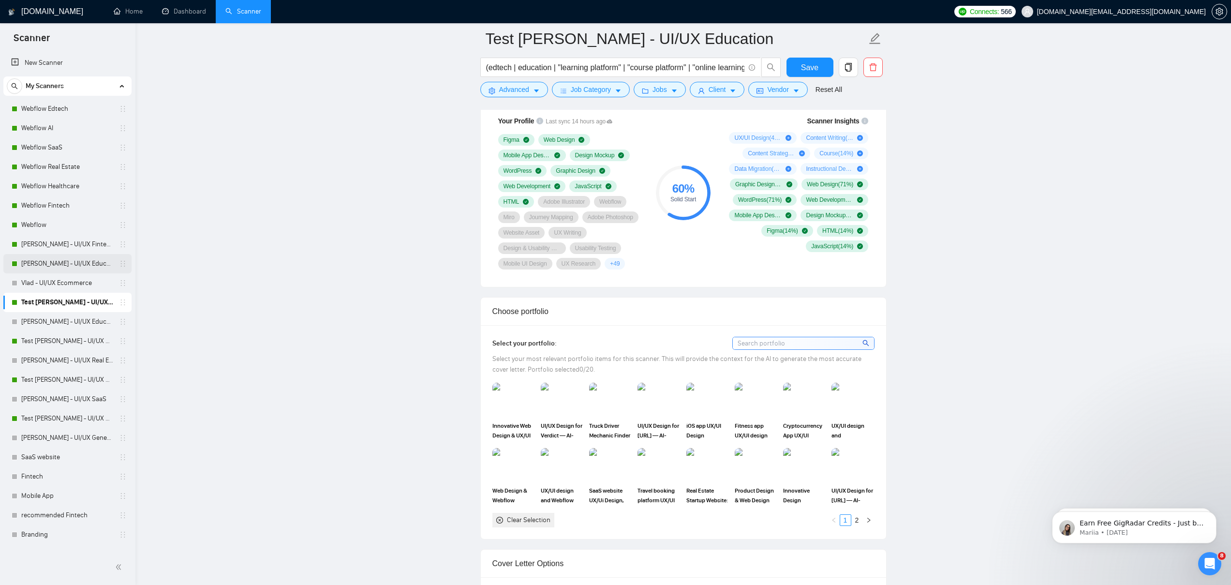
click at [78, 265] on link "[PERSON_NAME] - UI/UX Education" at bounding box center [67, 263] width 92 height 19
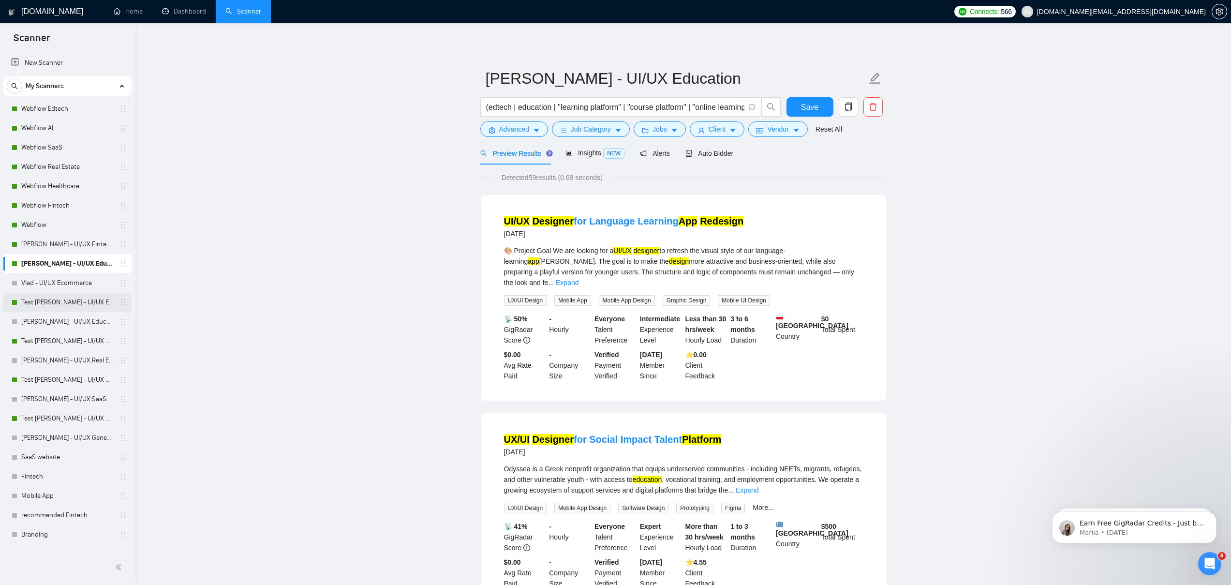
click at [60, 301] on link "Test [PERSON_NAME] - UI/UX Education" at bounding box center [67, 302] width 92 height 19
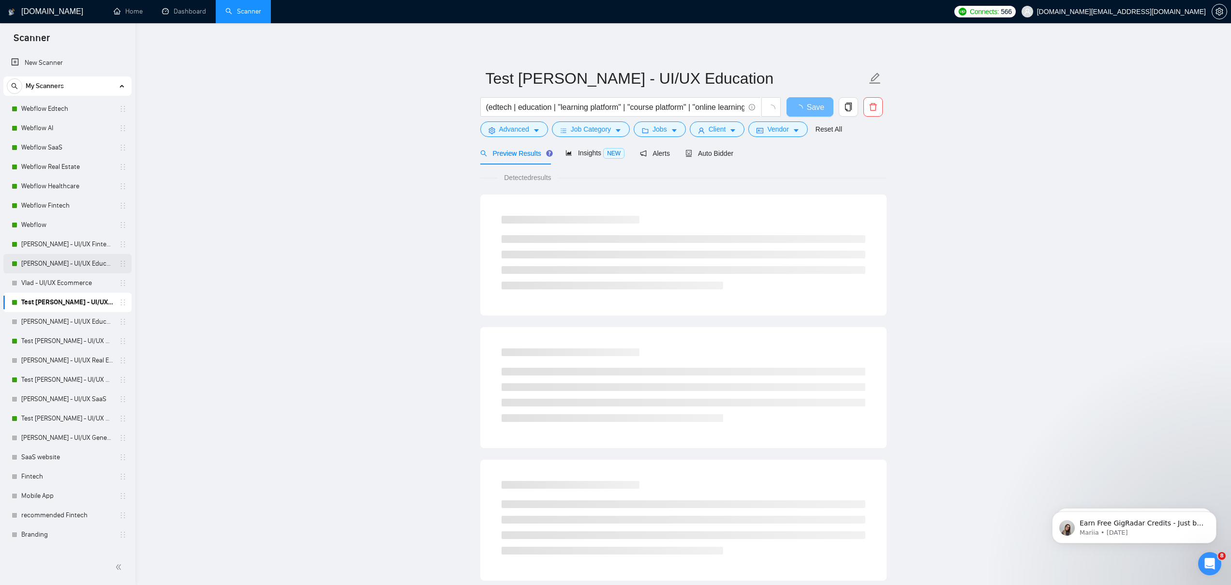
click at [67, 260] on link "[PERSON_NAME] - UI/UX Education" at bounding box center [67, 263] width 92 height 19
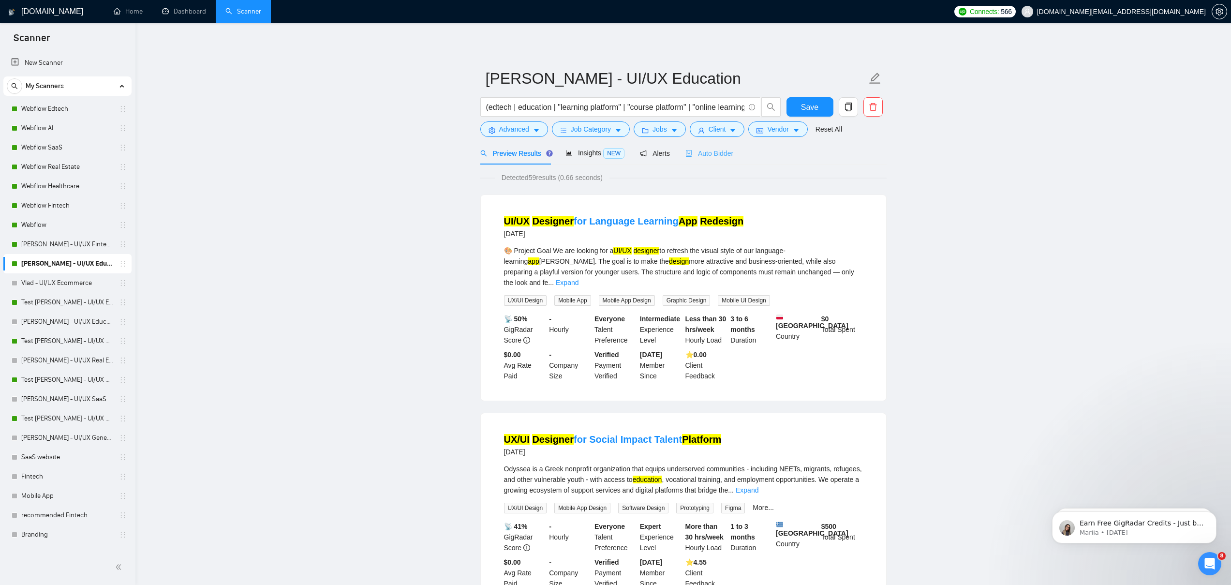
click at [713, 158] on div "Auto Bidder" at bounding box center [709, 153] width 48 height 23
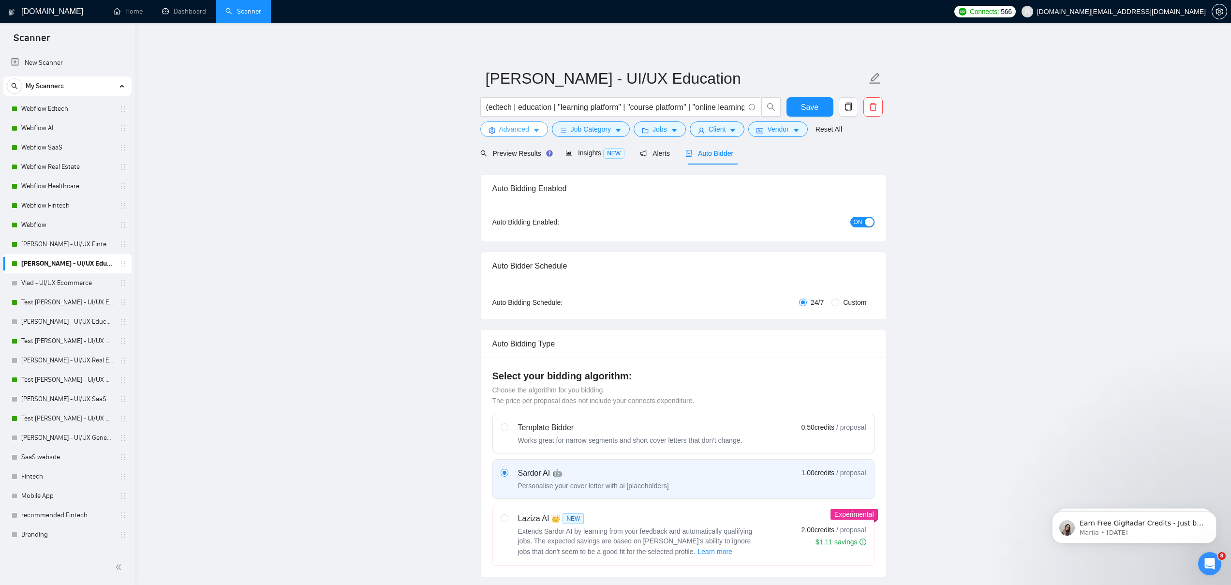
click at [537, 132] on icon "caret-down" at bounding box center [536, 130] width 7 height 7
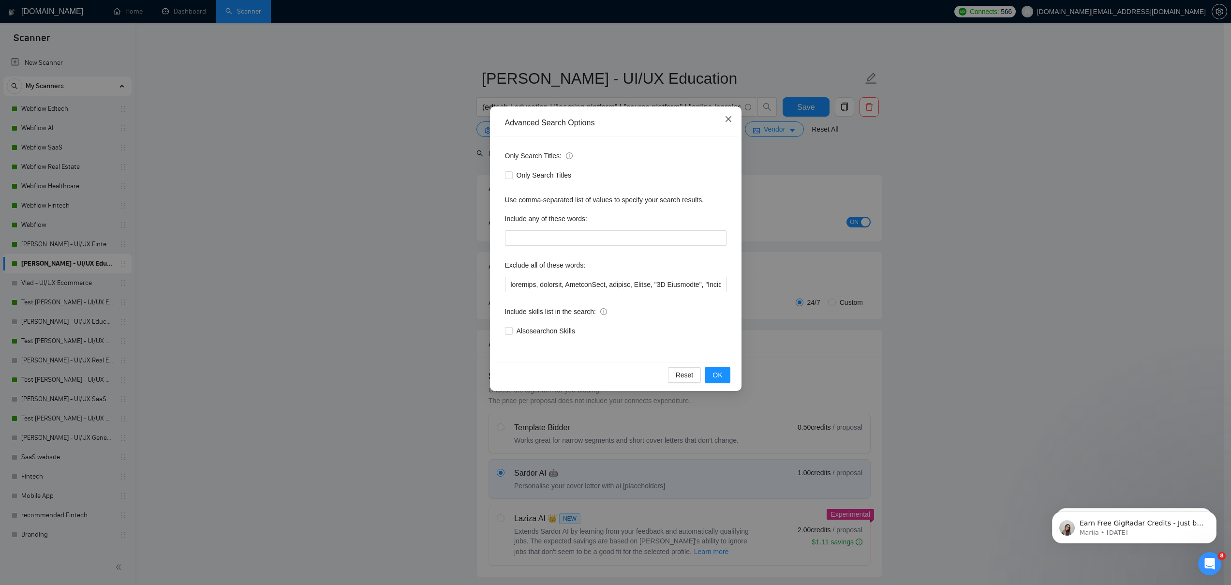
click at [730, 118] on icon "close" at bounding box center [728, 119] width 6 height 6
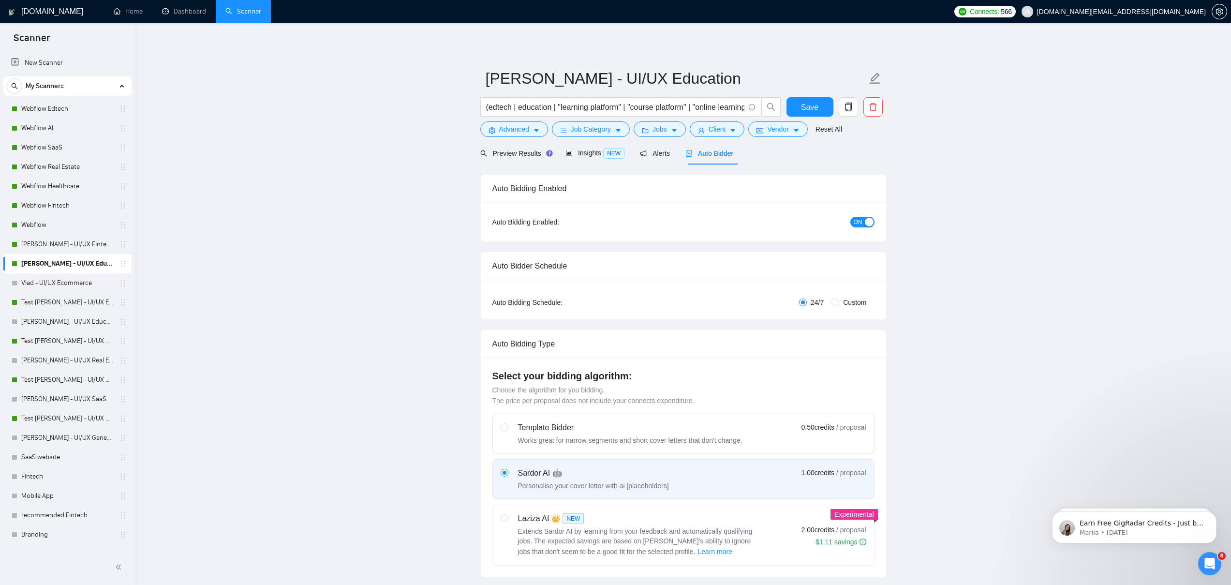
click at [867, 223] on div "button" at bounding box center [869, 222] width 9 height 9
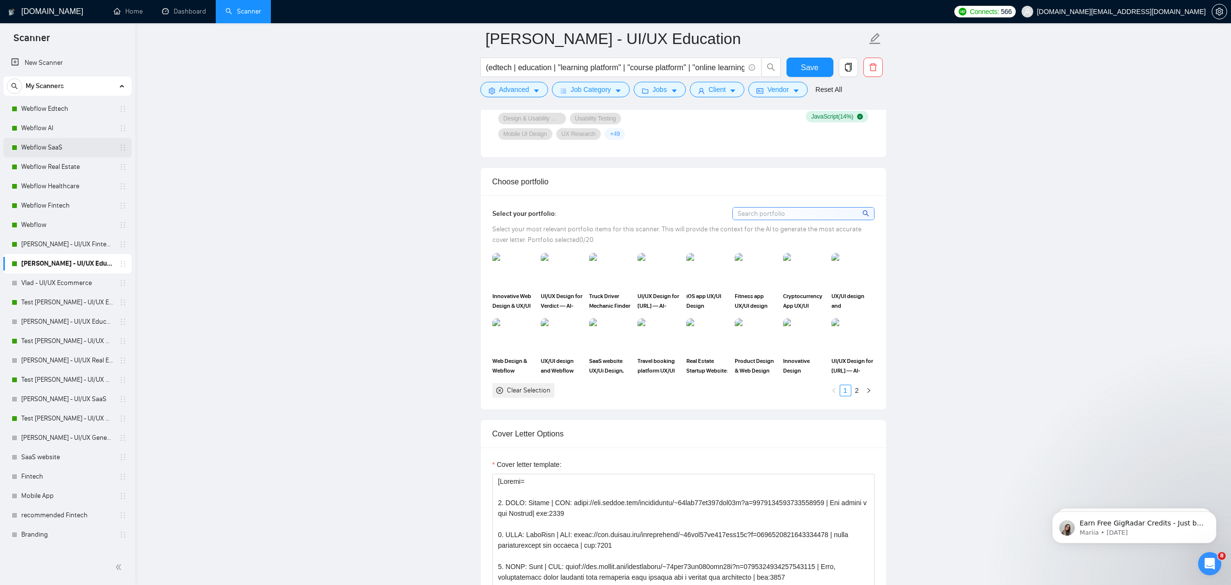
scroll to position [793, 0]
click at [67, 218] on link "Webflow" at bounding box center [67, 224] width 92 height 19
drag, startPoint x: 816, startPoint y: 68, endPoint x: 726, endPoint y: 219, distance: 175.8
click at [816, 68] on span "Save" at bounding box center [809, 67] width 17 height 12
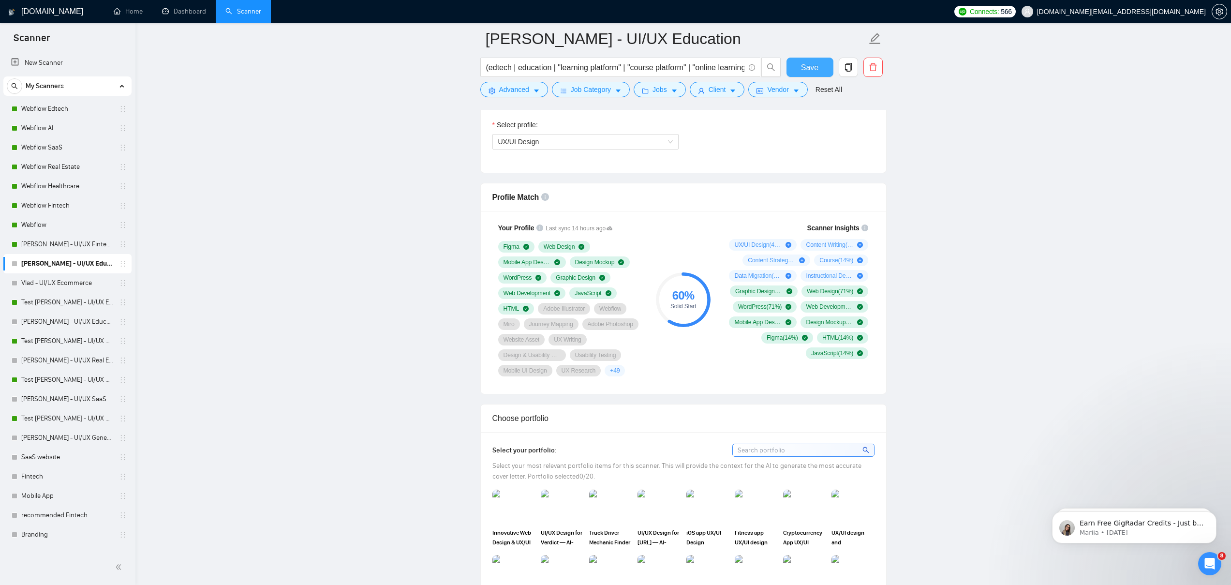
scroll to position [486, 0]
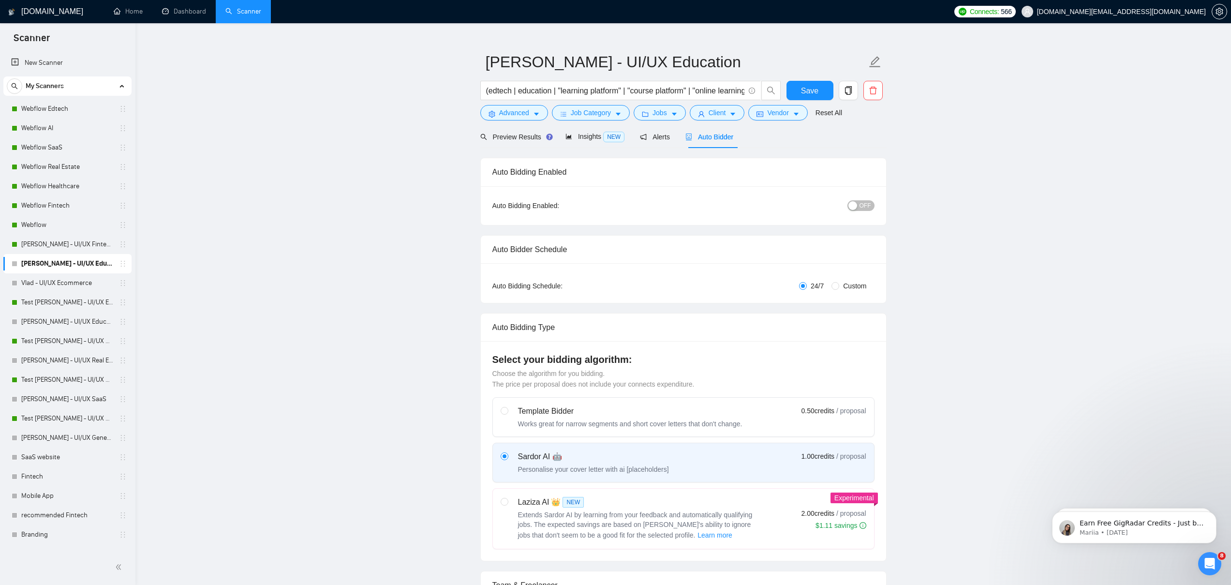
scroll to position [0, 0]
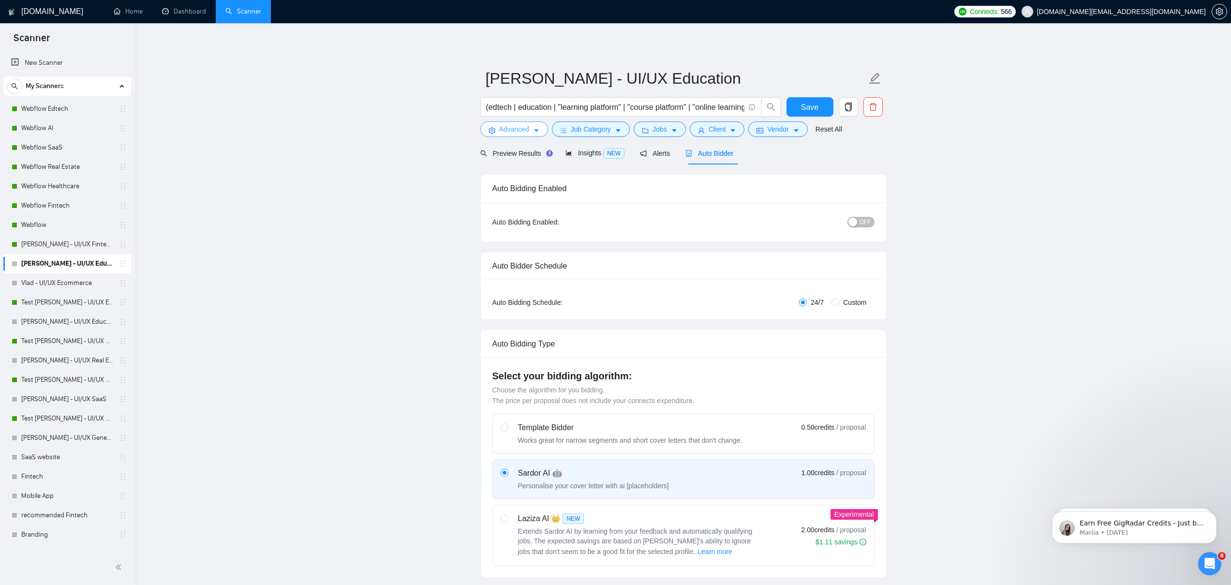
click at [501, 124] on span "Advanced" at bounding box center [514, 129] width 30 height 11
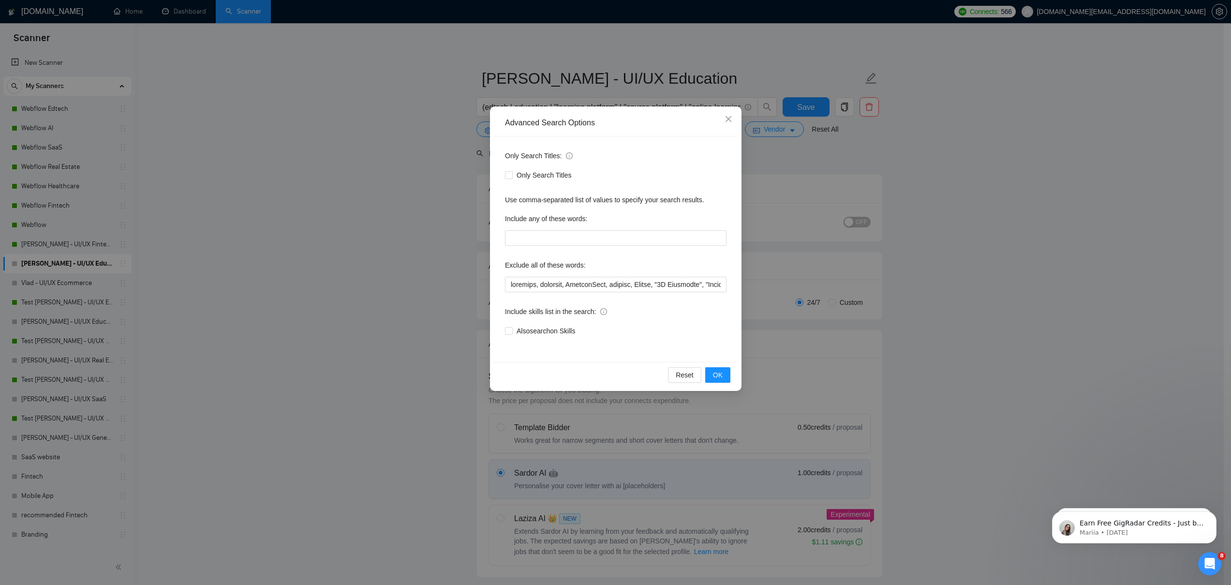
click at [418, 125] on div "Advanced Search Options Only Search Titles: Only Search Titles Use comma-separa…" at bounding box center [615, 292] width 1231 height 585
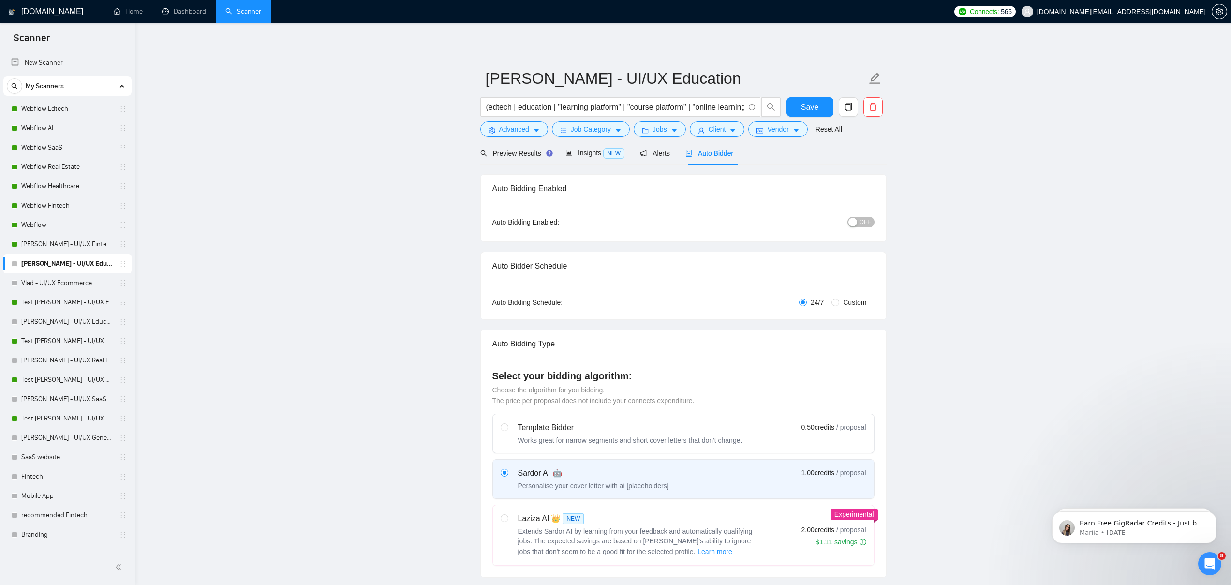
click at [72, 262] on link "[PERSON_NAME] - UI/UX Education" at bounding box center [67, 263] width 92 height 19
click at [507, 153] on span "Preview Results" at bounding box center [515, 153] width 70 height 8
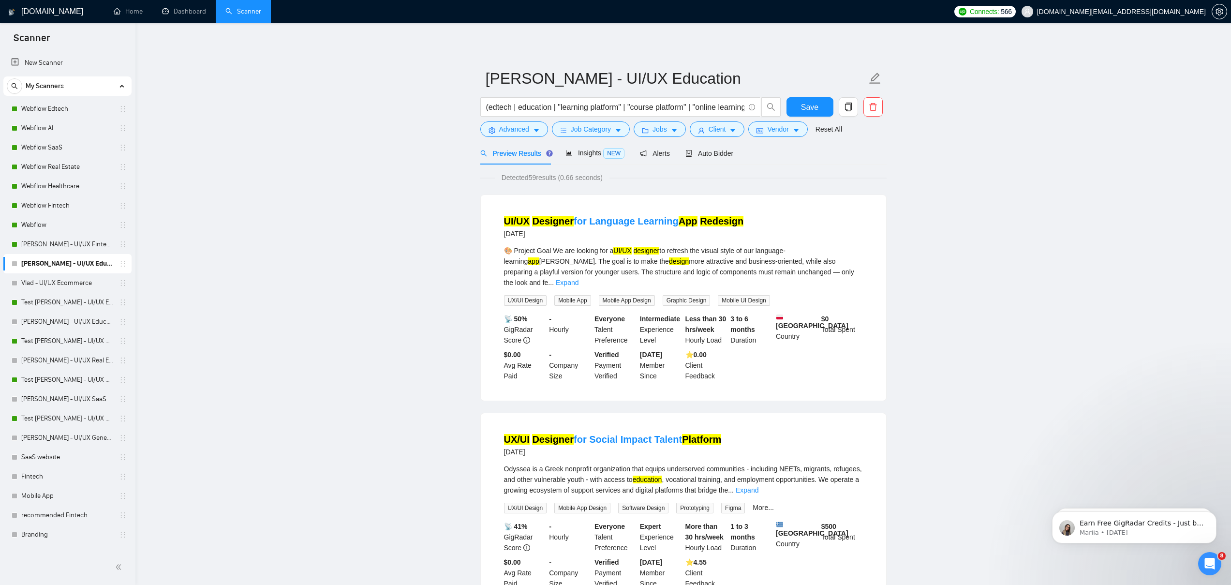
click at [731, 245] on li "UI/UX Designer for Language Learning App Redesign [DATE] 🎨 Project Goal We are …" at bounding box center [683, 297] width 382 height 182
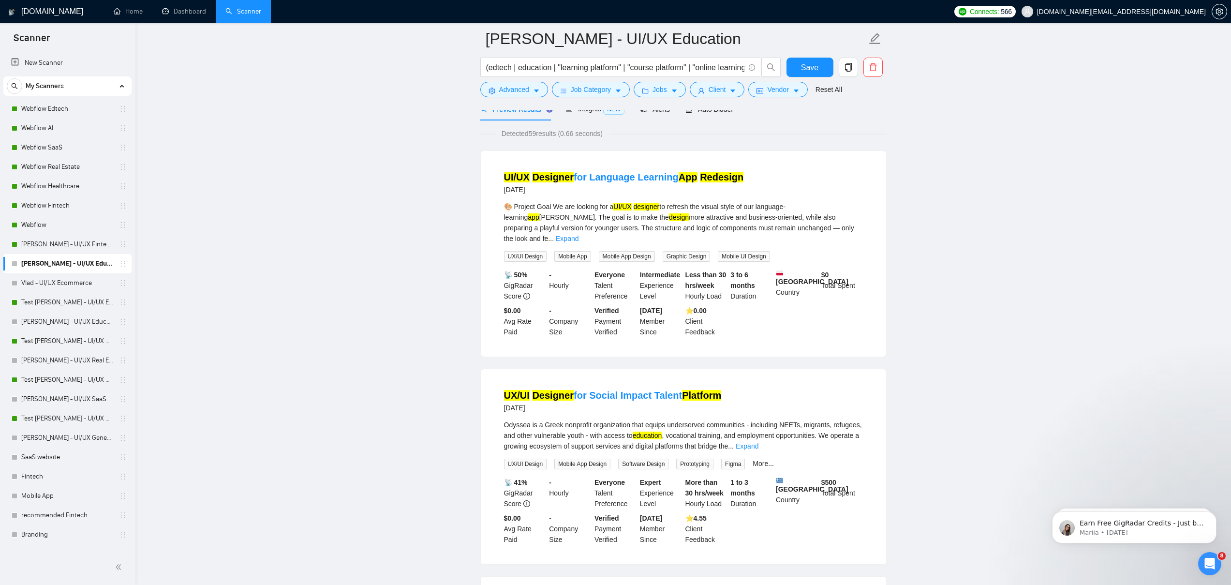
scroll to position [75, 0]
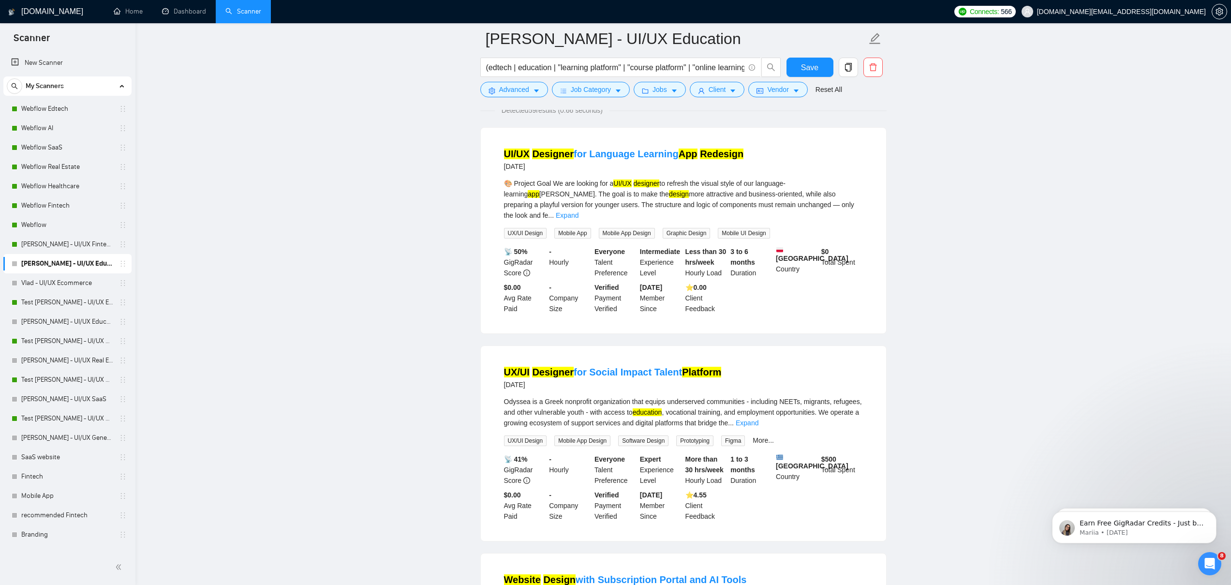
click at [771, 435] on div "More..." at bounding box center [763, 440] width 25 height 11
click at [771, 436] on link "More..." at bounding box center [762, 440] width 21 height 8
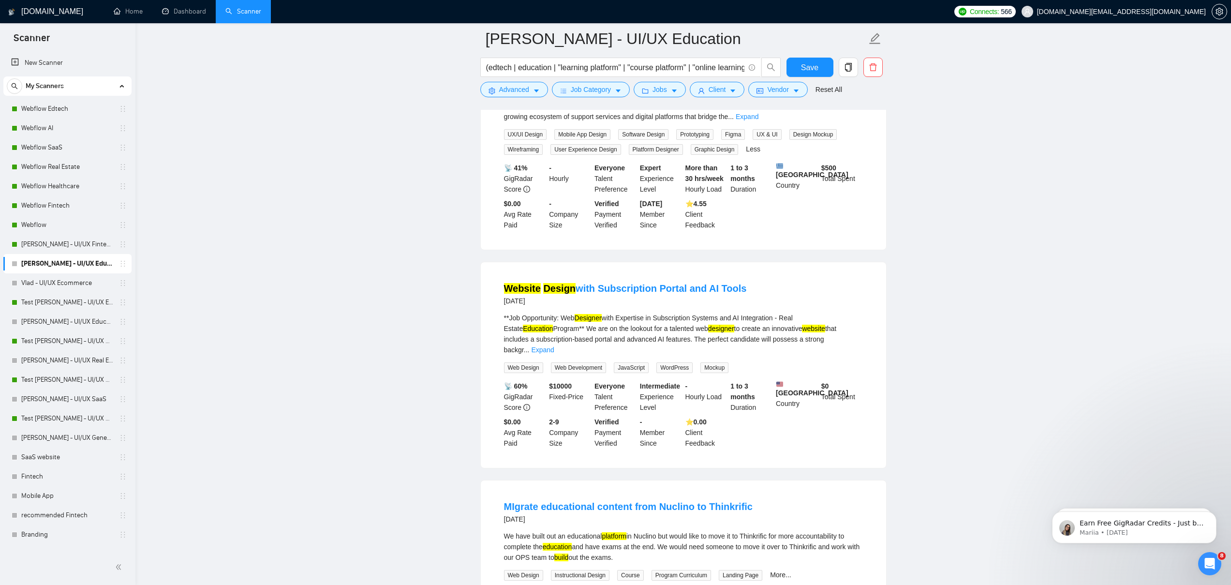
scroll to position [383, 0]
click at [715, 281] on link "Website Design with Subscription Portal and AI Tools" at bounding box center [625, 286] width 243 height 11
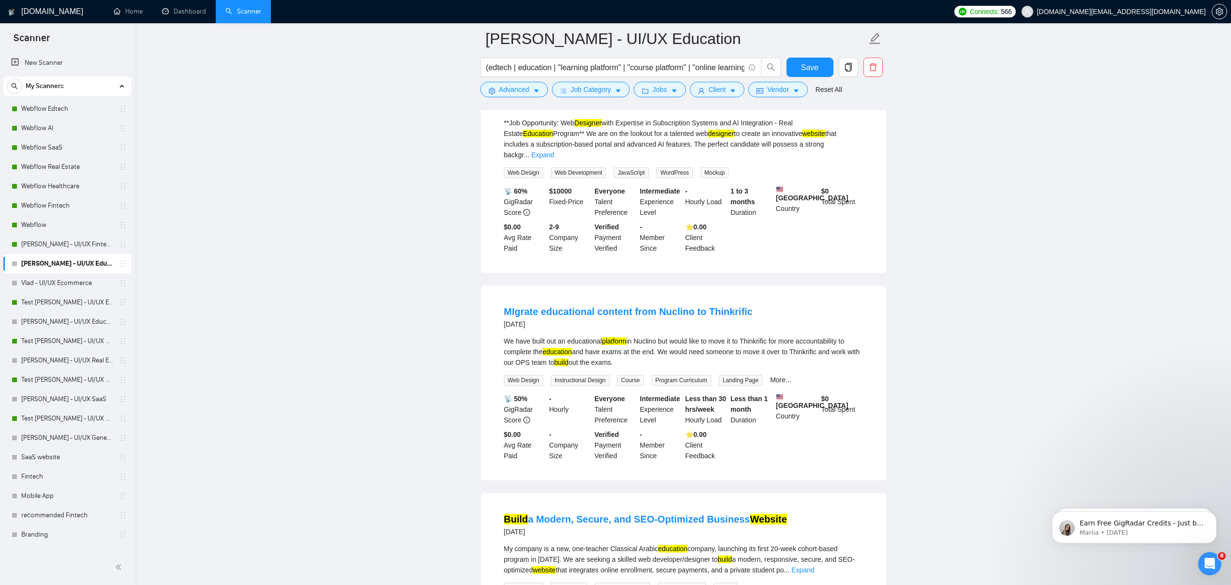
scroll to position [711, 0]
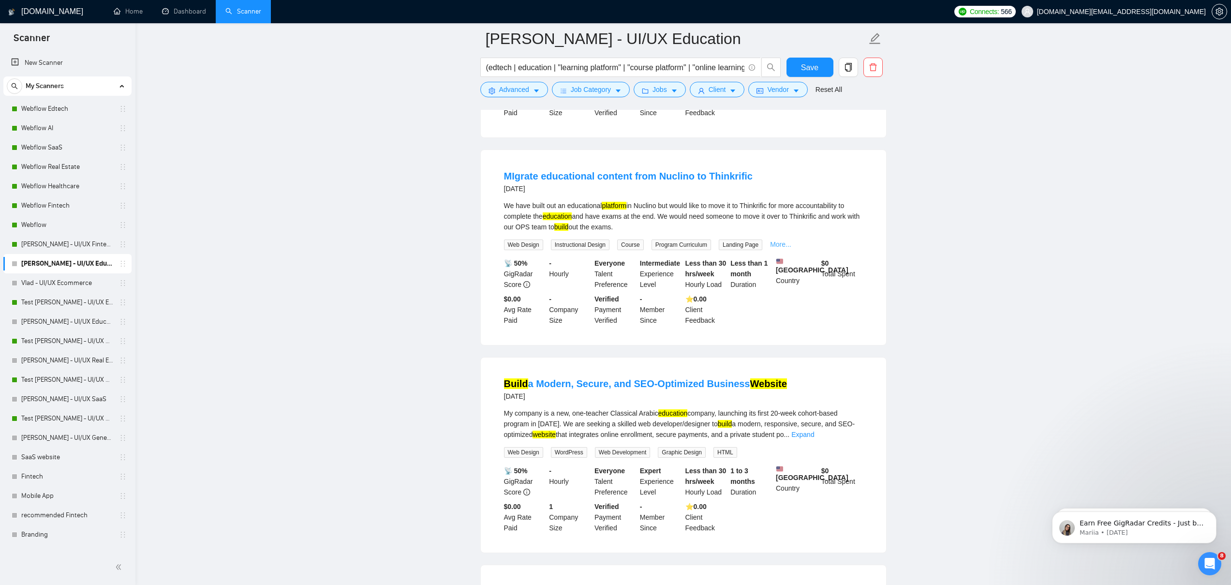
click at [784, 240] on link "More..." at bounding box center [780, 244] width 21 height 8
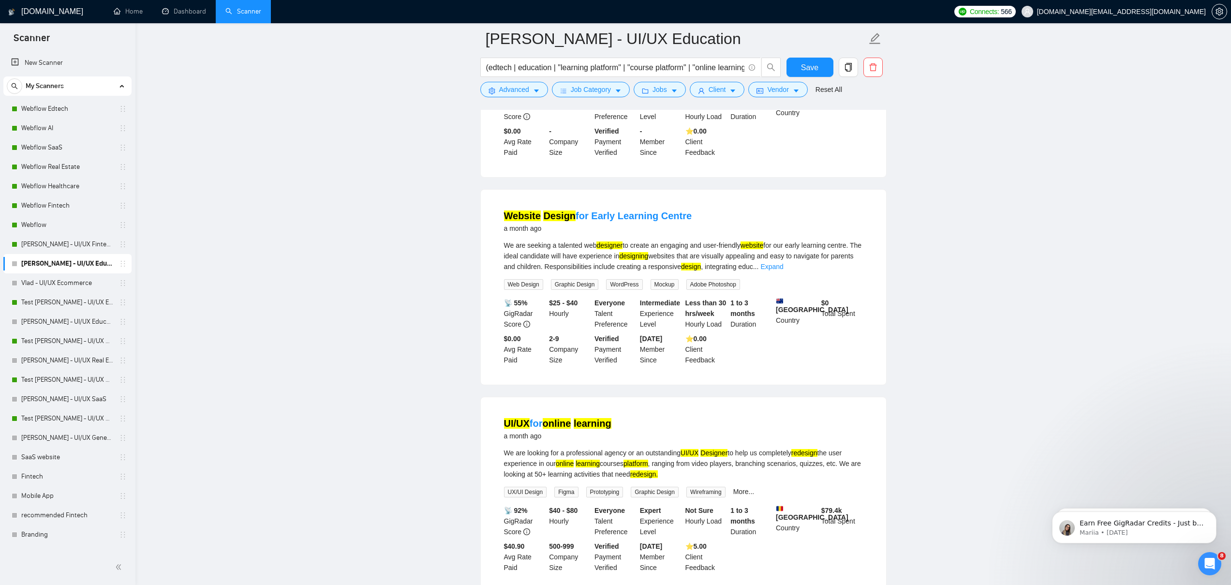
scroll to position [1548, 0]
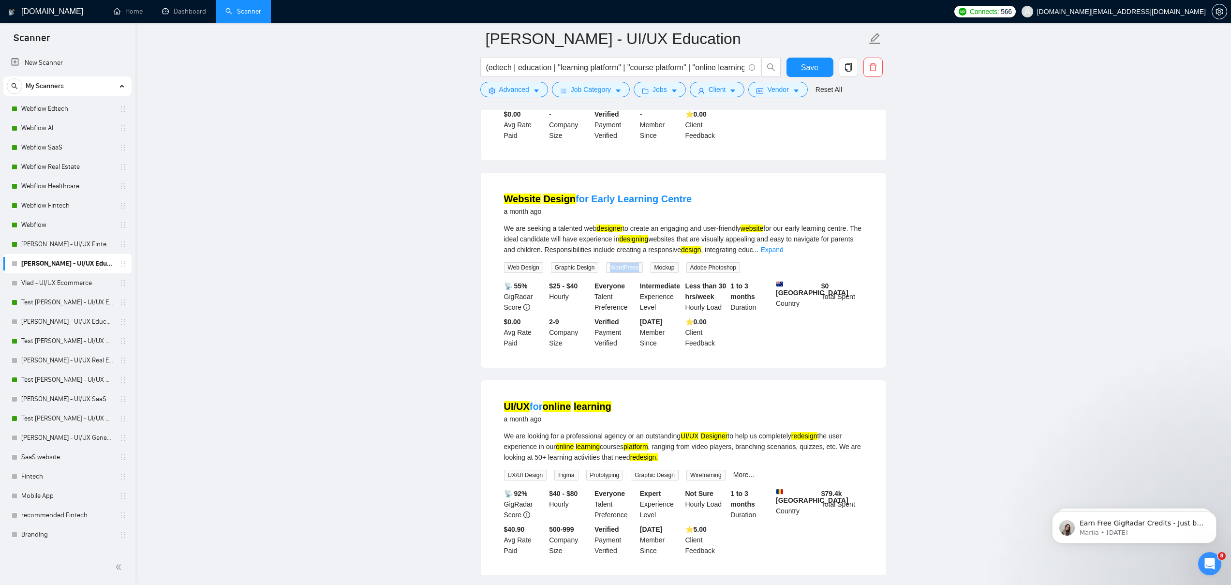
drag, startPoint x: 616, startPoint y: 276, endPoint x: 655, endPoint y: 276, distance: 39.7
click at [655, 273] on div "Web Design Graphic Design WordPress Mockup Adobe Photoshop" at bounding box center [624, 267] width 244 height 11
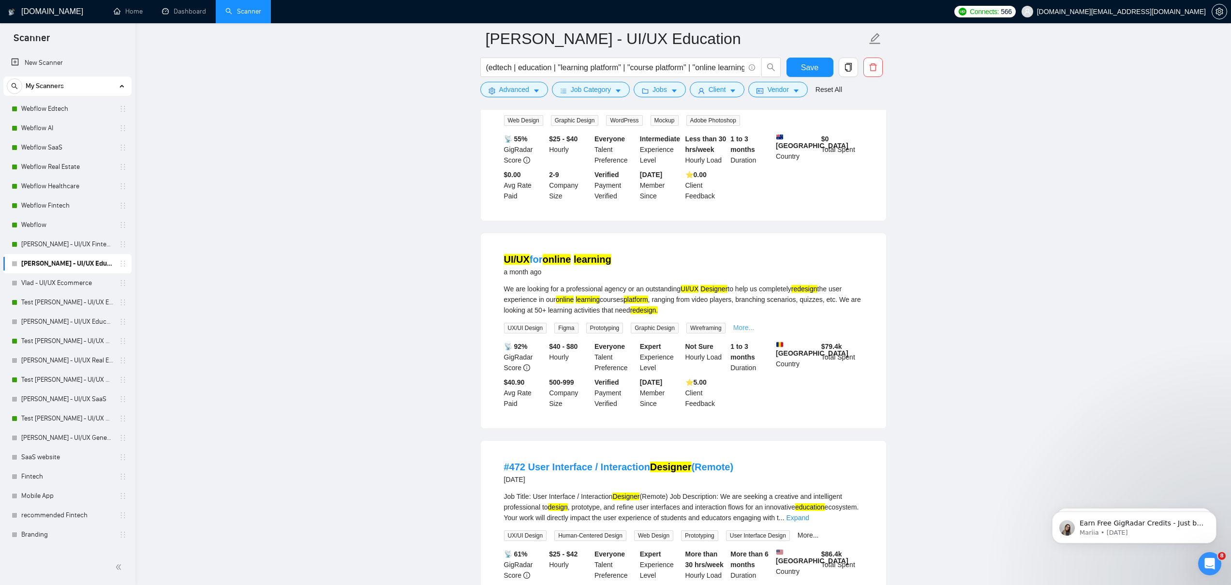
click at [752, 331] on link "More..." at bounding box center [743, 328] width 21 height 8
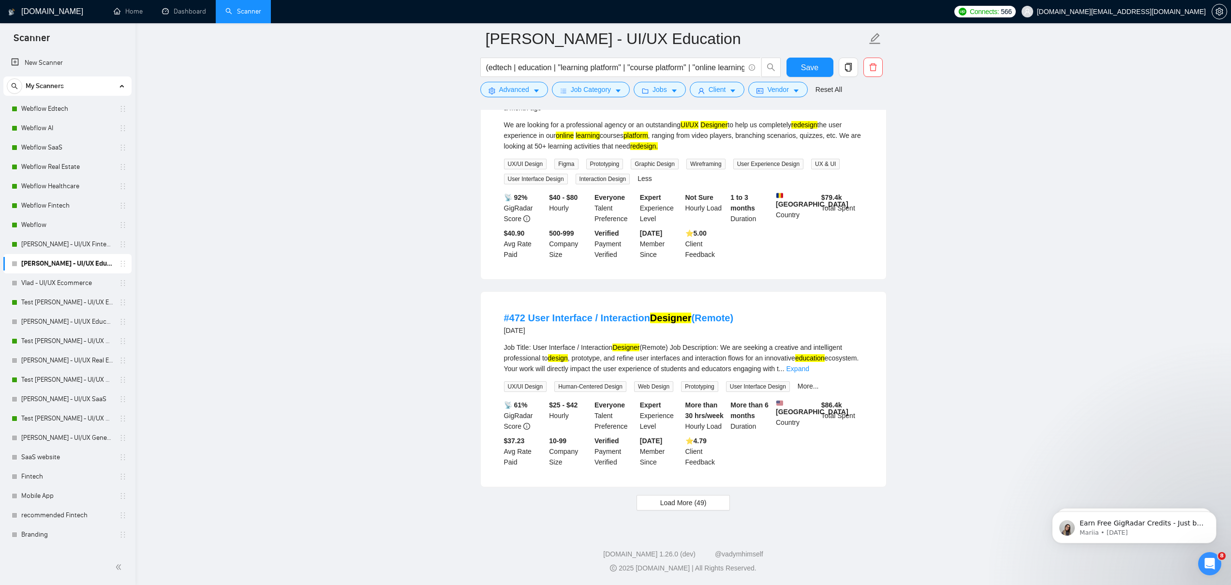
scroll to position [1875, 0]
click at [708, 503] on button "Load More (49)" at bounding box center [683, 502] width 94 height 15
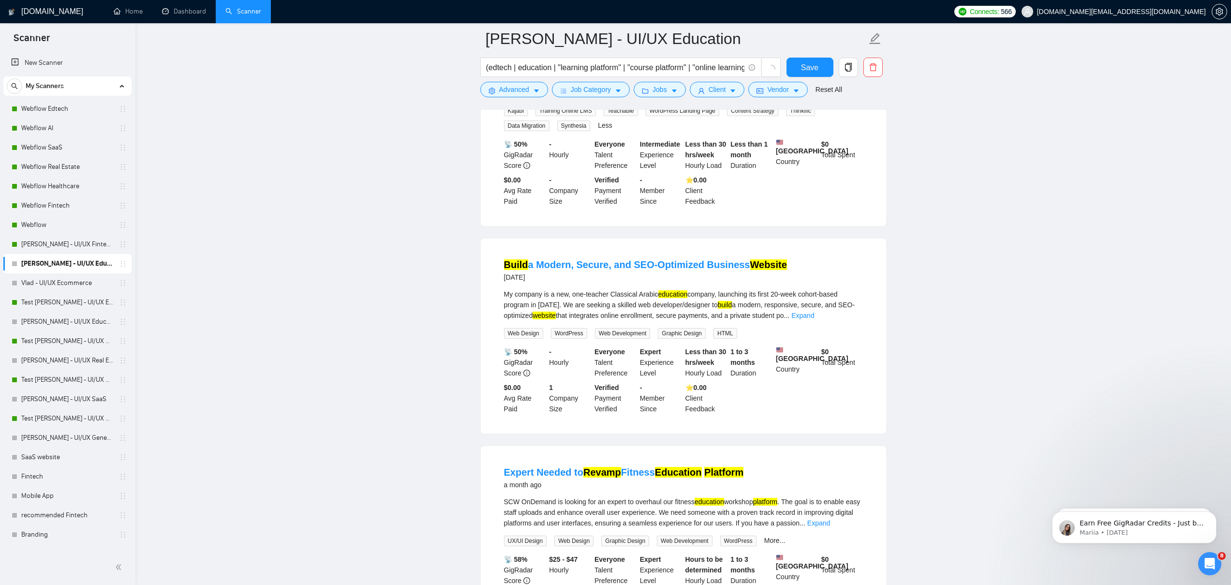
scroll to position [0, 0]
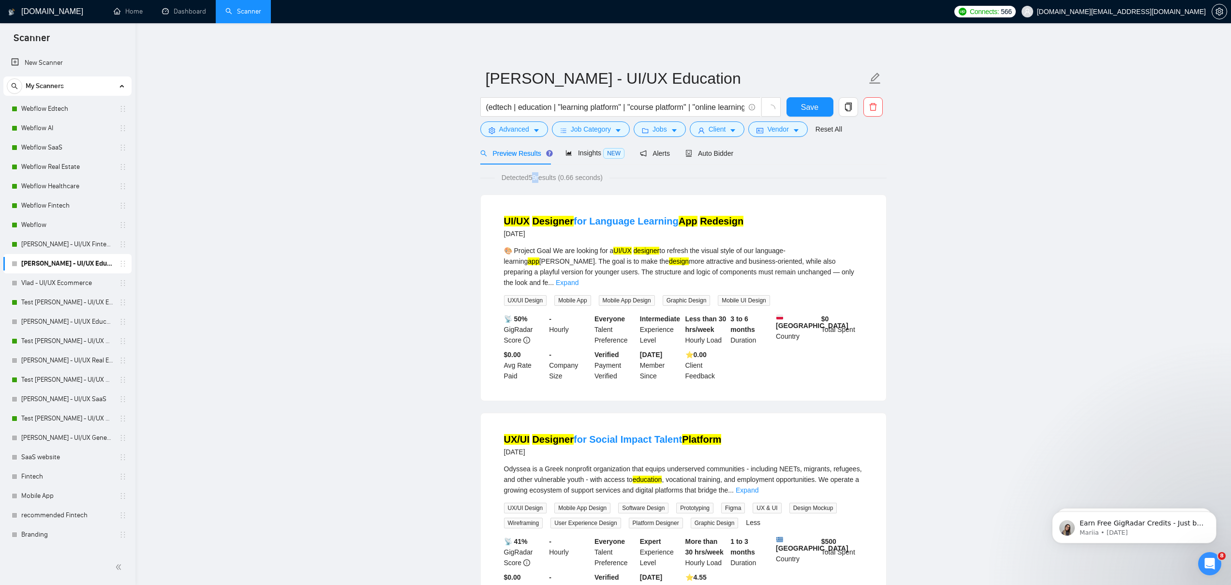
drag, startPoint x: 531, startPoint y: 177, endPoint x: 541, endPoint y: 178, distance: 10.2
click at [541, 178] on span "Detected 59 results (0.66 seconds)" at bounding box center [552, 177] width 115 height 11
click at [668, 174] on div "Detected 59 results (0.66 seconds)" at bounding box center [683, 177] width 406 height 11
click at [194, 15] on link "Dashboard" at bounding box center [184, 11] width 44 height 8
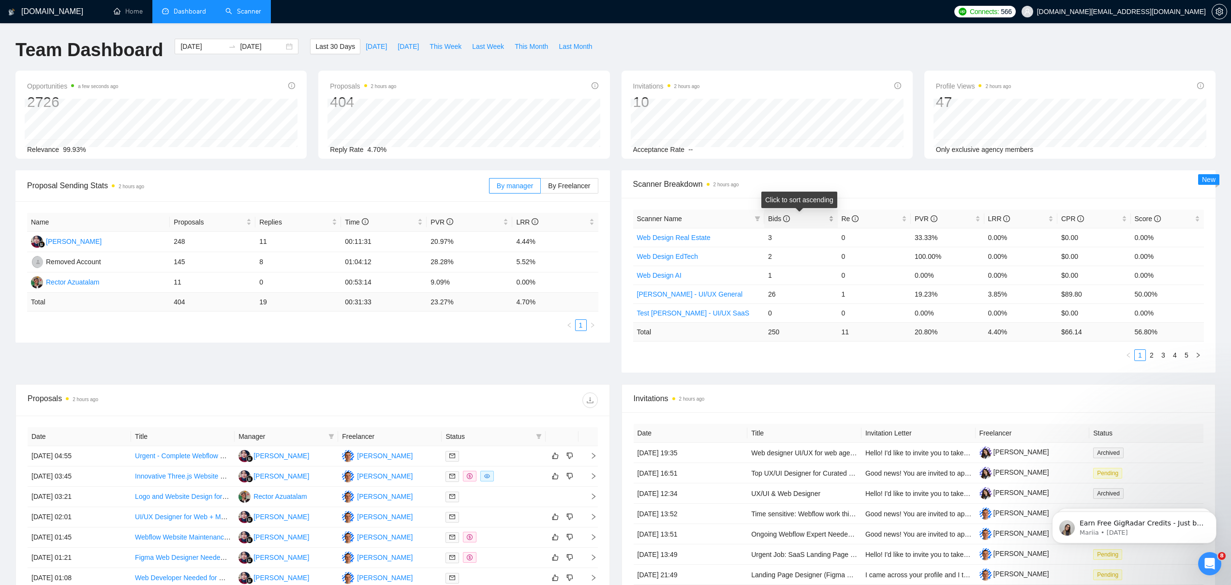
click at [780, 218] on span "Bids" at bounding box center [779, 219] width 22 height 8
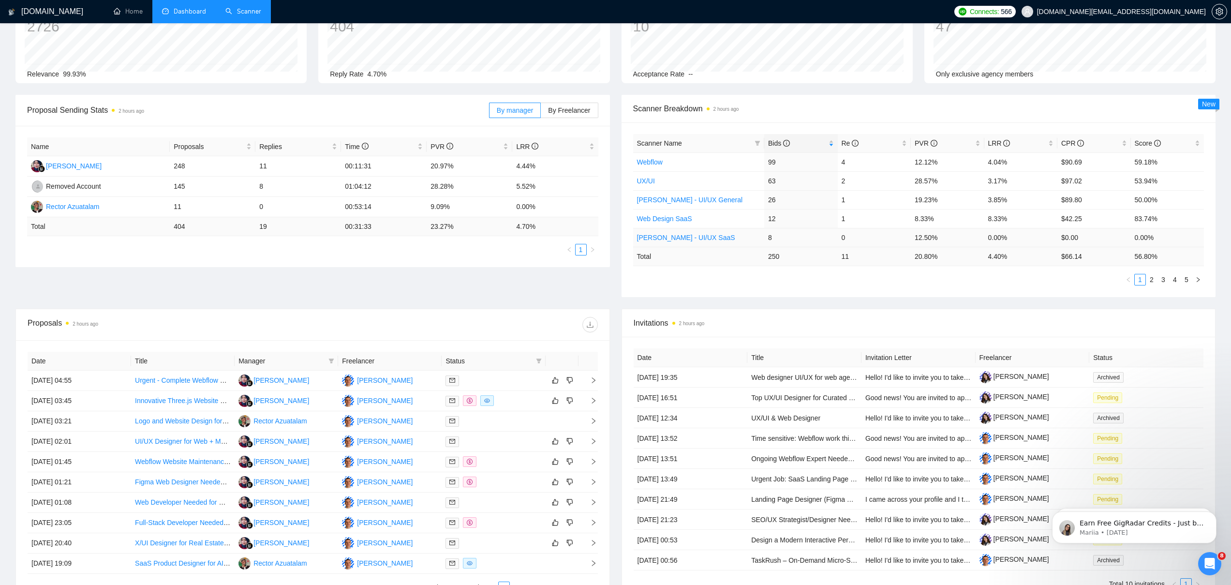
scroll to position [75, 0]
click at [1151, 282] on link "2" at bounding box center [1151, 280] width 11 height 11
click at [1163, 280] on link "3" at bounding box center [1163, 280] width 11 height 11
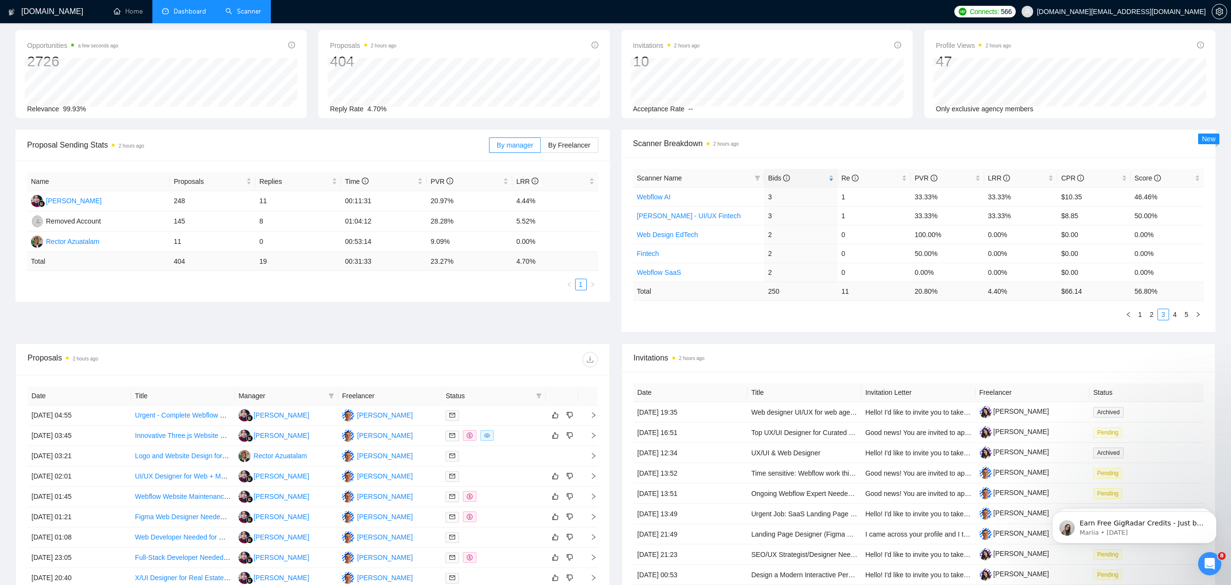
scroll to position [0, 0]
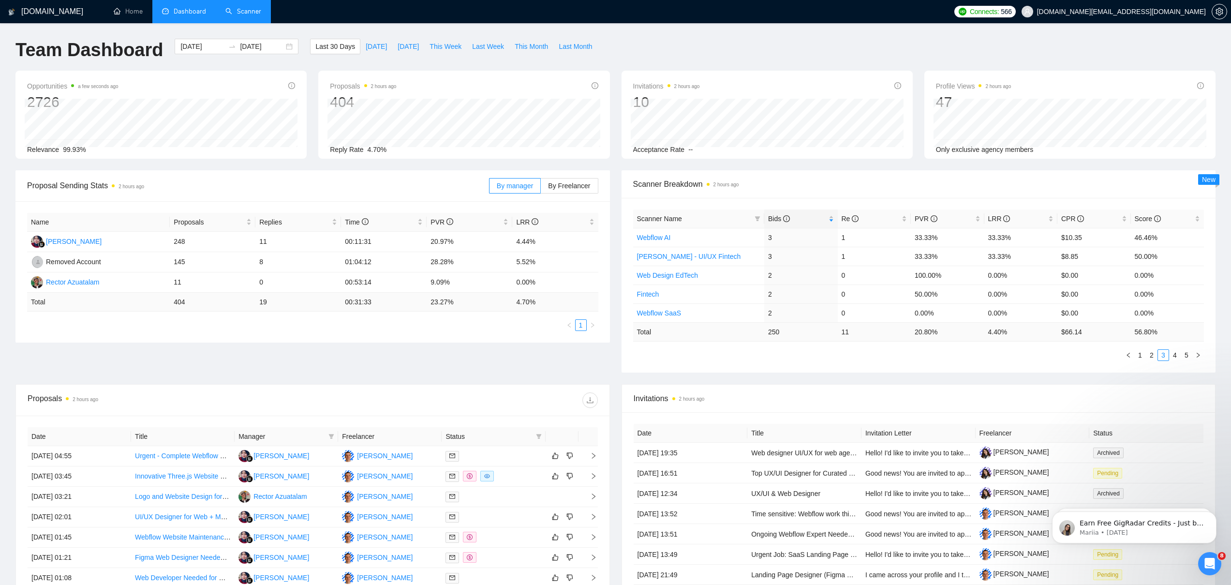
click at [258, 9] on link "Scanner" at bounding box center [243, 11] width 36 height 8
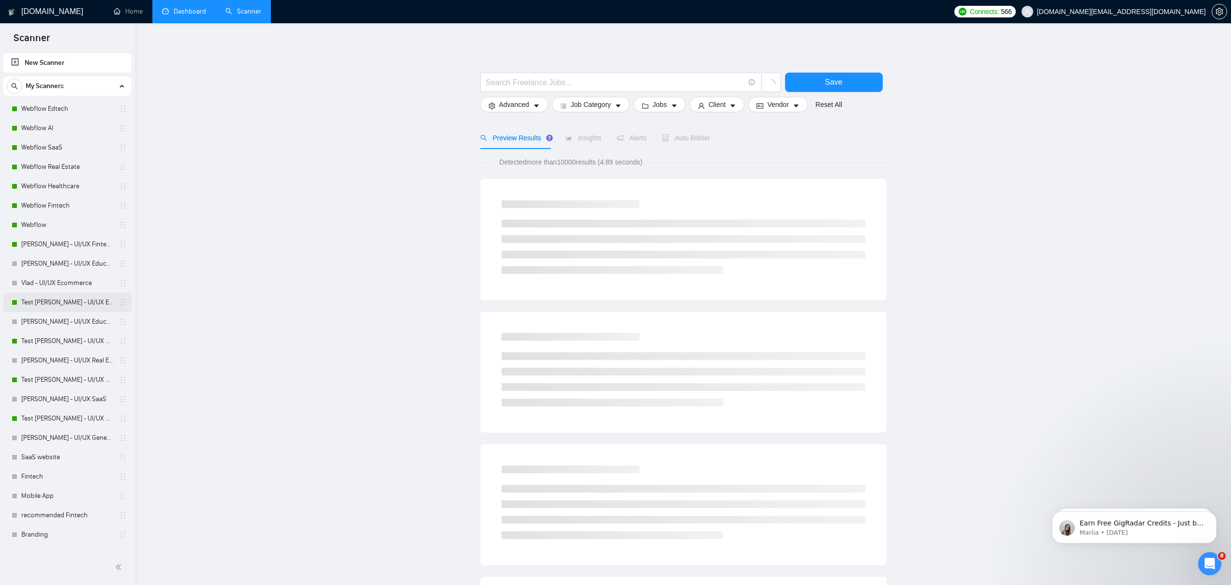
click at [69, 302] on link "Test [PERSON_NAME] - UI/UX Education" at bounding box center [67, 302] width 92 height 19
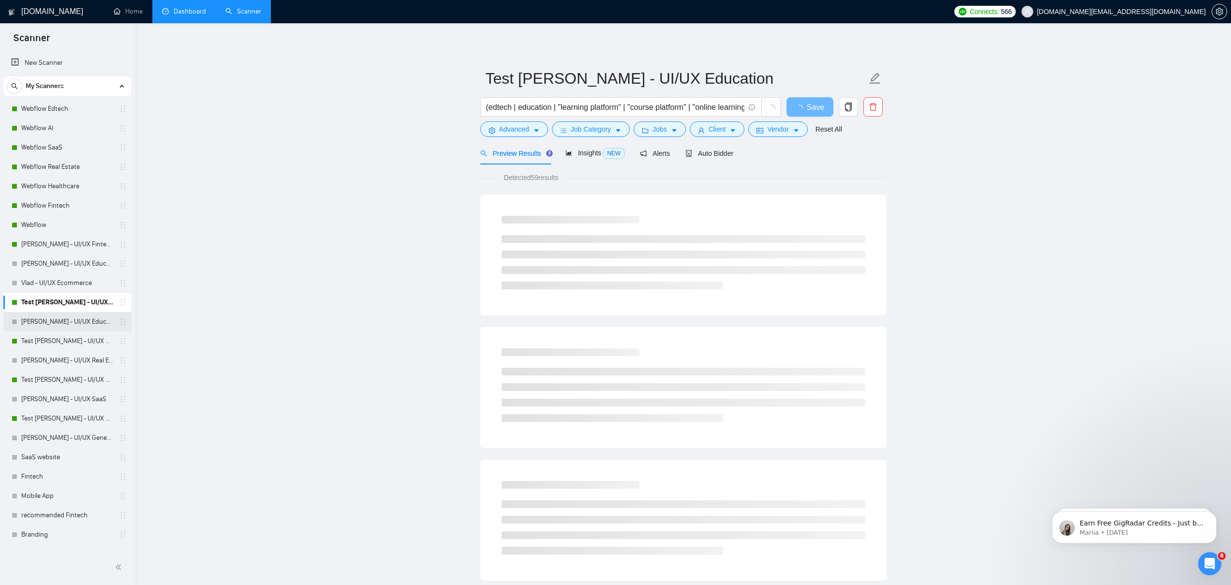
click at [64, 321] on link "[PERSON_NAME] - UI/UX Education" at bounding box center [67, 321] width 92 height 19
click at [49, 264] on link "[PERSON_NAME] - UI/UX Education" at bounding box center [67, 263] width 92 height 19
click at [710, 153] on span "Auto Bidder" at bounding box center [709, 153] width 48 height 8
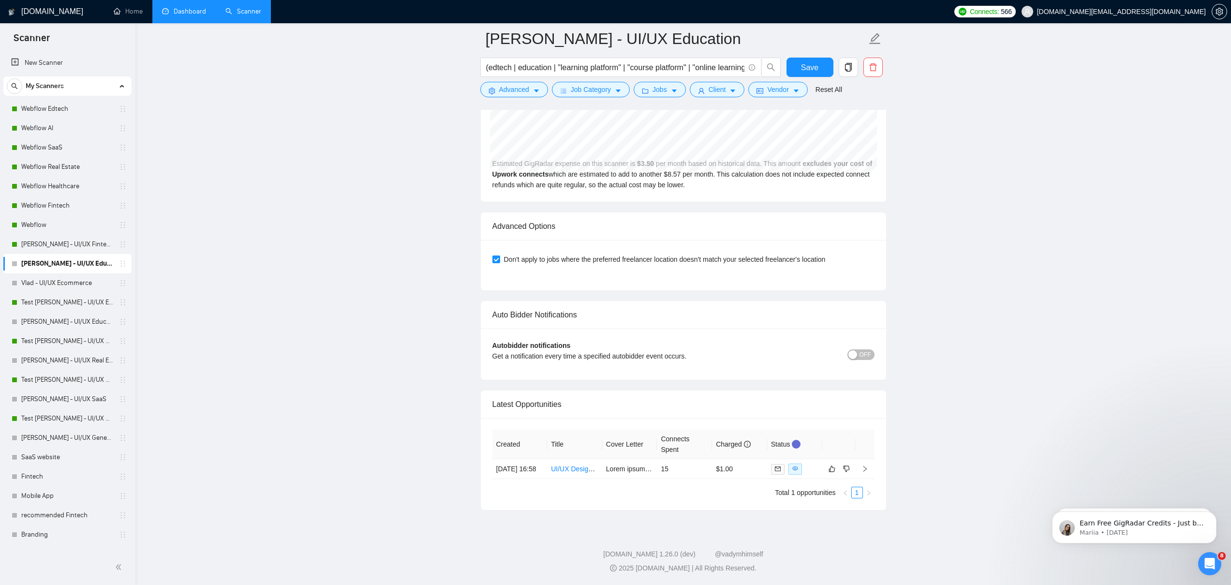
scroll to position [2215, 0]
click at [584, 465] on link "UI/UX Designer for Language Learning App Redesign" at bounding box center [631, 469] width 161 height 8
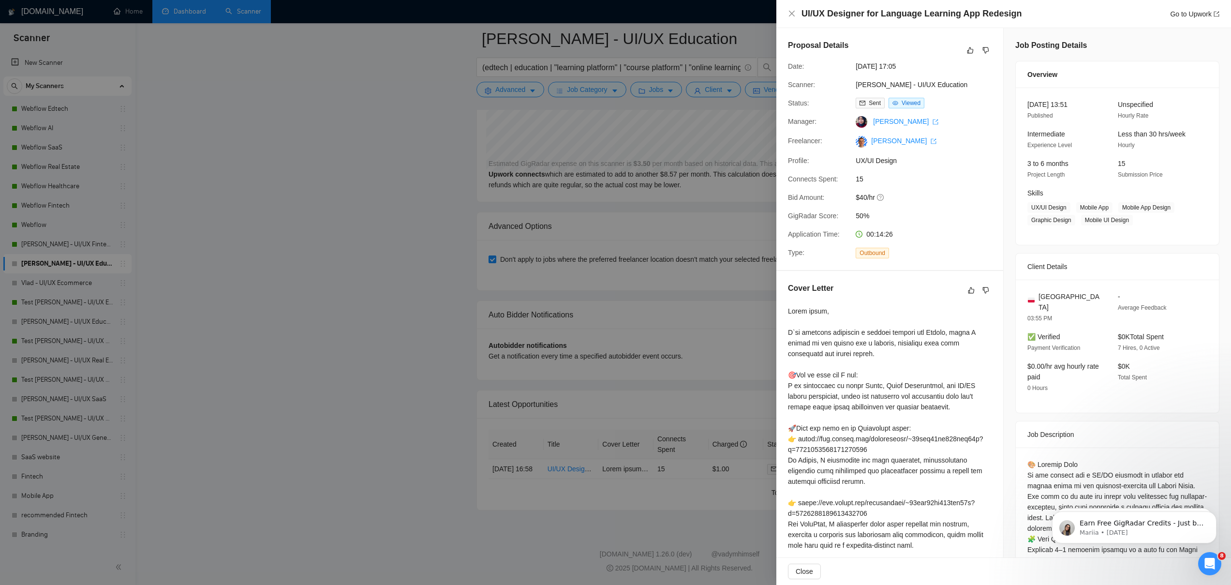
click at [341, 178] on div at bounding box center [615, 292] width 1231 height 585
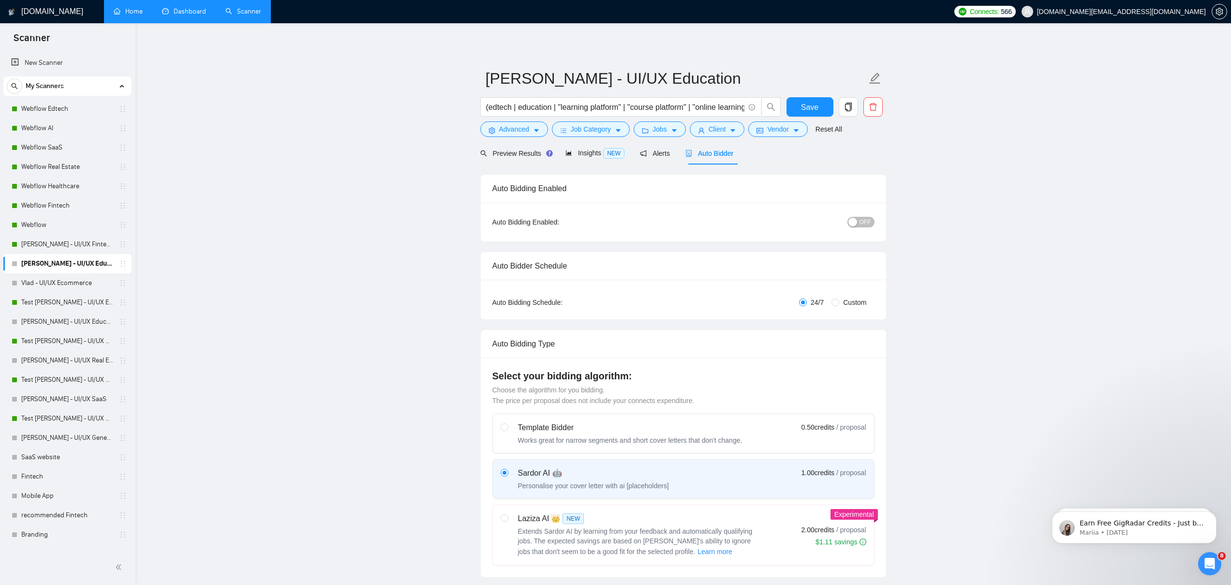
click at [132, 11] on link "Home" at bounding box center [128, 11] width 29 height 8
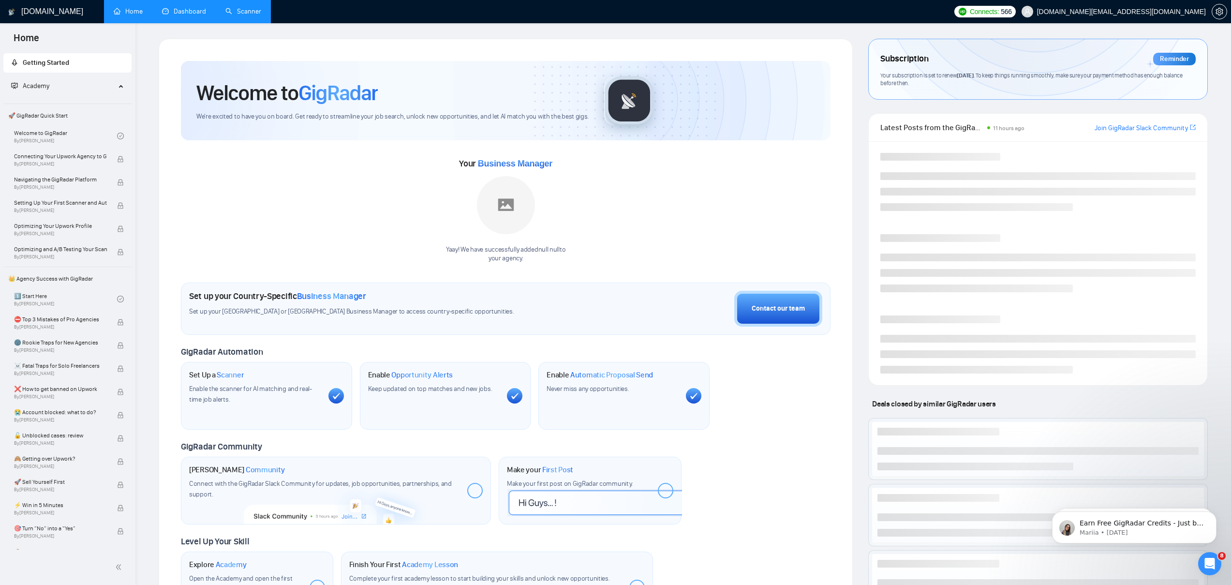
click at [195, 15] on link "Dashboard" at bounding box center [184, 11] width 44 height 8
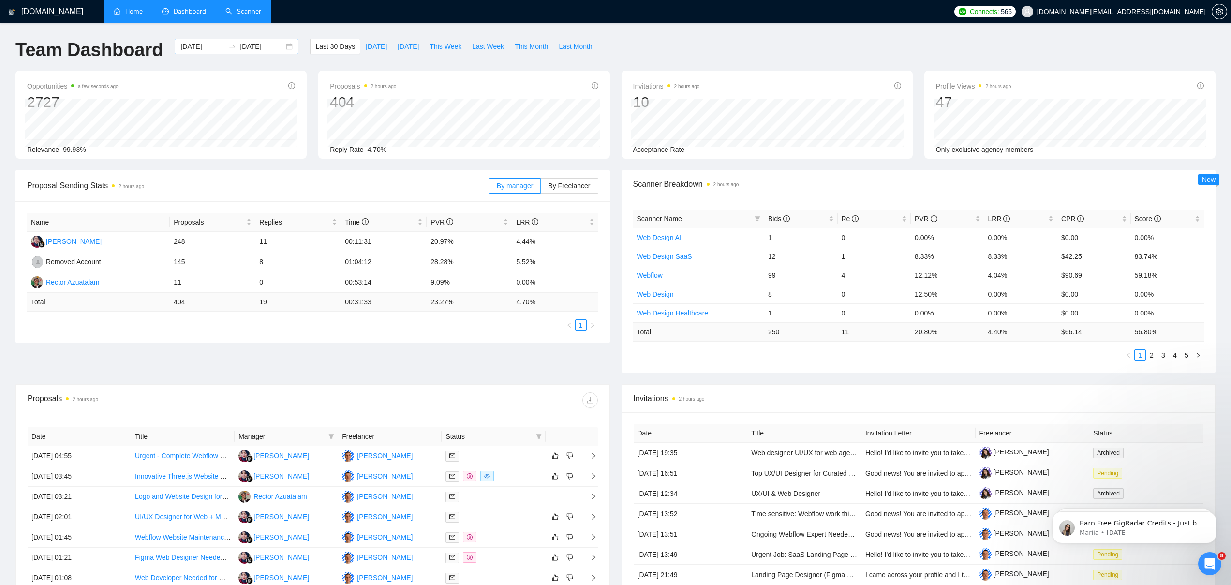
click at [283, 46] on div "[DATE] [DATE]" at bounding box center [237, 46] width 124 height 15
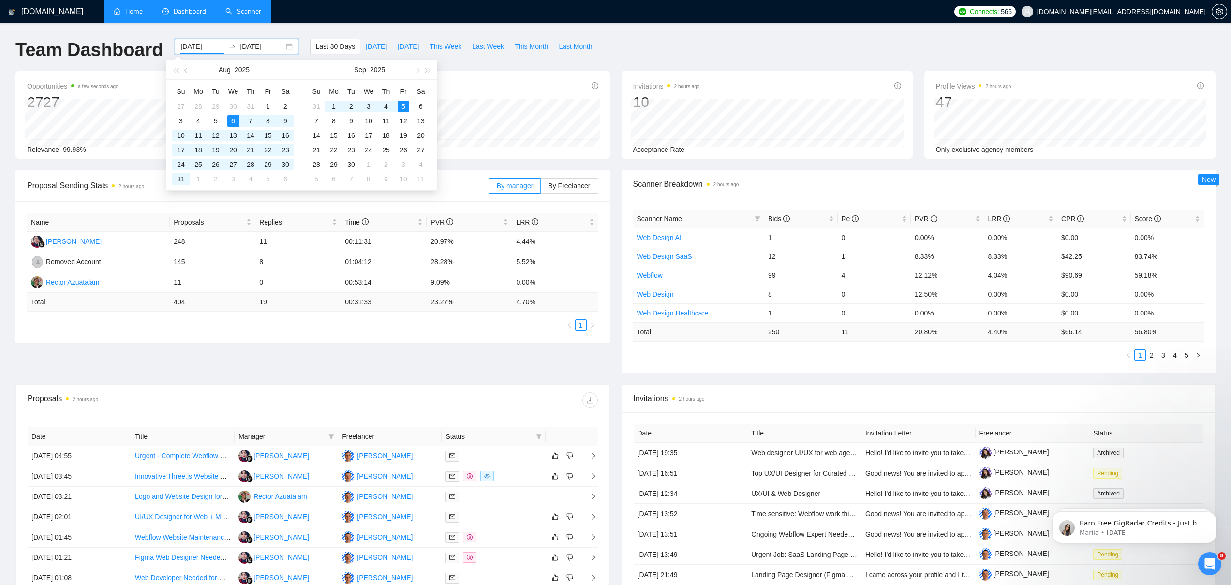
click at [283, 46] on div "[DATE] [DATE]" at bounding box center [237, 46] width 124 height 15
click at [287, 32] on div "[DOMAIN_NAME] Home Dashboard Scanner Connects: 566 [DOMAIN_NAME][EMAIL_ADDRESS]…" at bounding box center [615, 383] width 1231 height 766
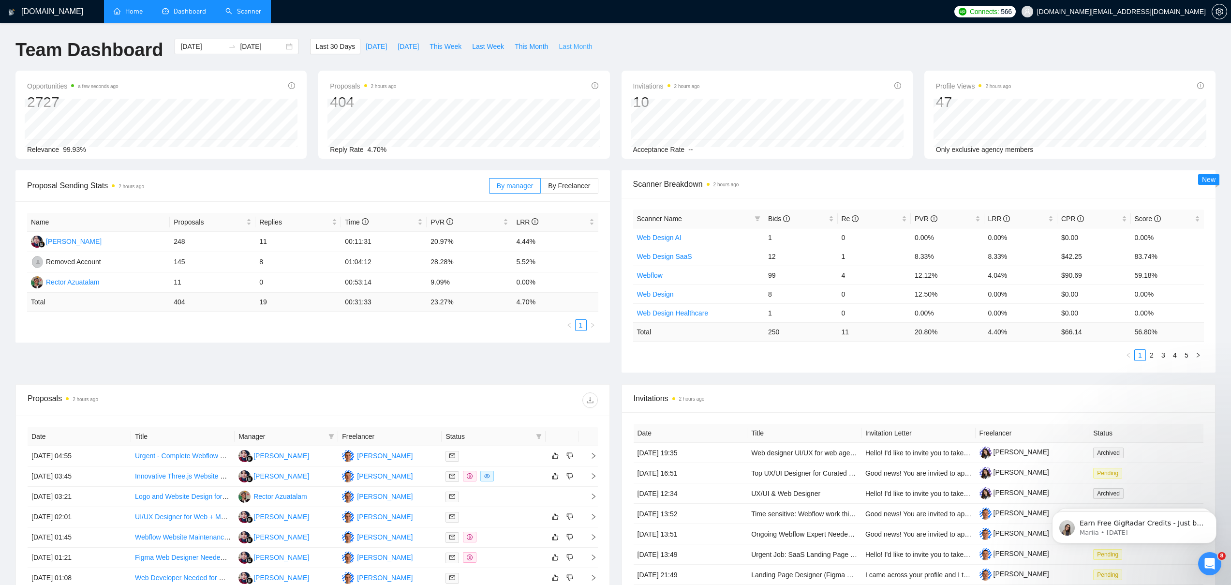
click at [572, 46] on span "Last Month" at bounding box center [575, 46] width 33 height 11
type input "[DATE]"
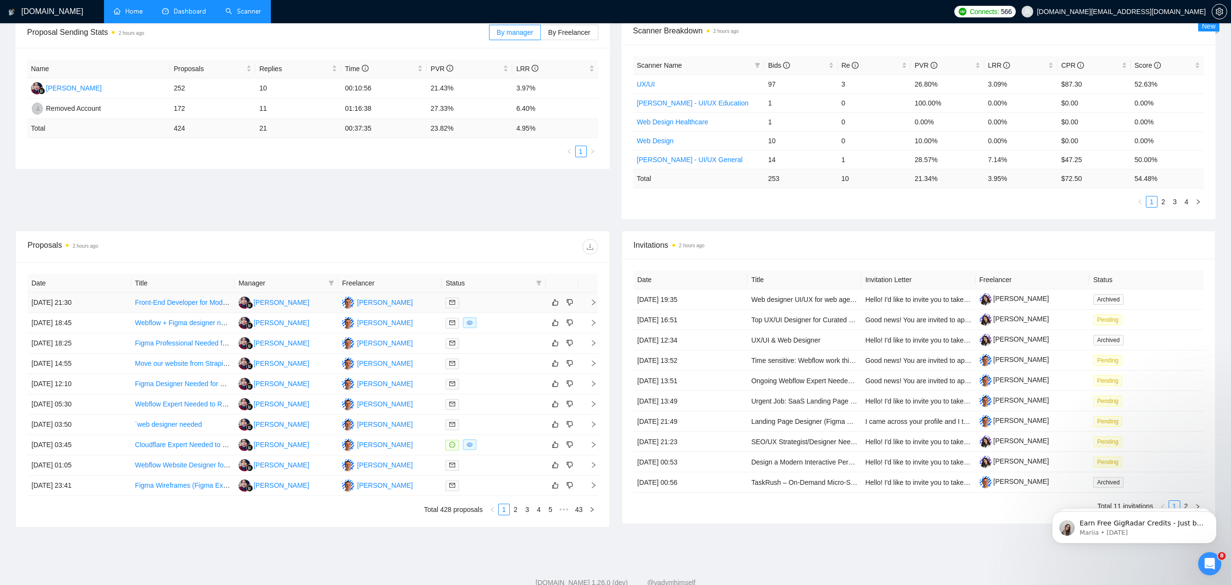
scroll to position [182, 0]
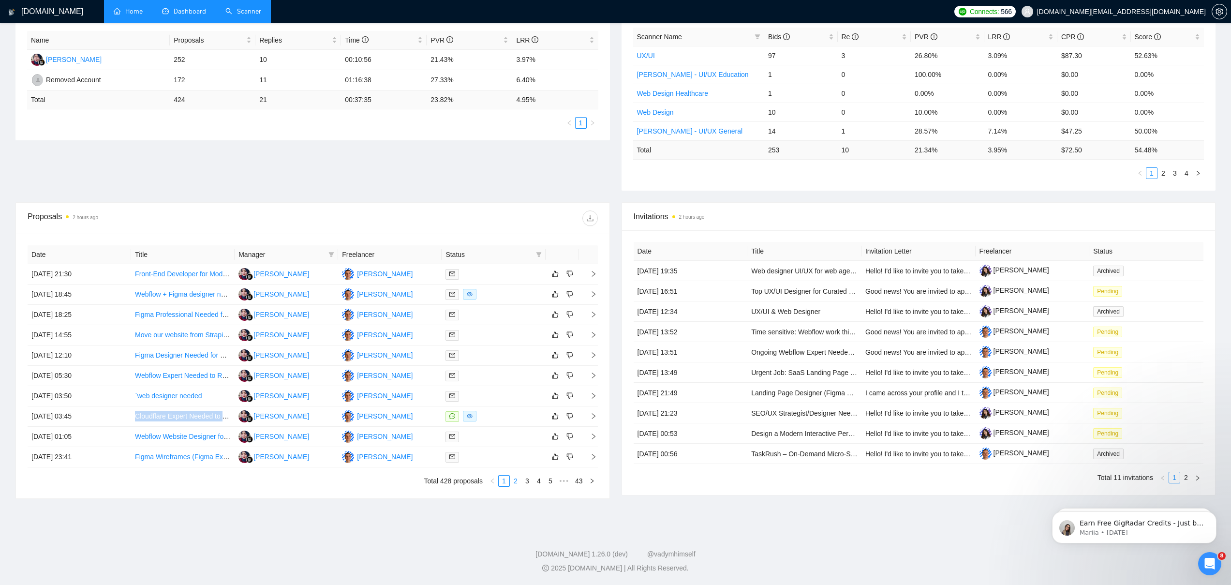
click at [516, 483] on link "2" at bounding box center [515, 480] width 11 height 11
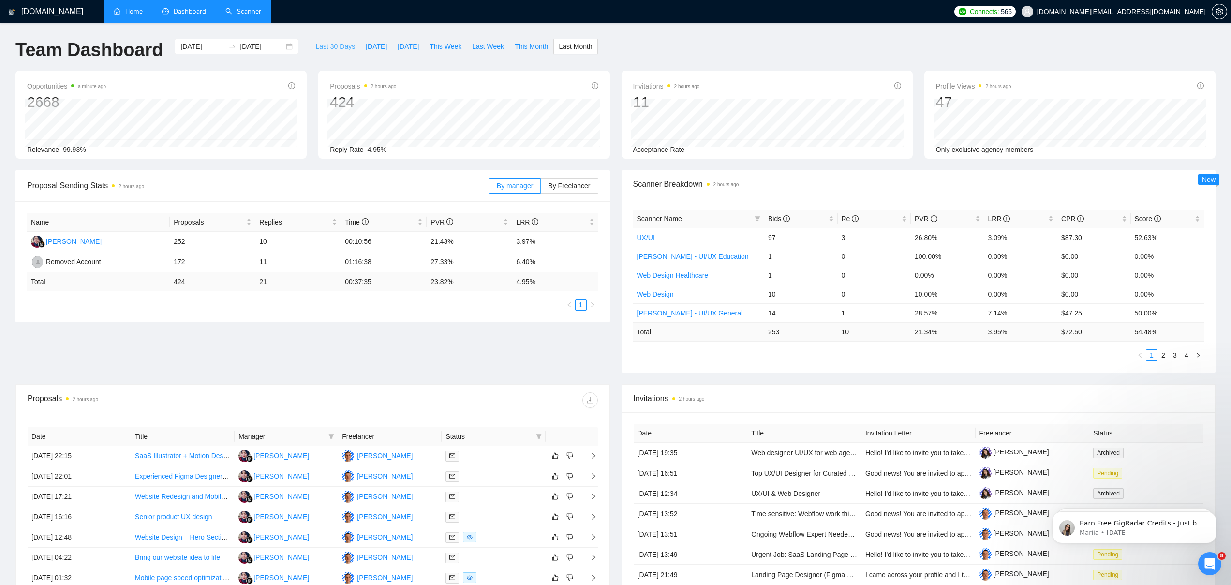
click at [323, 44] on span "Last 30 Days" at bounding box center [335, 46] width 40 height 11
type input "[DATE]"
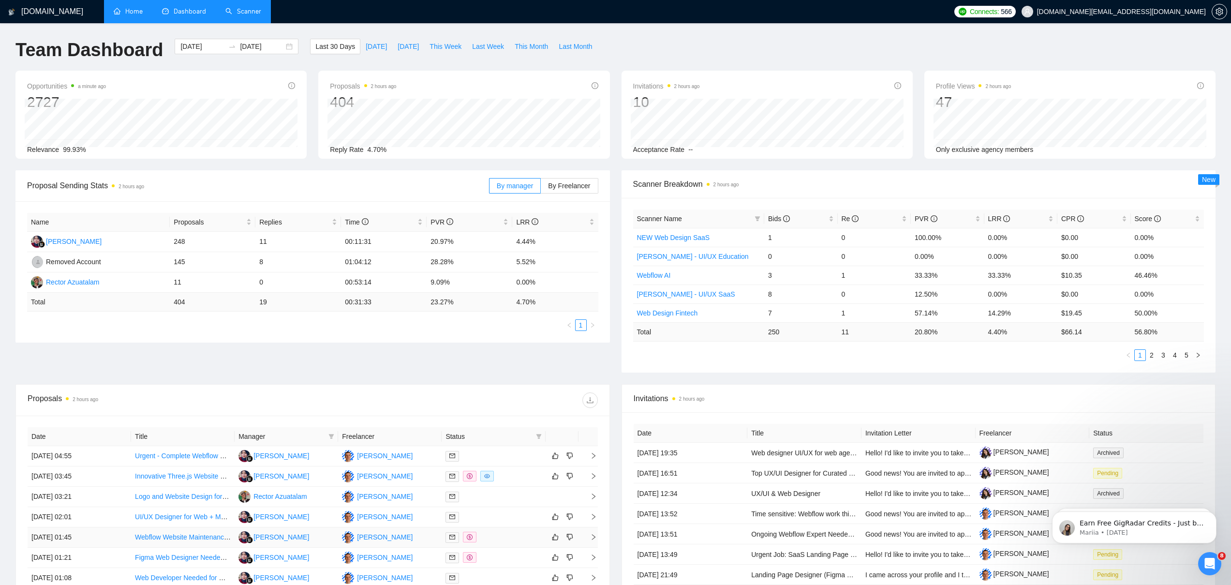
scroll to position [182, 0]
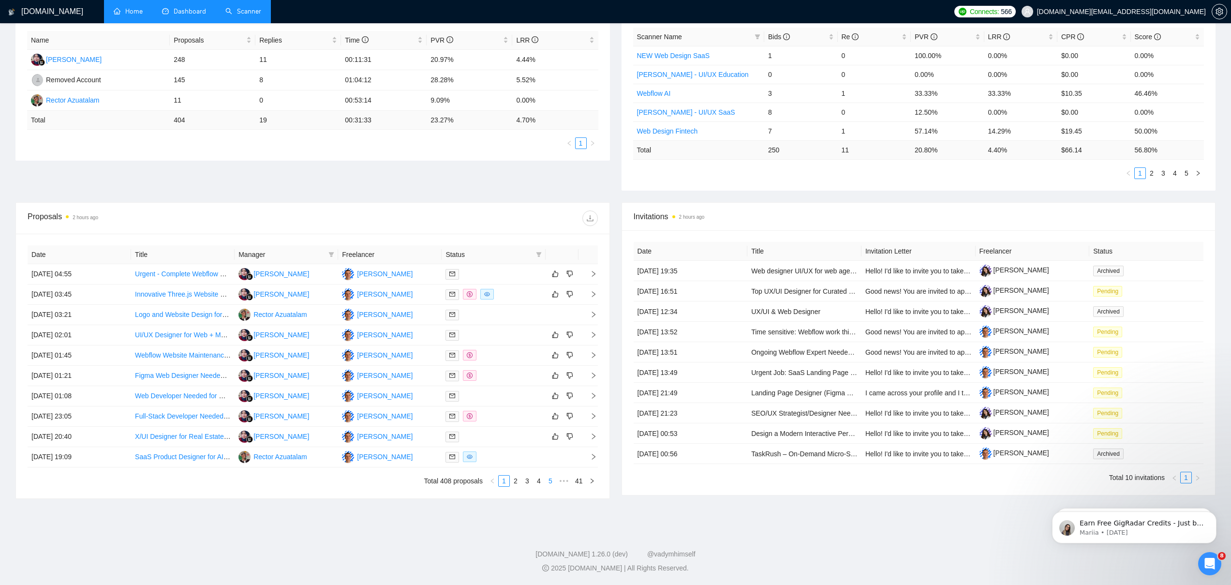
click at [539, 483] on link "4" at bounding box center [538, 480] width 11 height 11
click at [550, 480] on link "6" at bounding box center [550, 480] width 11 height 11
click at [549, 482] on link "8" at bounding box center [550, 480] width 11 height 11
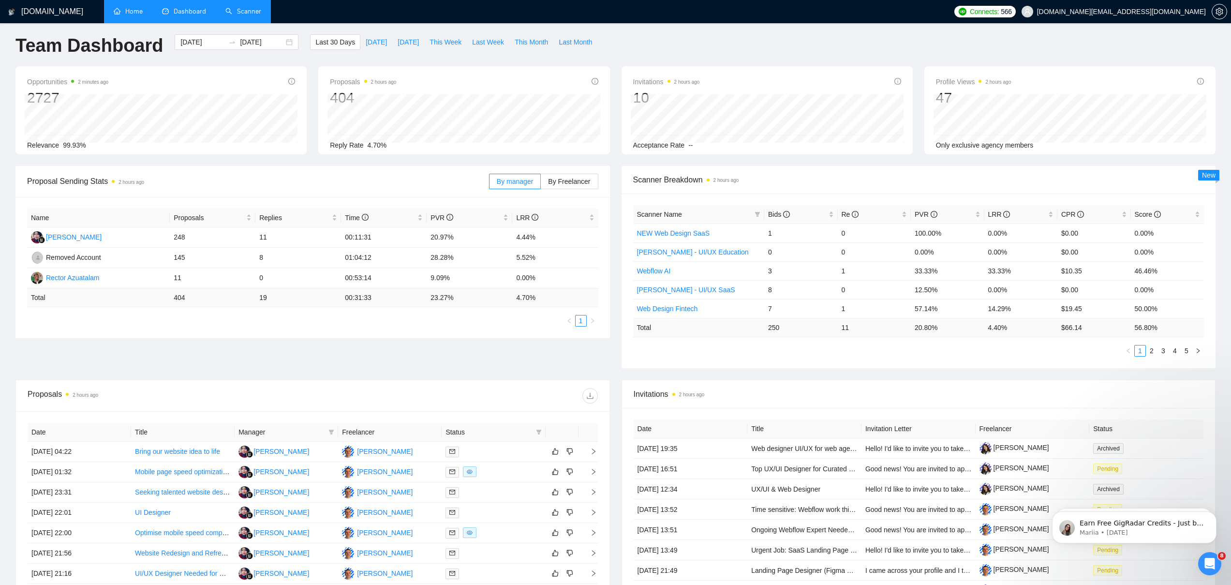
scroll to position [0, 0]
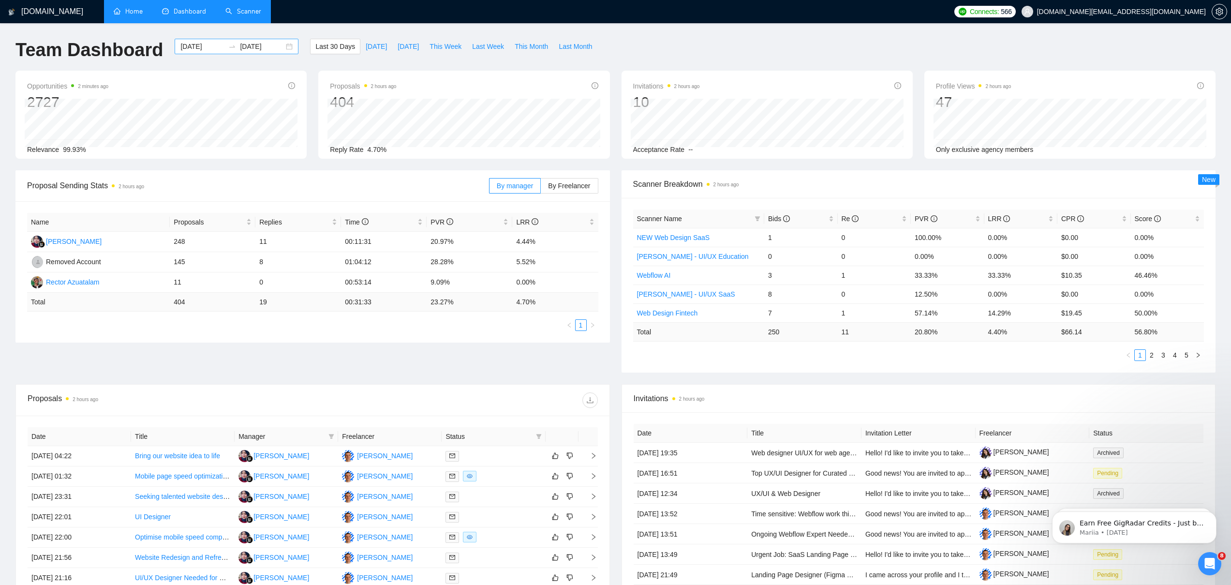
click at [263, 45] on input "[DATE]" at bounding box center [262, 46] width 44 height 11
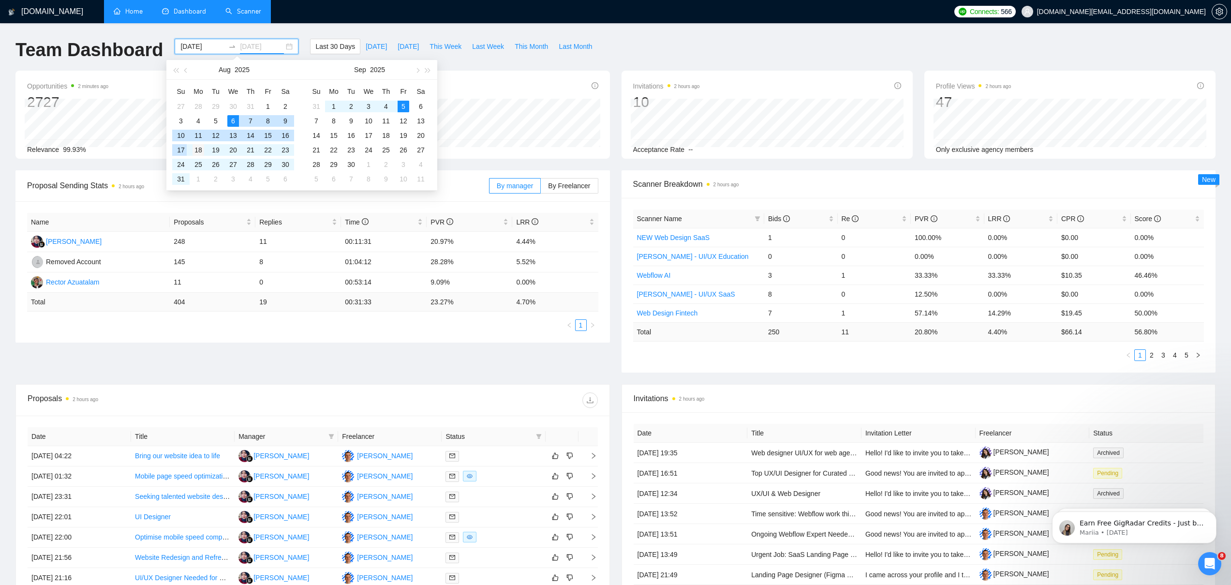
type input "[DATE]"
click at [197, 148] on div "18" at bounding box center [198, 150] width 12 height 12
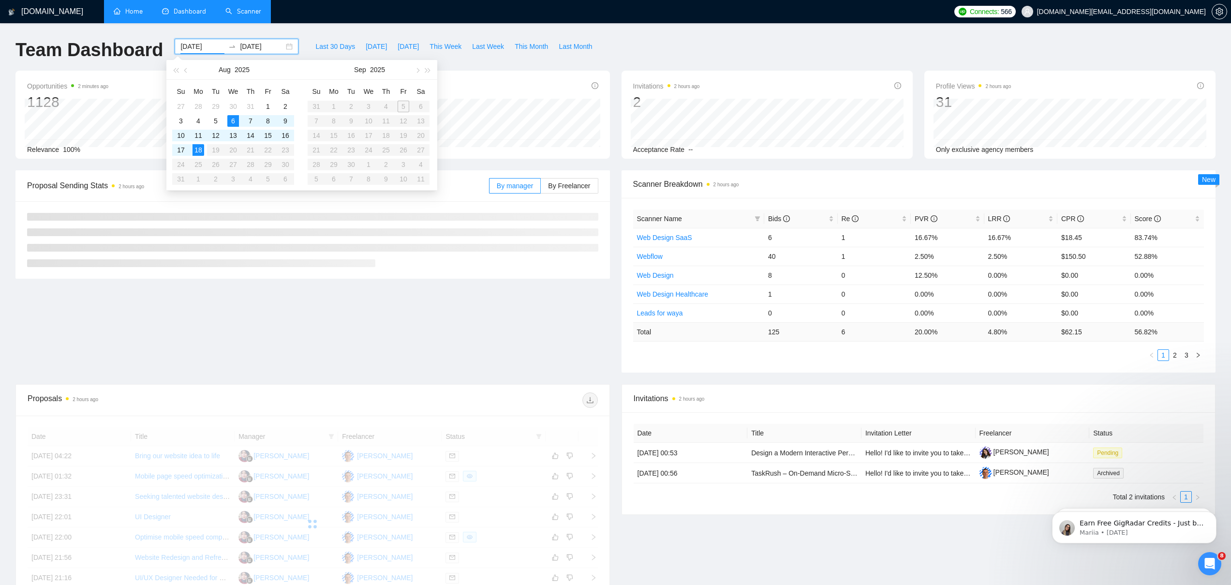
click at [283, 149] on table "Su Mo Tu We Th Fr Sa 27 28 29 30 31 1 2 3 4 5 6 7 8 9 10 11 12 13 14 15 16 17 1…" at bounding box center [233, 135] width 122 height 103
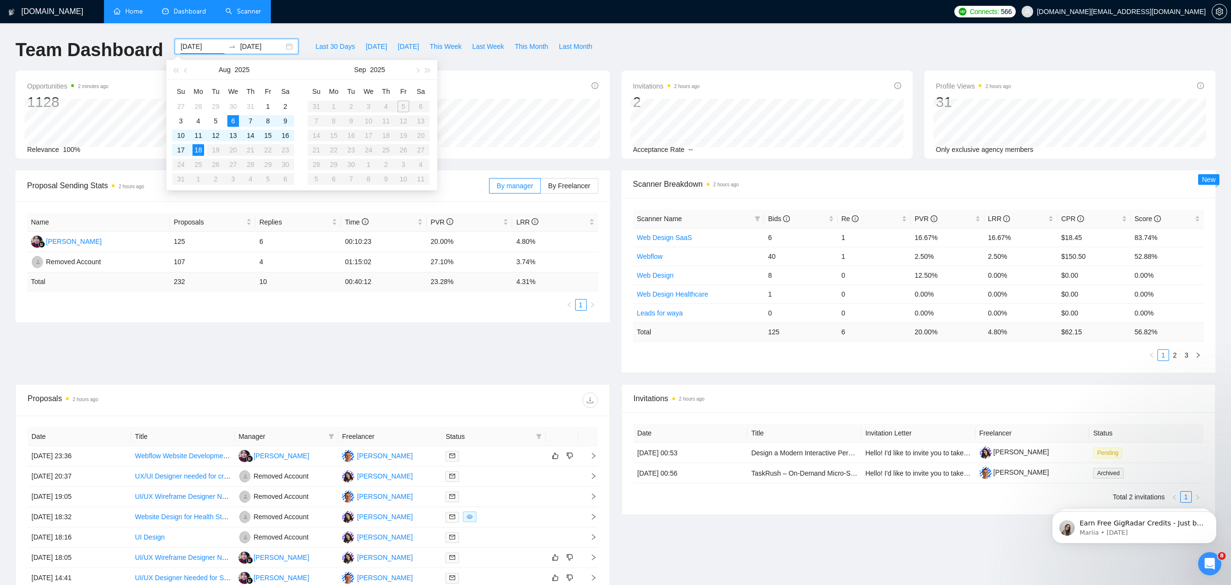
click at [278, 148] on table "Su Mo Tu We Th Fr Sa 27 28 29 30 31 1 2 3 4 5 6 7 8 9 10 11 12 13 14 15 16 17 1…" at bounding box center [233, 135] width 122 height 103
type input "[DATE]"
click at [200, 151] on div "18" at bounding box center [198, 150] width 12 height 12
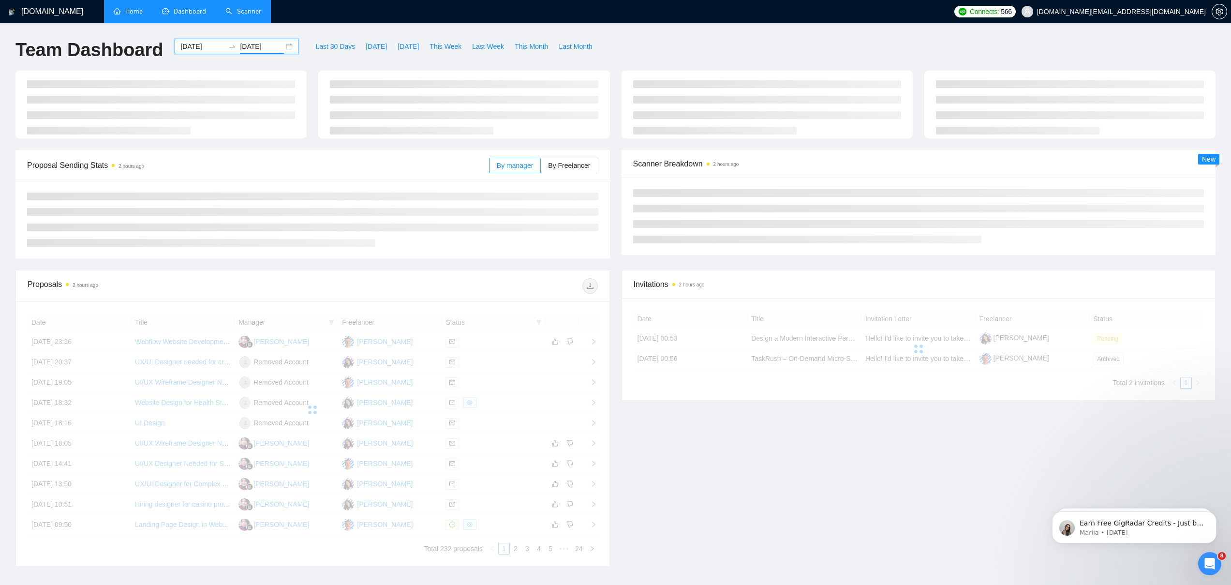
click at [242, 43] on input "[DATE]" at bounding box center [262, 46] width 44 height 11
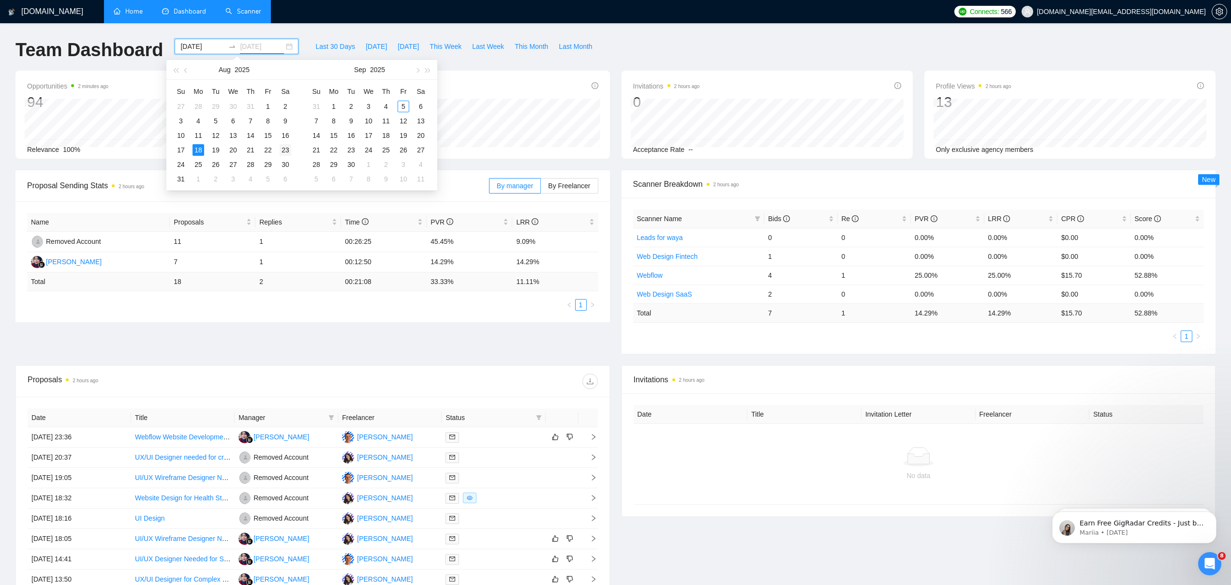
type input "[DATE]"
click at [283, 152] on div "23" at bounding box center [286, 150] width 12 height 12
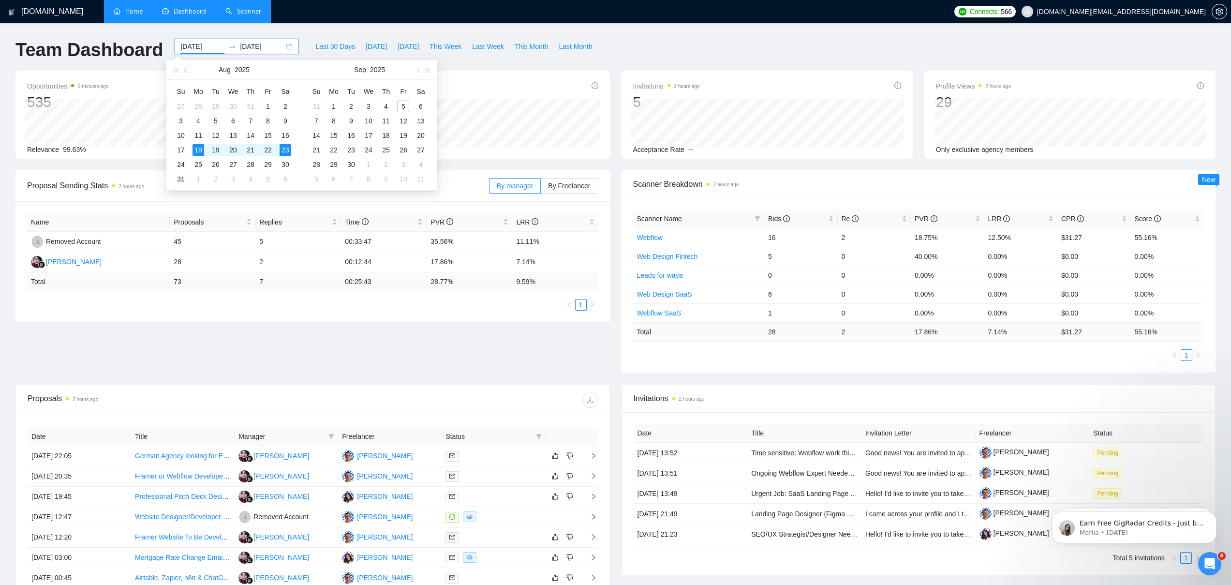
click at [197, 335] on div "Proposal Sending Stats 2 hours ago By manager By Freelancer Name Proposals Repl…" at bounding box center [615, 277] width 1211 height 214
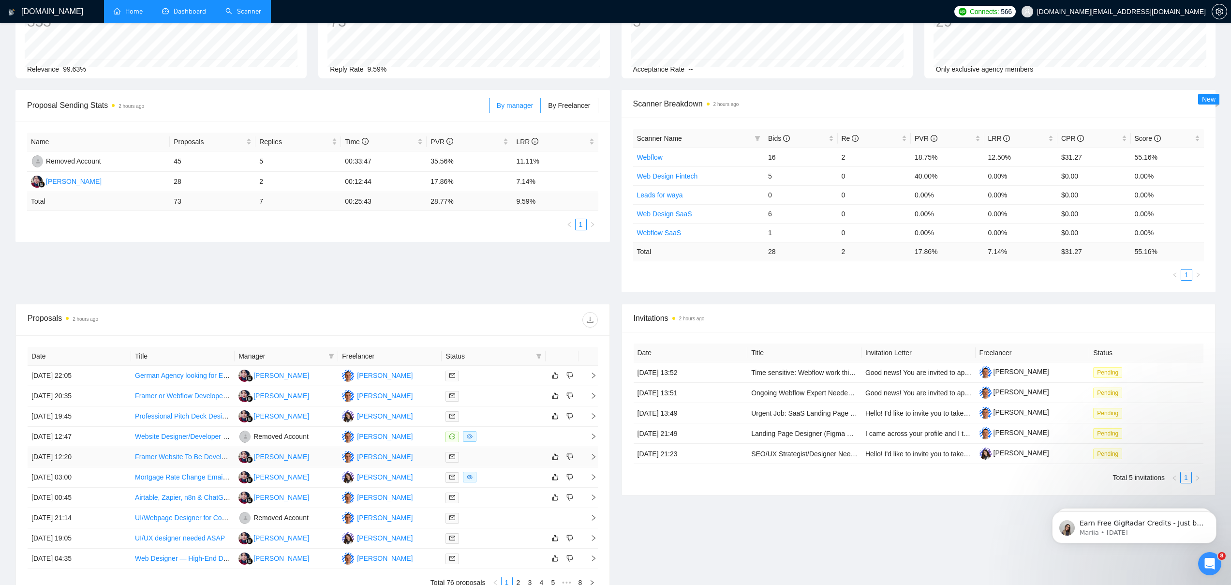
scroll to position [166, 0]
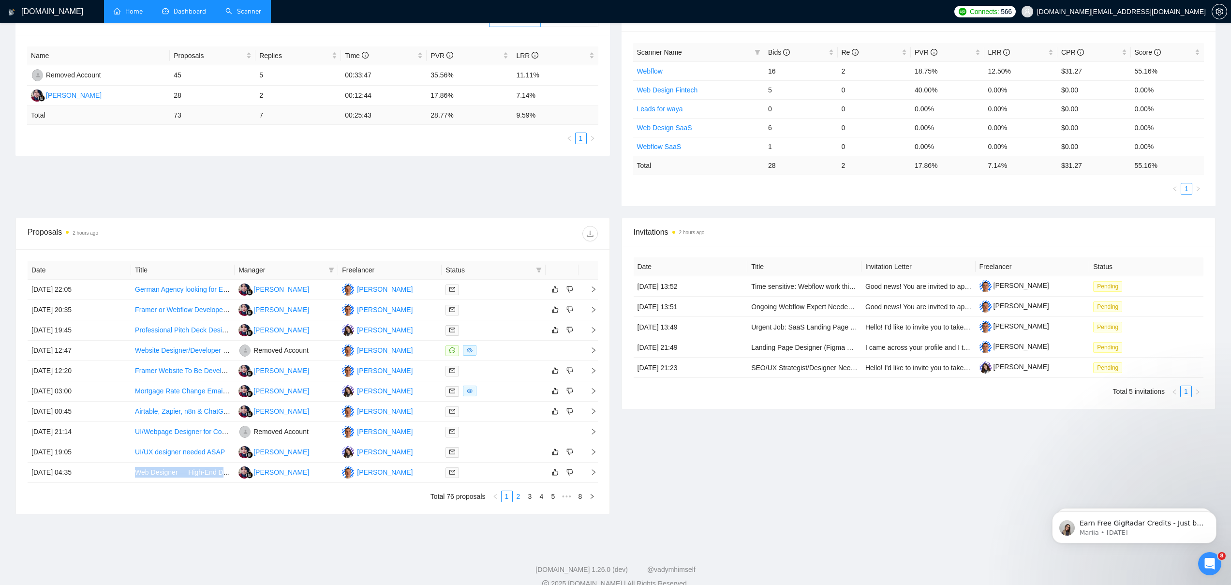
click at [518, 494] on link "2" at bounding box center [518, 496] width 11 height 11
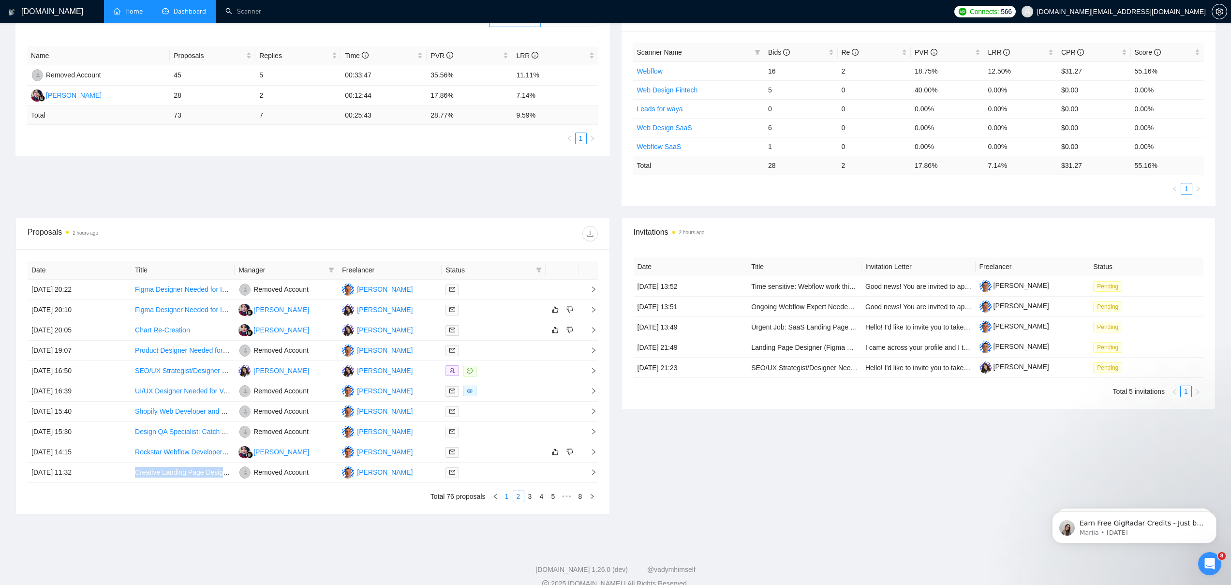
click at [508, 495] on link "1" at bounding box center [506, 496] width 11 height 11
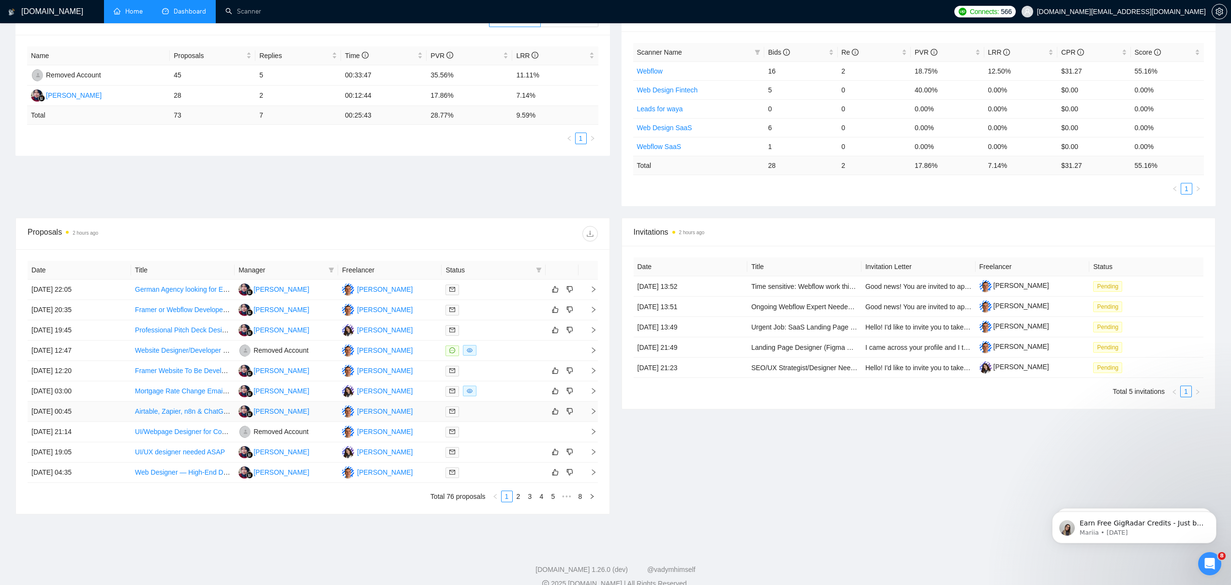
click at [158, 412] on link "Airtable, Zapier, n8n & ChatGPT Automation Expert" at bounding box center [212, 411] width 154 height 8
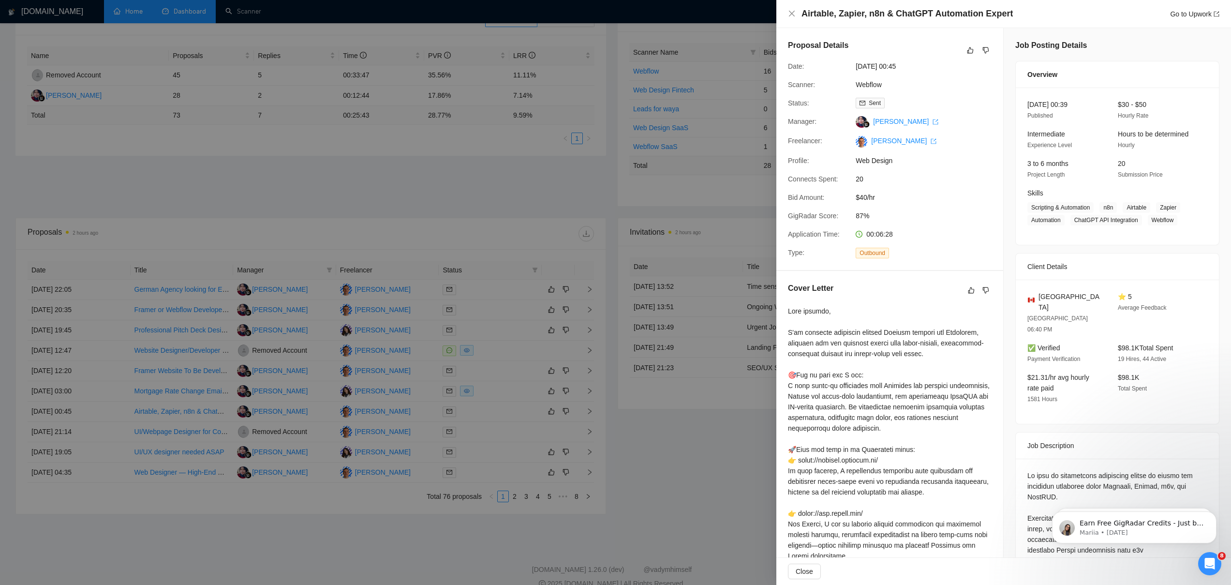
click at [175, 392] on div at bounding box center [615, 292] width 1231 height 585
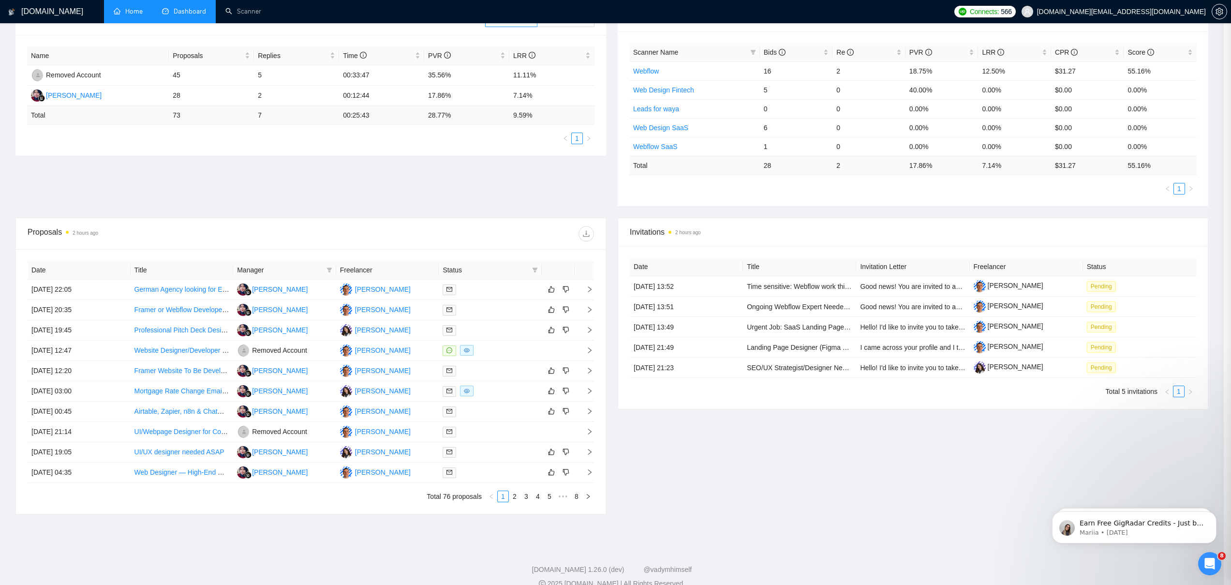
click at [147, 390] on link "Mortgage Rate Change Email Headers" at bounding box center [192, 391] width 117 height 8
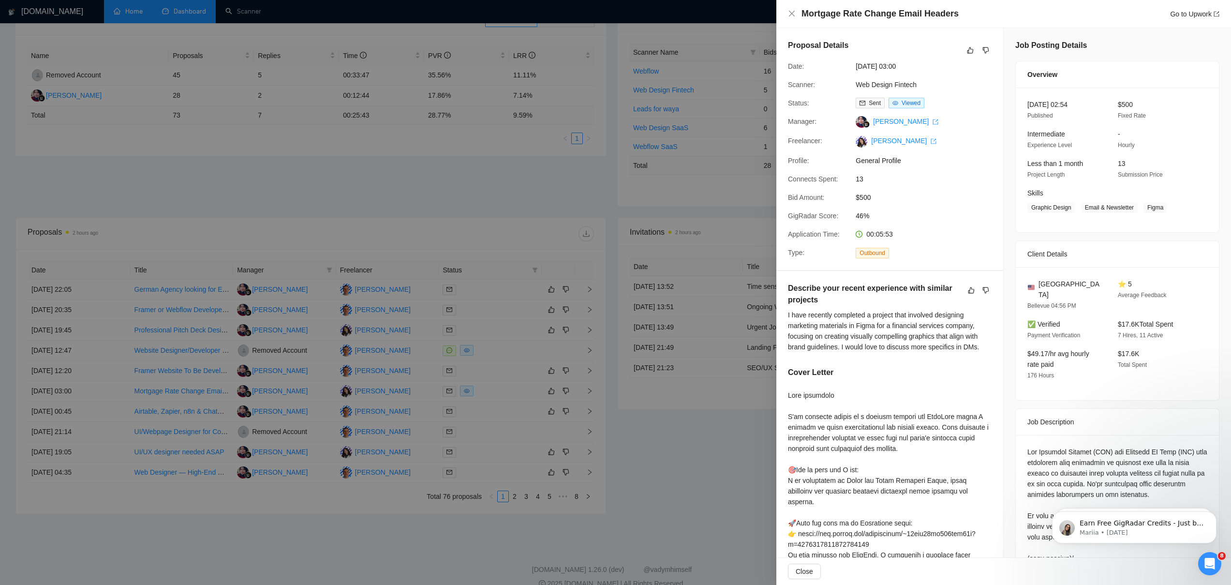
click at [457, 536] on div at bounding box center [615, 292] width 1231 height 585
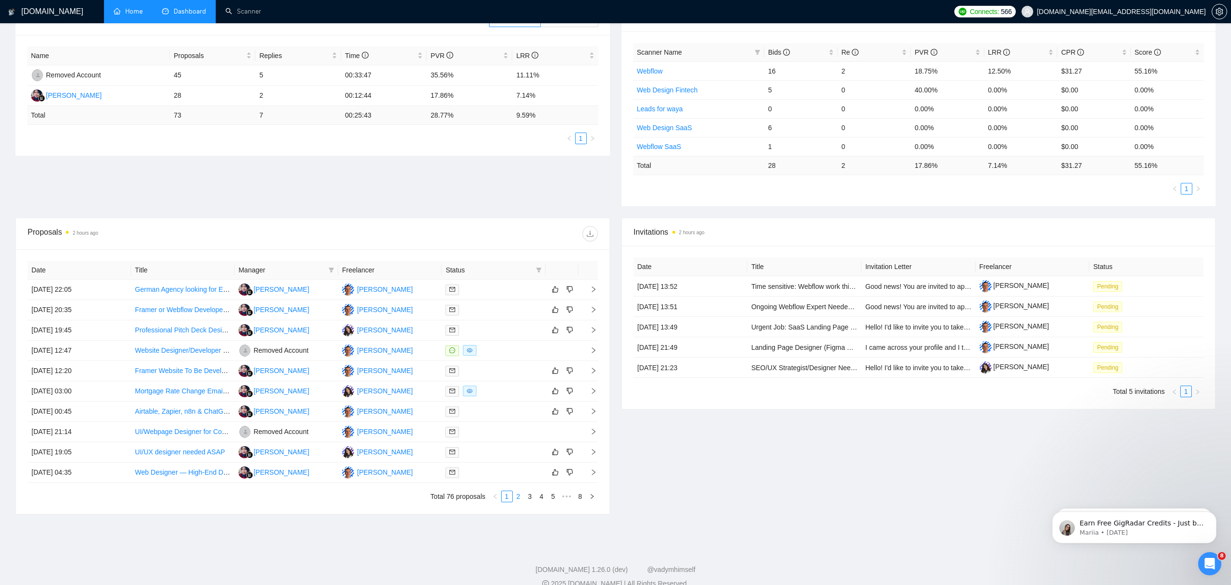
click at [515, 498] on link "2" at bounding box center [518, 496] width 11 height 11
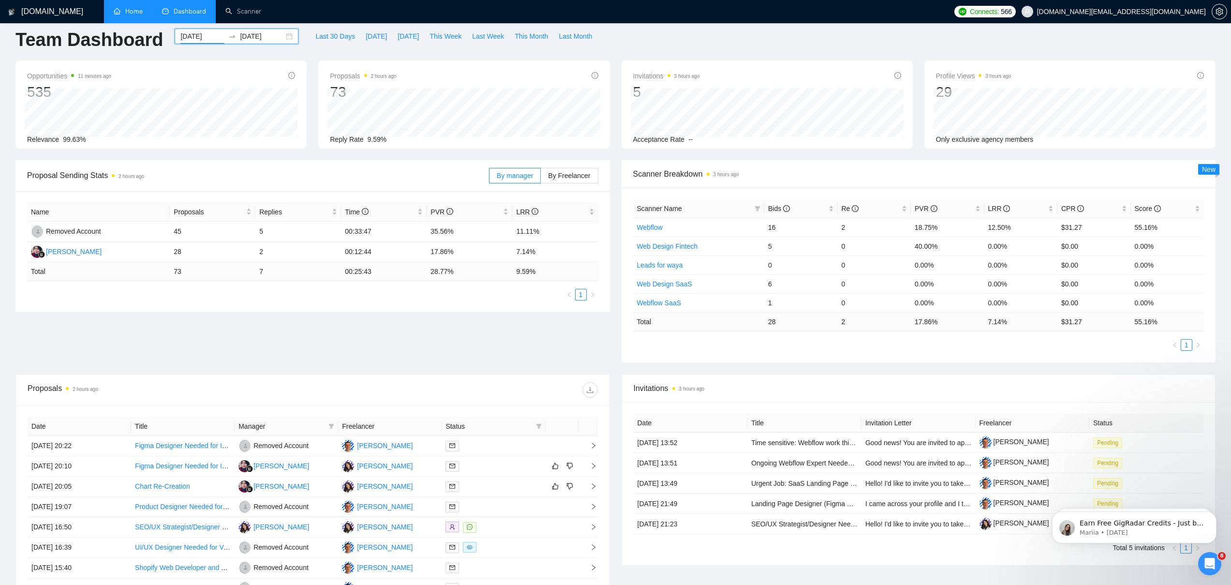
scroll to position [0, 0]
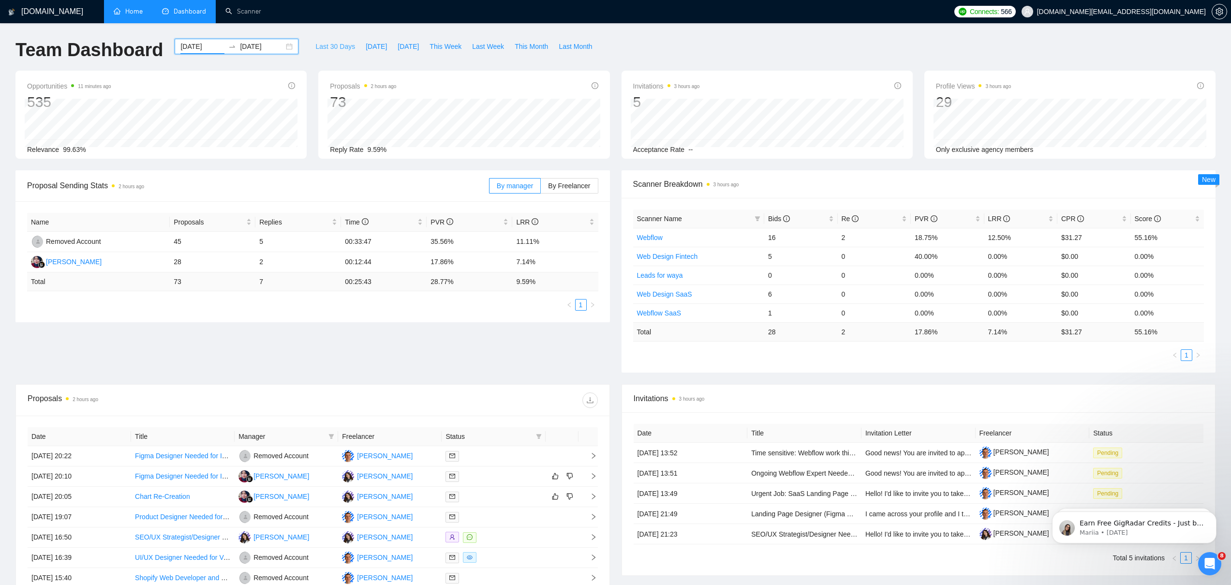
click at [336, 46] on span "Last 30 Days" at bounding box center [335, 46] width 40 height 11
type input "[DATE]"
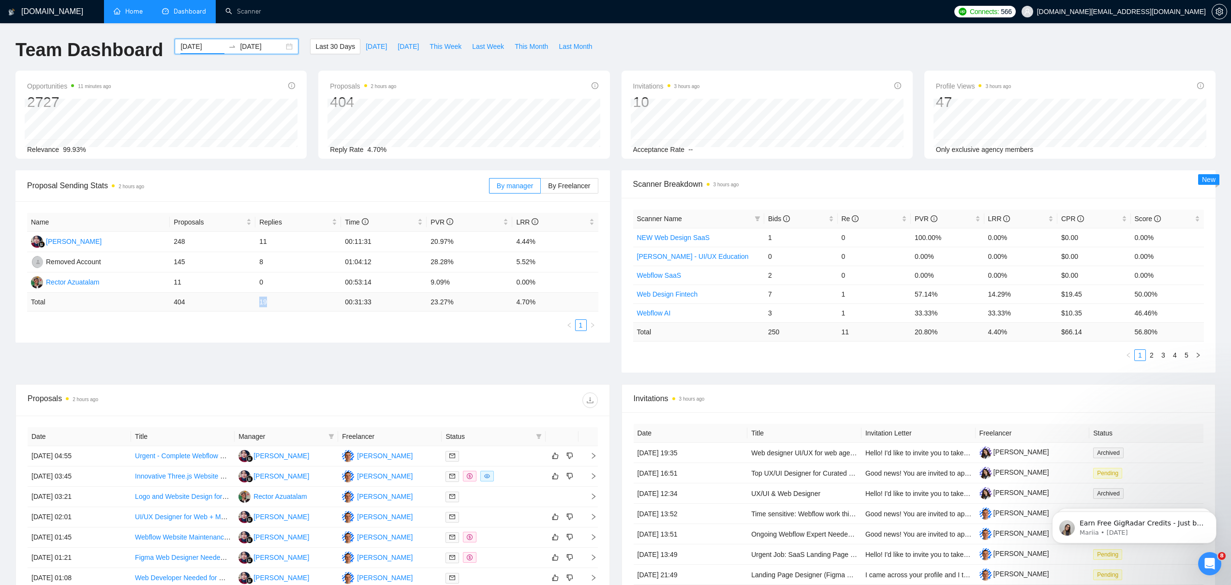
drag, startPoint x: 251, startPoint y: 300, endPoint x: 286, endPoint y: 299, distance: 35.3
click at [286, 299] on tr "Total 404 19 00:31:33 23.27 % 4.70 %" at bounding box center [312, 302] width 571 height 19
drag, startPoint x: 283, startPoint y: 304, endPoint x: 227, endPoint y: 306, distance: 56.6
click at [227, 307] on tr "Total 404 19 00:31:33 23.27 % 4.70 %" at bounding box center [312, 302] width 571 height 19
click at [261, 300] on td "19" at bounding box center [298, 302] width 86 height 19
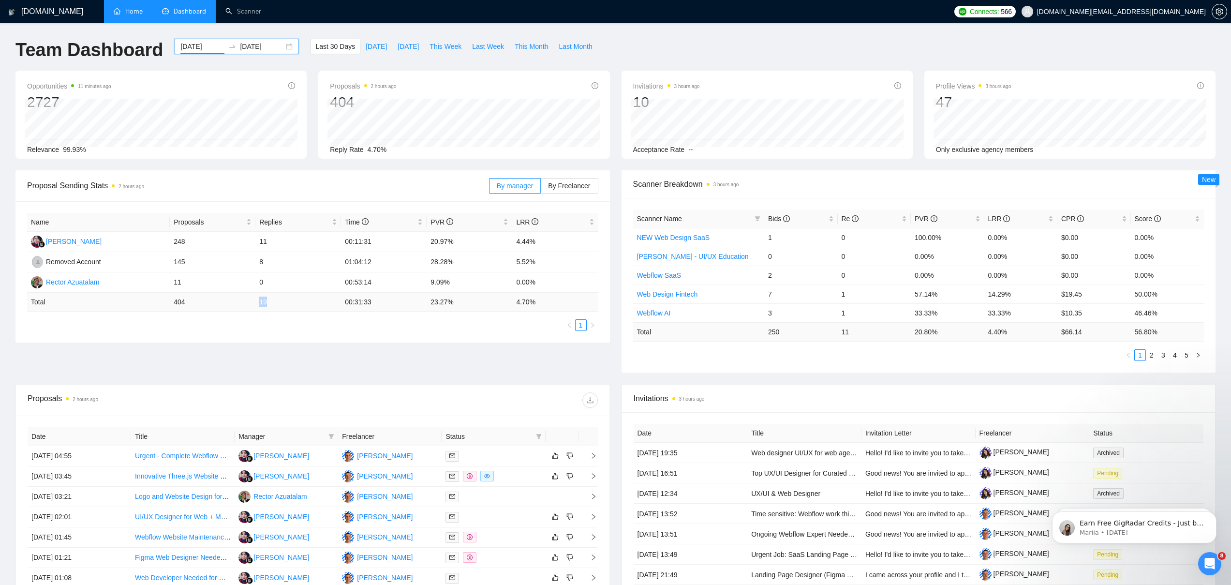
drag, startPoint x: 259, startPoint y: 301, endPoint x: 281, endPoint y: 303, distance: 22.3
click at [281, 303] on td "19" at bounding box center [298, 302] width 86 height 19
click at [655, 101] on div "Invitations 3 hours ago 10 Acceptance Rate --" at bounding box center [767, 117] width 268 height 74
drag, startPoint x: 262, startPoint y: 301, endPoint x: 299, endPoint y: 284, distance: 41.3
click at [303, 287] on table "Name Proposals Replies Time PVR LRR [PERSON_NAME] 248 11 00:11:31 20.97% 4.44% …" at bounding box center [312, 262] width 571 height 99
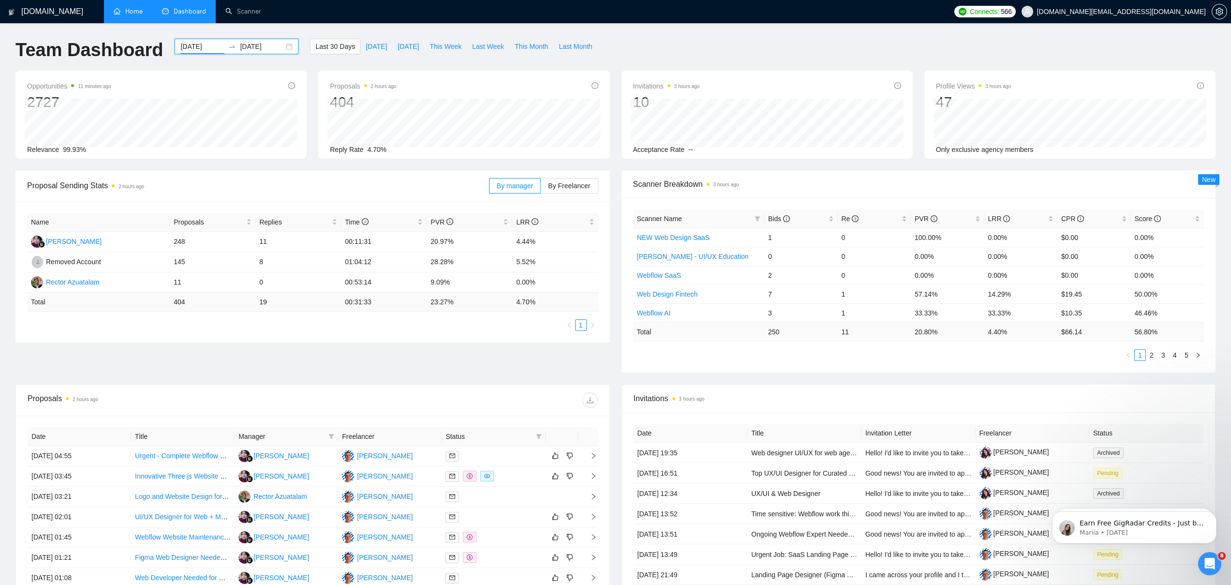
click at [279, 47] on div "[DATE] [DATE]" at bounding box center [237, 46] width 124 height 15
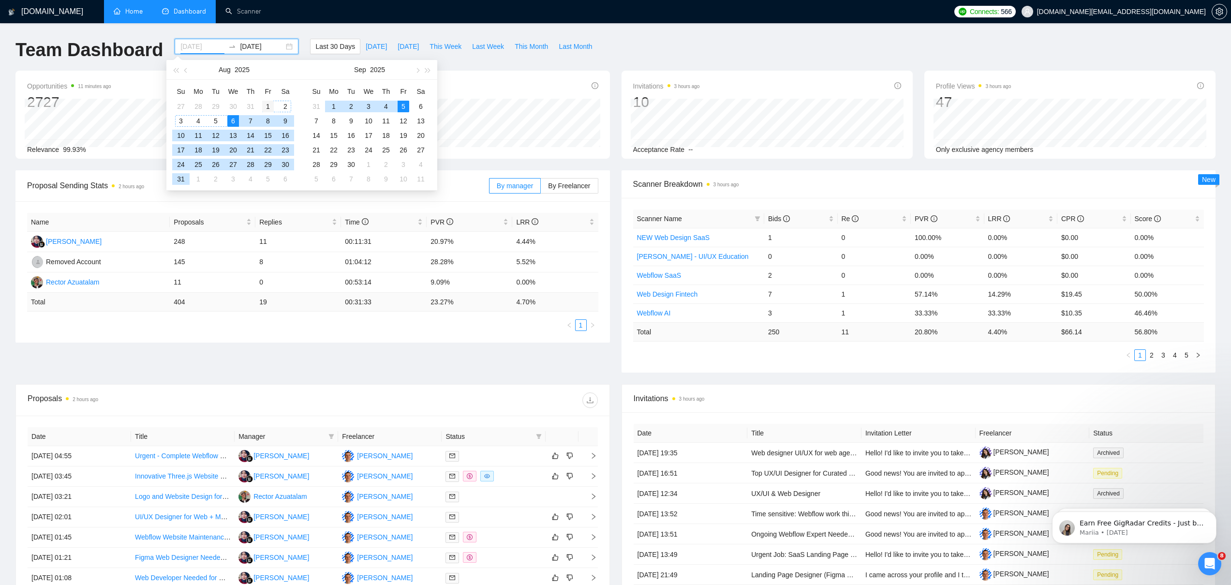
type input "[DATE]"
click at [267, 104] on div "1" at bounding box center [268, 107] width 12 height 12
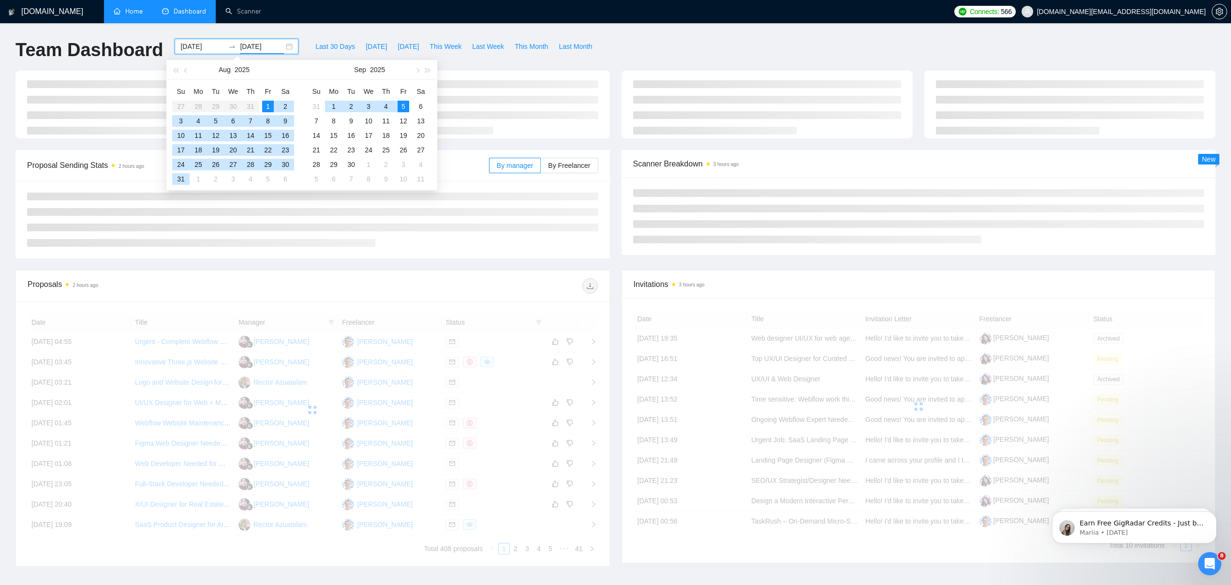
click at [266, 105] on div "1" at bounding box center [268, 107] width 12 height 12
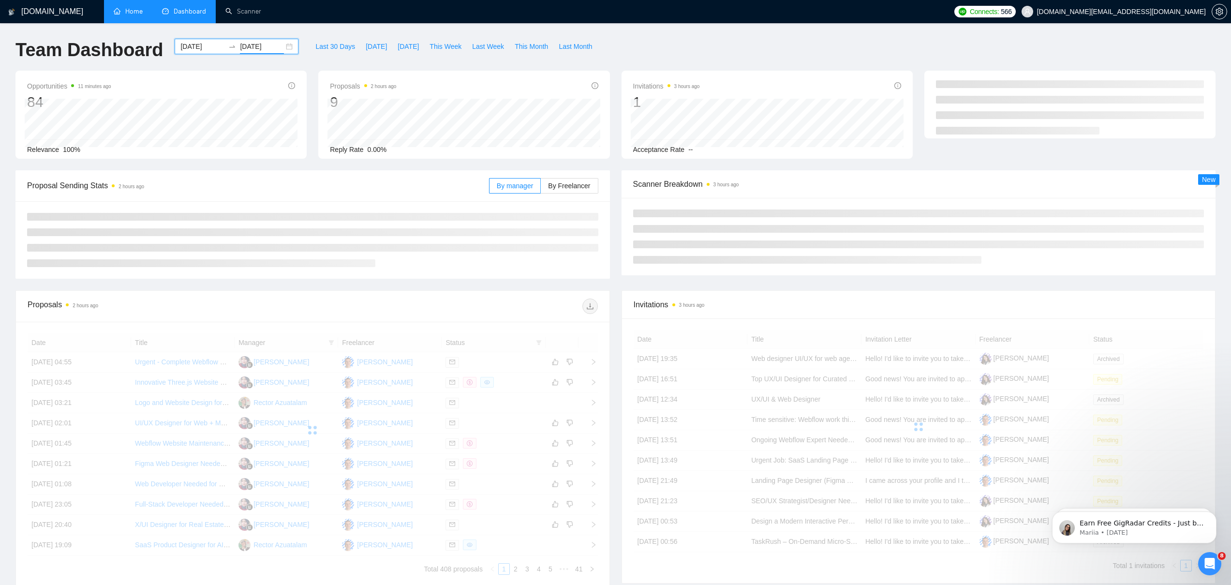
click at [254, 44] on input "[DATE]" at bounding box center [262, 46] width 44 height 11
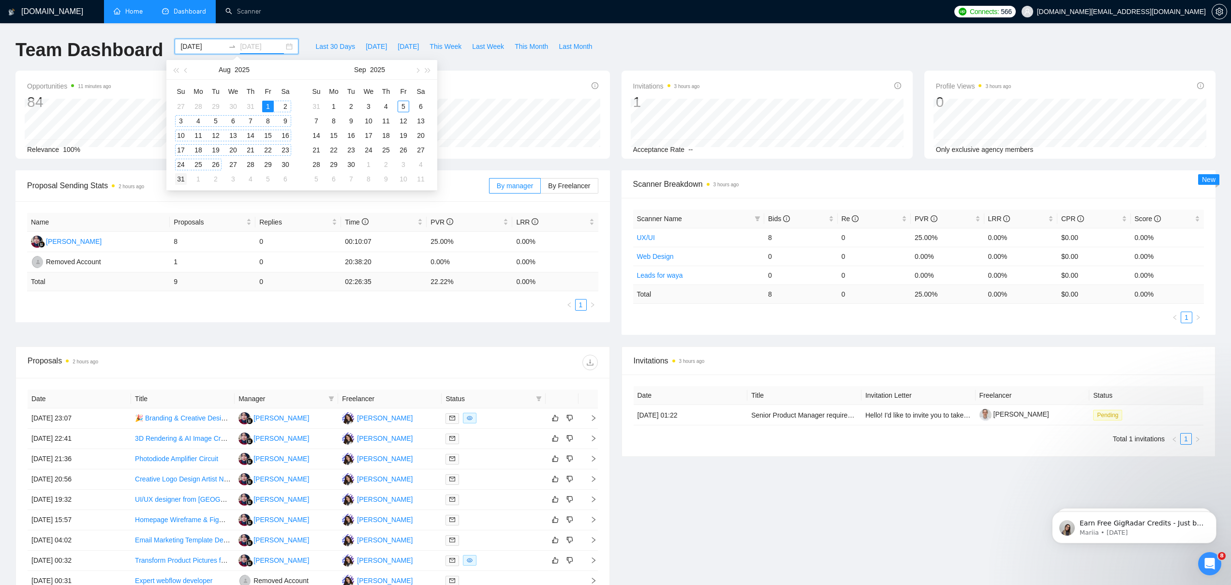
type input "[DATE]"
click at [186, 176] on div "31" at bounding box center [181, 179] width 12 height 12
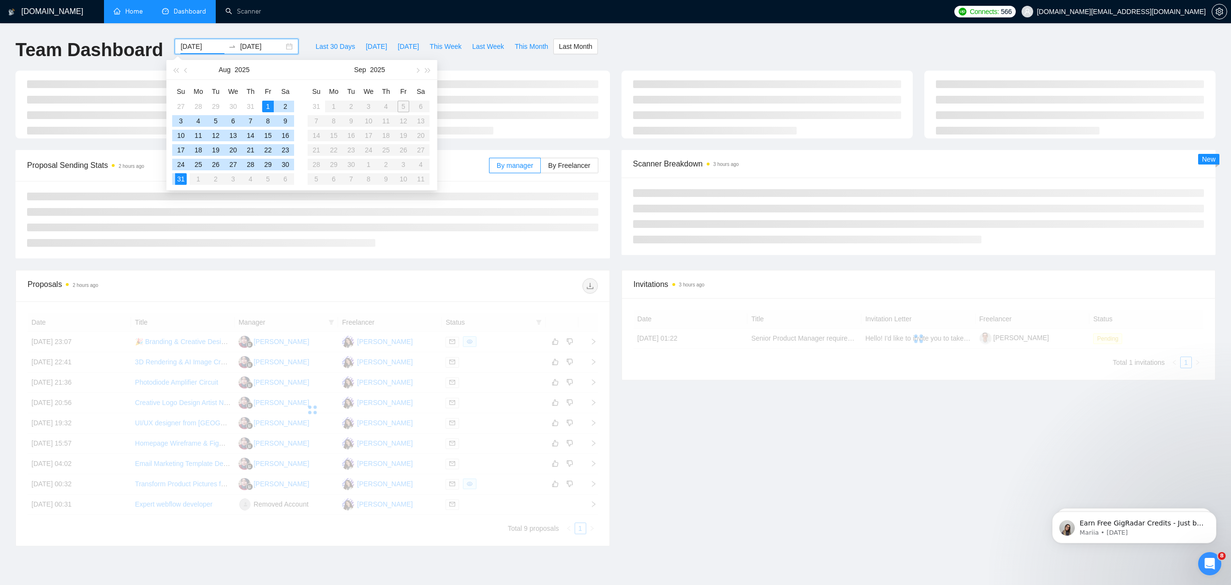
type input "[DATE]"
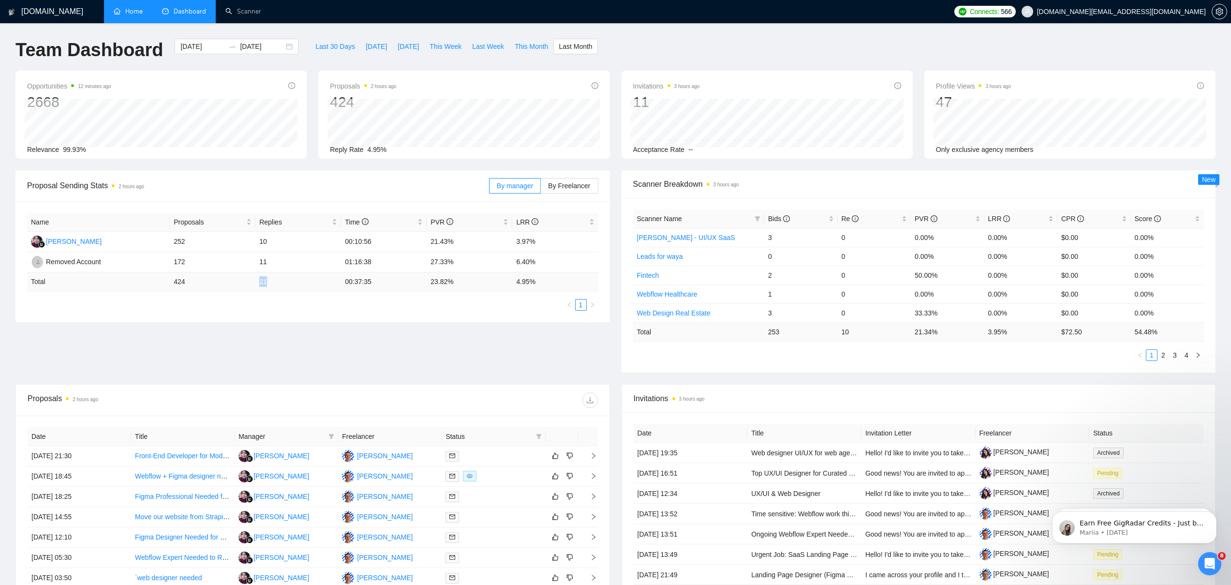
drag, startPoint x: 259, startPoint y: 281, endPoint x: 271, endPoint y: 281, distance: 11.6
click at [271, 282] on td "21" at bounding box center [298, 281] width 86 height 19
click at [658, 103] on div "Invitations 3 hours ago 11 Acceptance Rate --" at bounding box center [767, 117] width 268 height 74
drag, startPoint x: 636, startPoint y: 98, endPoint x: 649, endPoint y: 96, distance: 13.6
click at [425, 301] on ul "1" at bounding box center [312, 305] width 571 height 12
